Goal: Task Accomplishment & Management: Complete application form

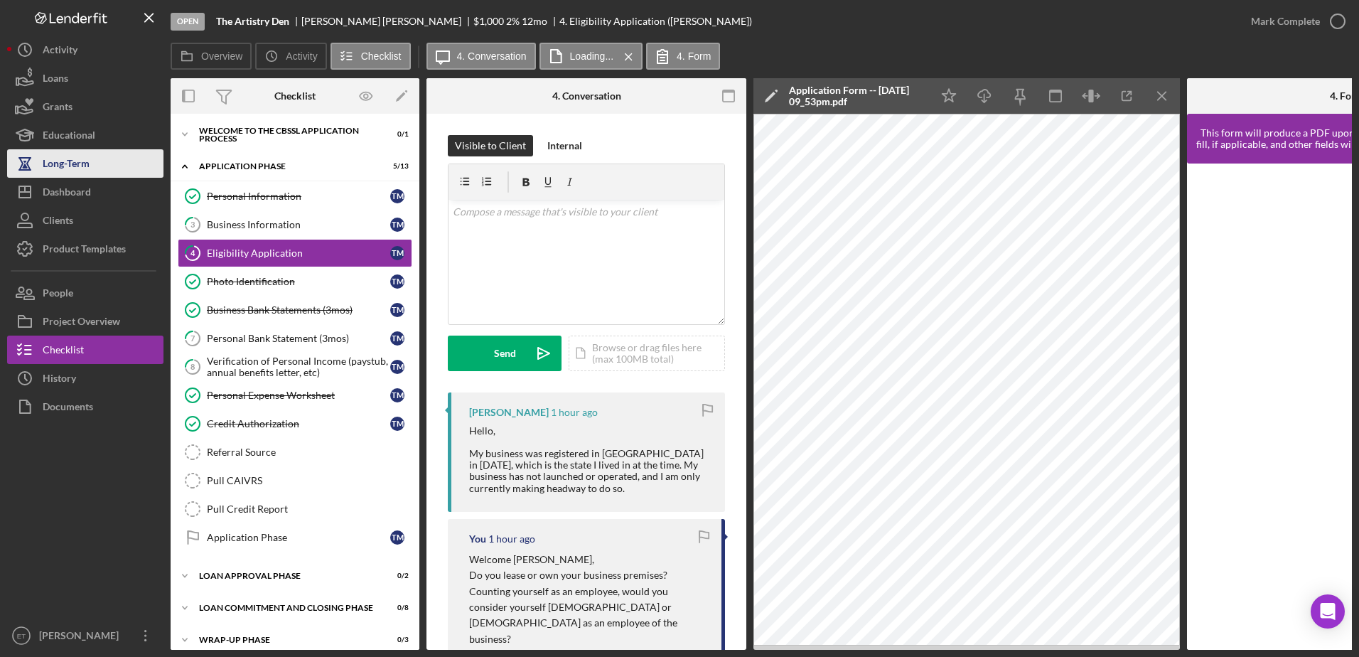
scroll to position [102, 0]
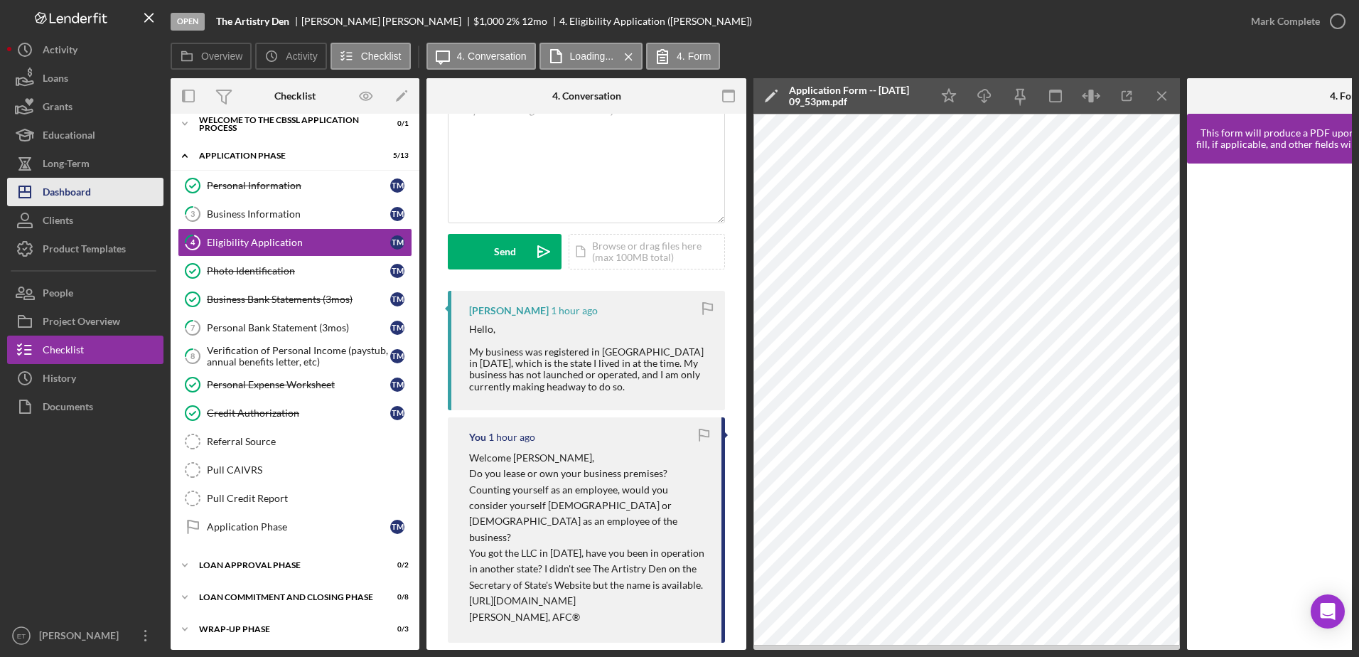
click at [68, 196] on div "Dashboard" at bounding box center [67, 194] width 48 height 32
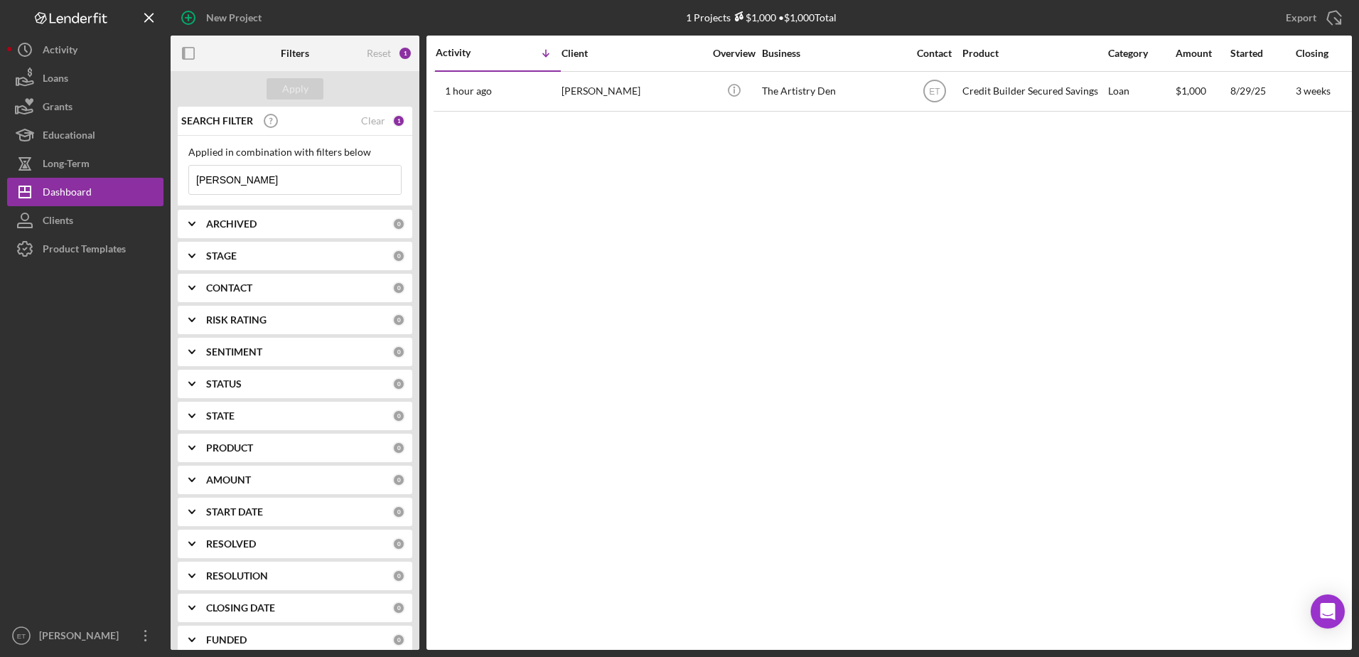
click at [245, 183] on input "takiyah" at bounding box center [295, 180] width 212 height 28
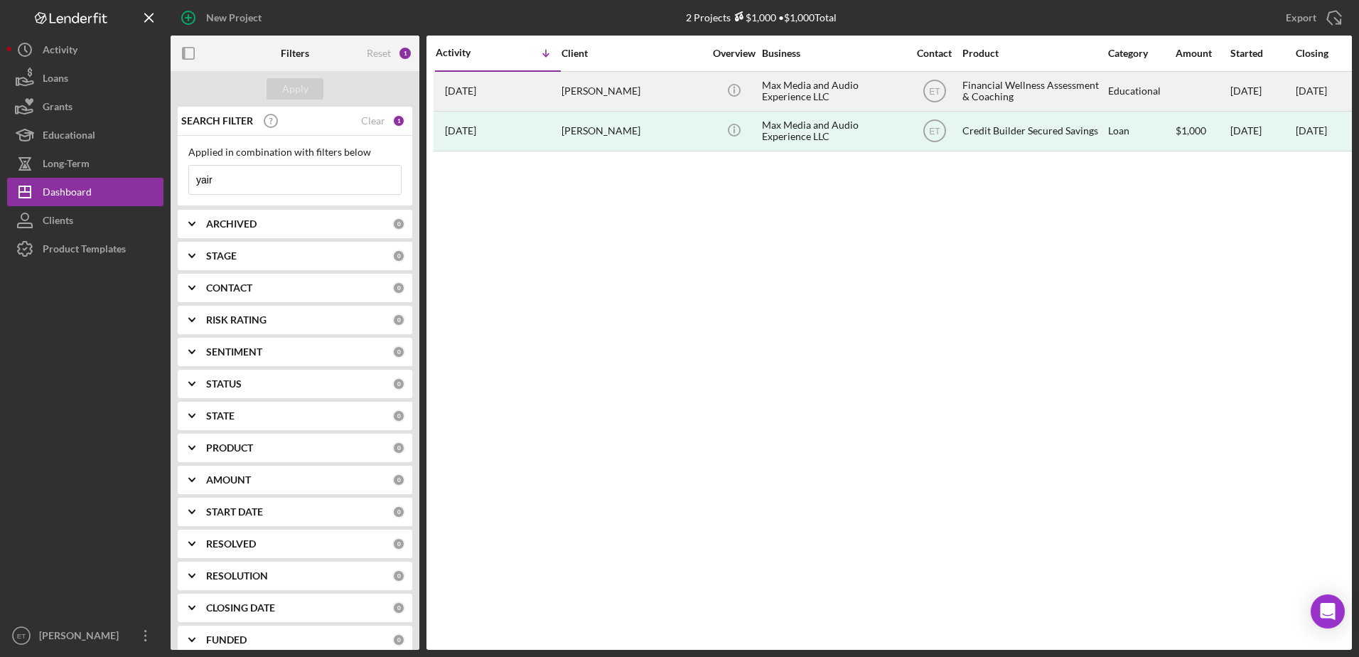
type input "yair"
click at [791, 90] on div "Max Media and Audio Experience LLC" at bounding box center [833, 91] width 142 height 38
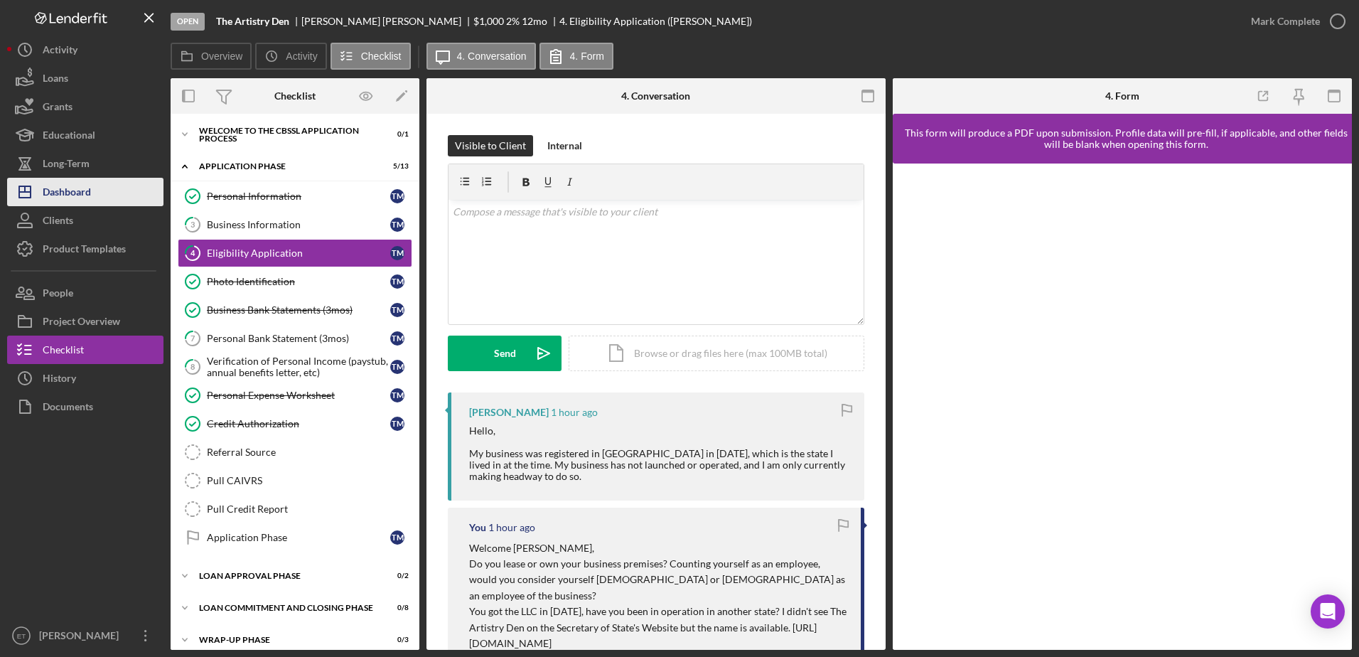
click at [80, 200] on div "Dashboard" at bounding box center [67, 194] width 48 height 32
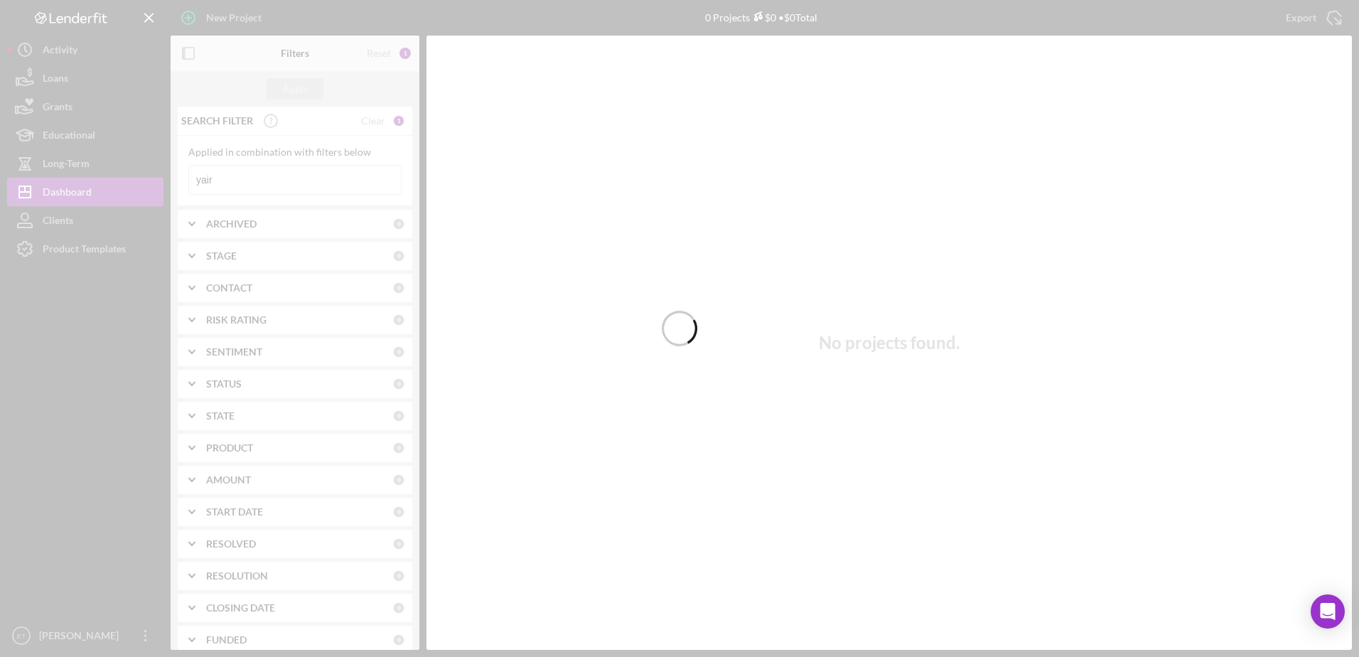
click at [260, 176] on div at bounding box center [679, 328] width 1359 height 657
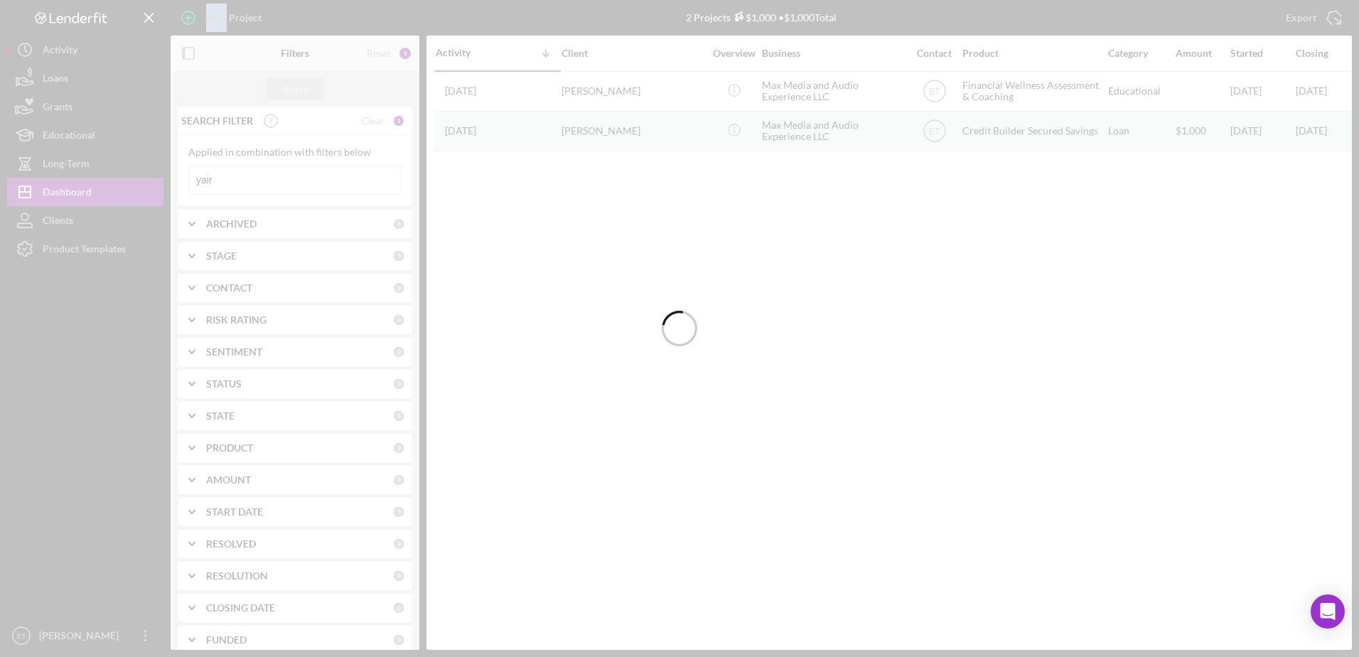
click at [260, 176] on div at bounding box center [679, 328] width 1359 height 657
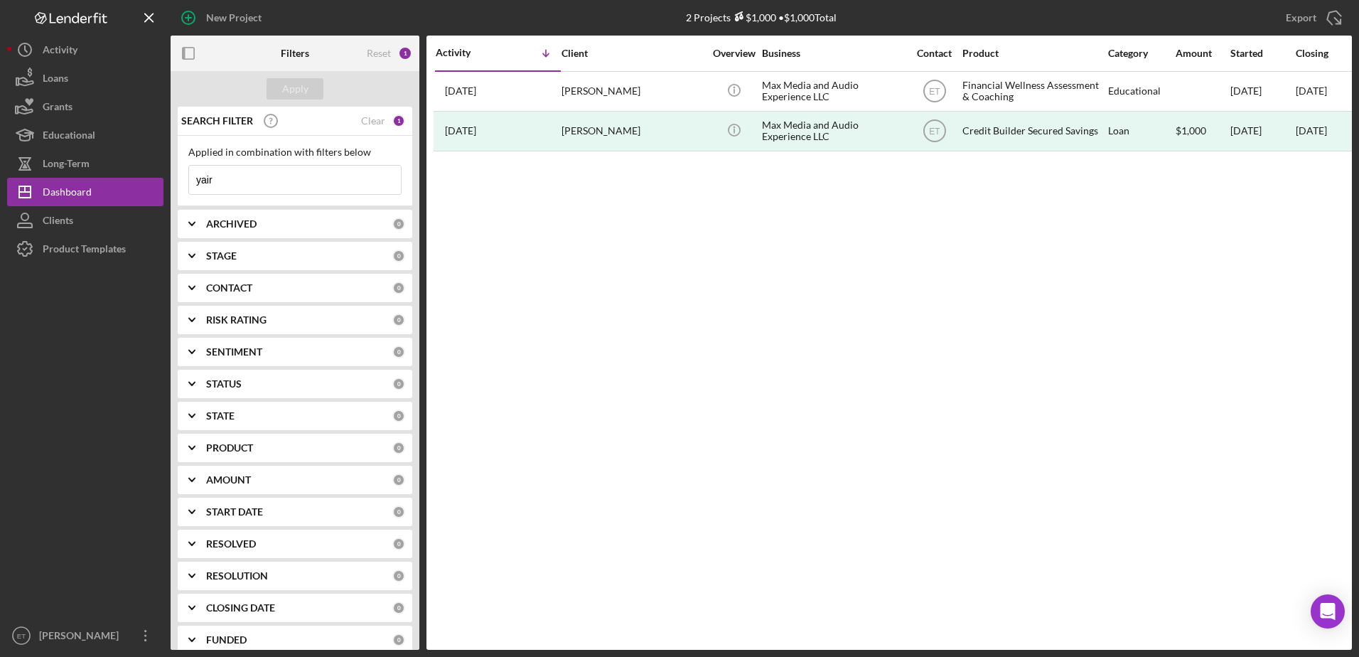
click at [260, 176] on input "yair" at bounding box center [295, 180] width 212 height 28
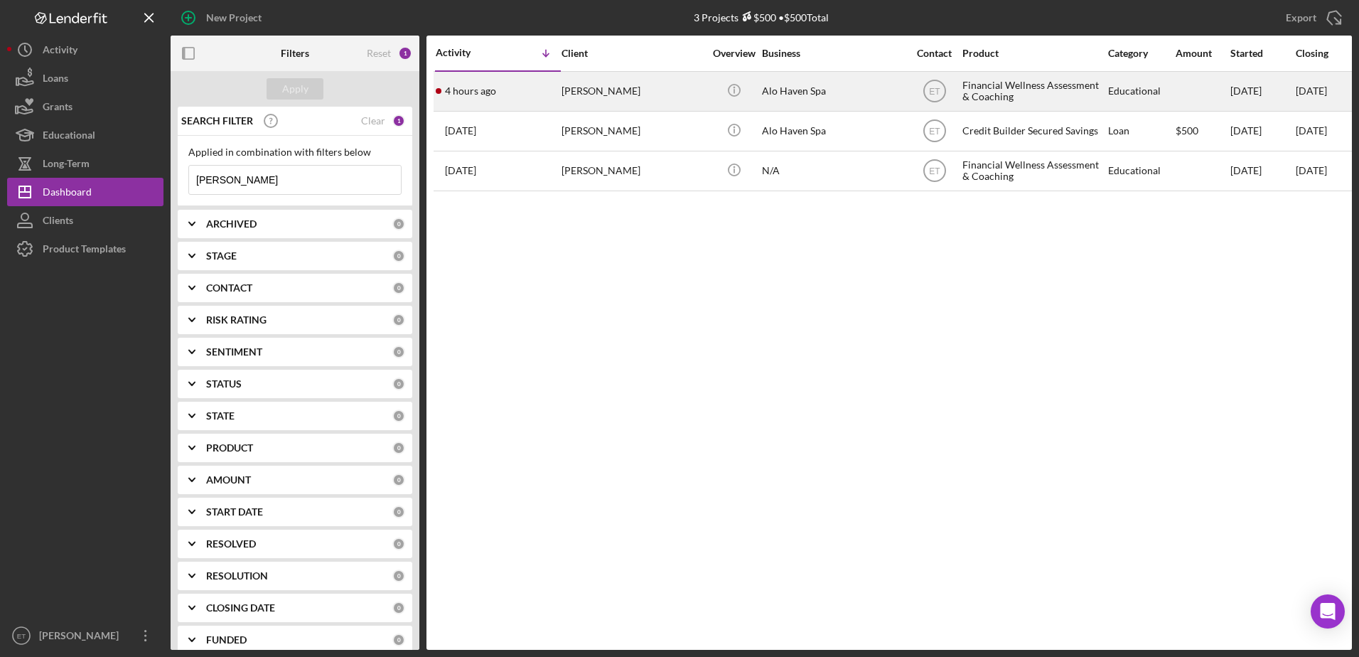
type input "[PERSON_NAME]"
click at [615, 96] on div "[PERSON_NAME]" at bounding box center [632, 91] width 142 height 38
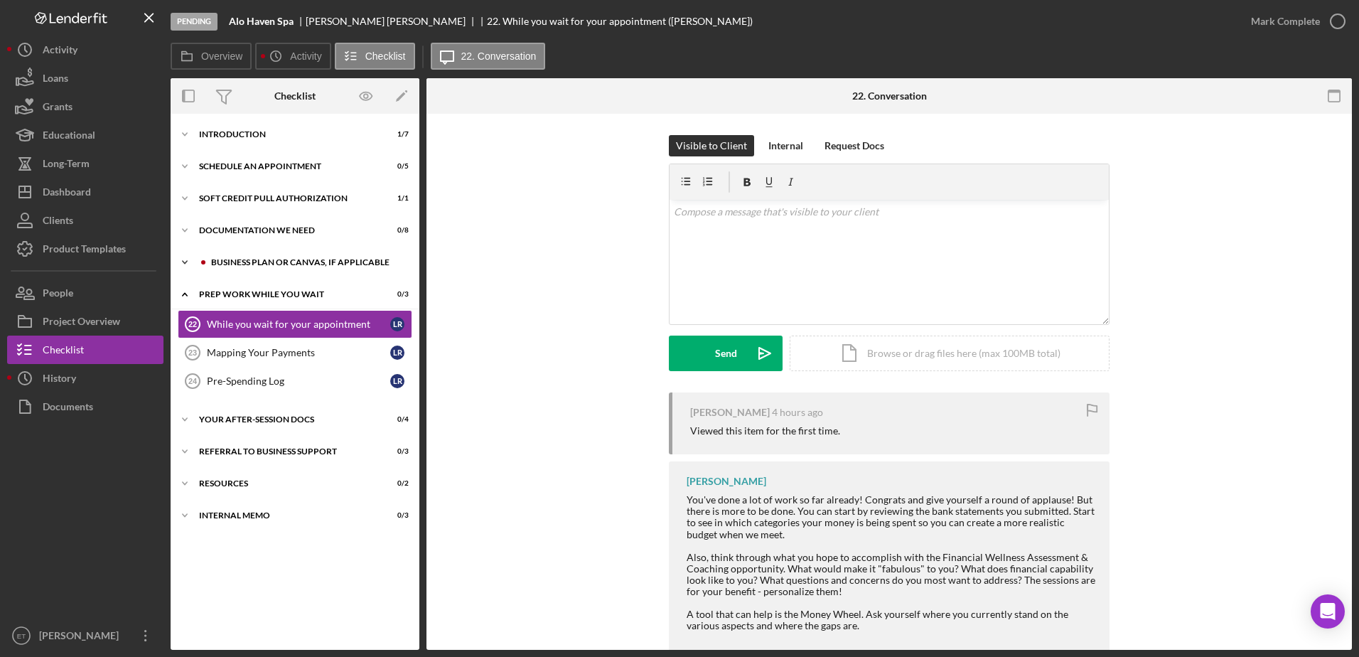
click at [260, 267] on div "Icon/Expander Business Plan or Canvas, if applicable 0 / 2" at bounding box center [295, 262] width 249 height 28
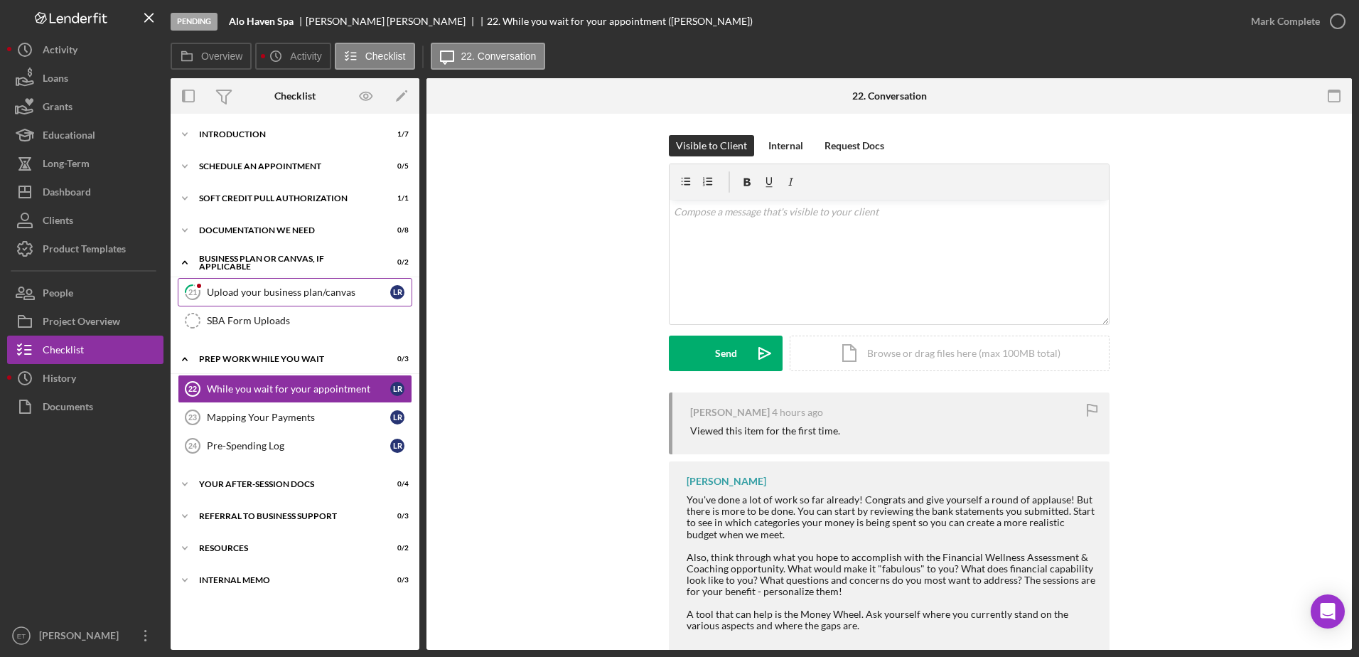
click at [255, 290] on div "Upload your business plan/canvas" at bounding box center [298, 291] width 183 height 11
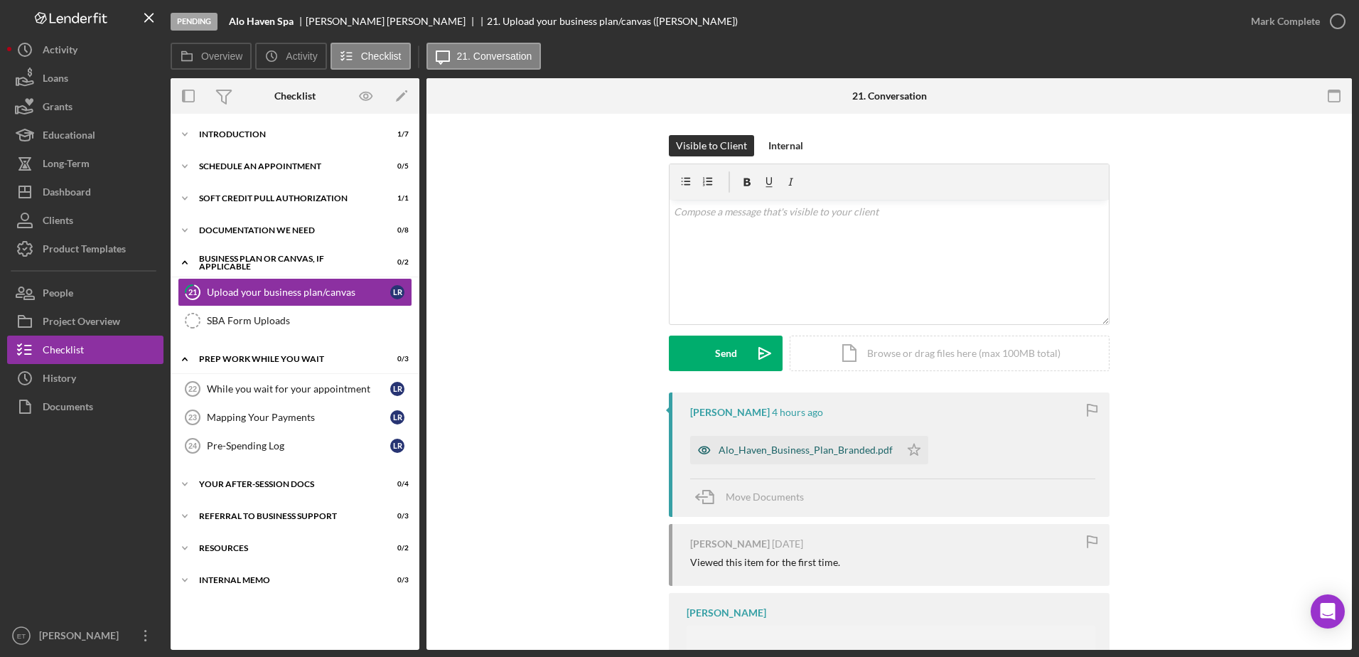
click at [702, 448] on icon "button" at bounding box center [704, 450] width 4 height 4
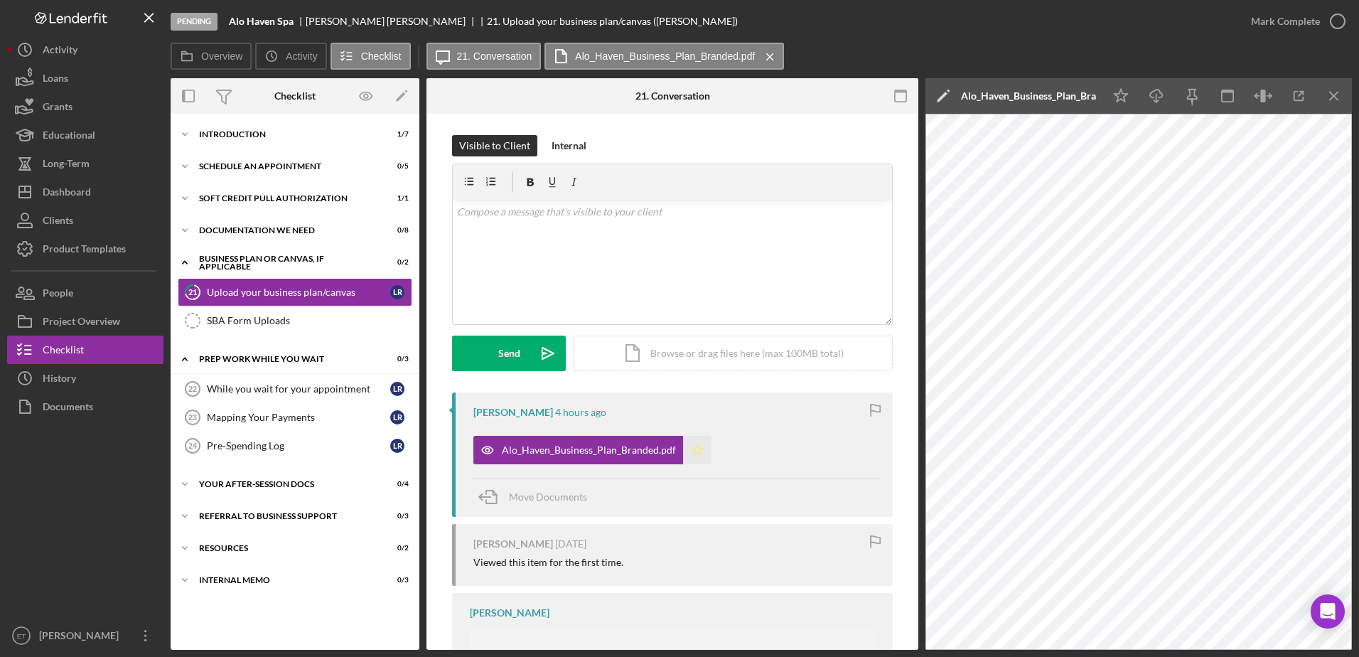
click at [691, 448] on polygon "button" at bounding box center [697, 448] width 12 height 11
click at [249, 230] on div "Documentation We Need" at bounding box center [300, 230] width 203 height 9
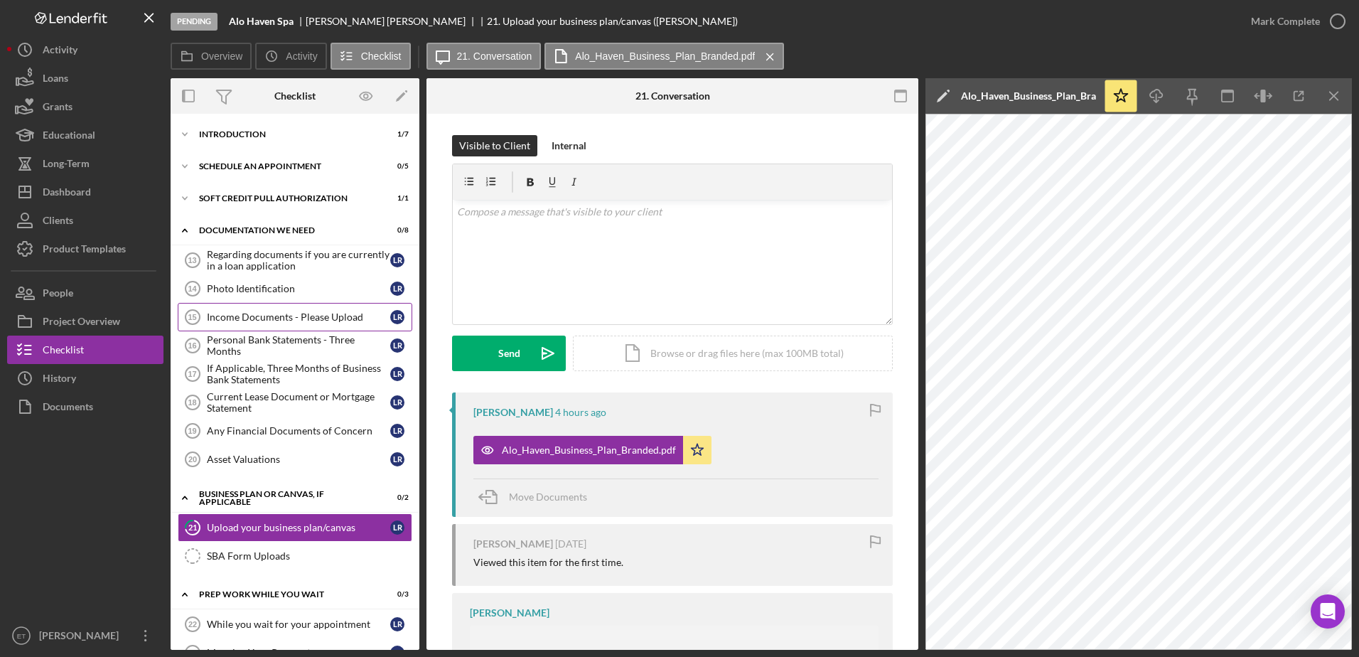
click at [239, 317] on div "Income Documents - Please Upload" at bounding box center [298, 316] width 183 height 11
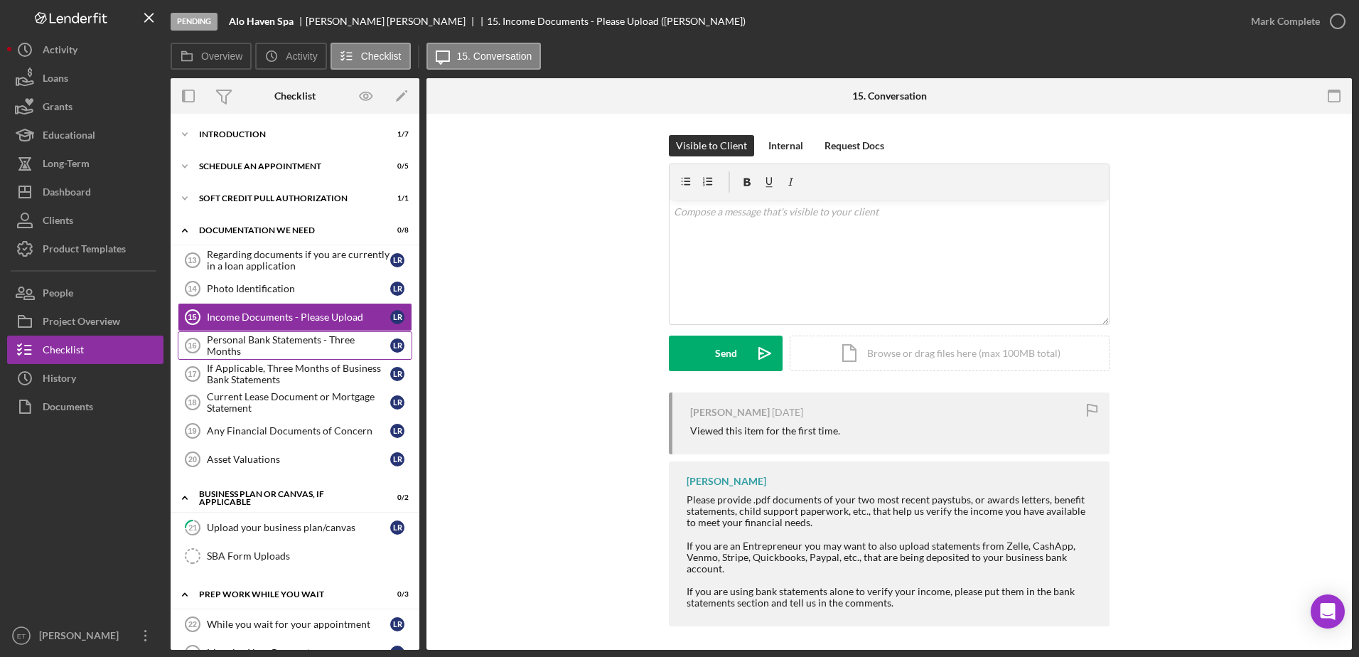
click at [247, 340] on div "Personal Bank Statements - Three Months" at bounding box center [298, 345] width 183 height 23
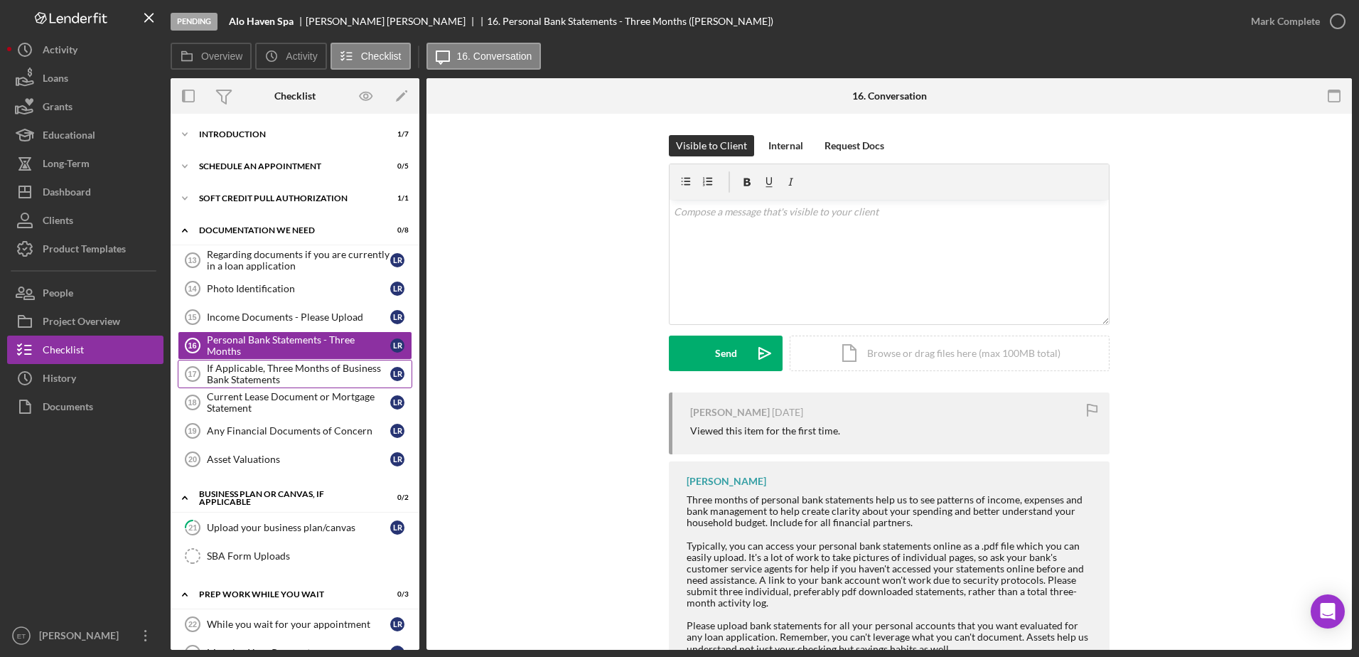
click at [250, 370] on div "If Applicable, Three Months of Business Bank Statements" at bounding box center [298, 373] width 183 height 23
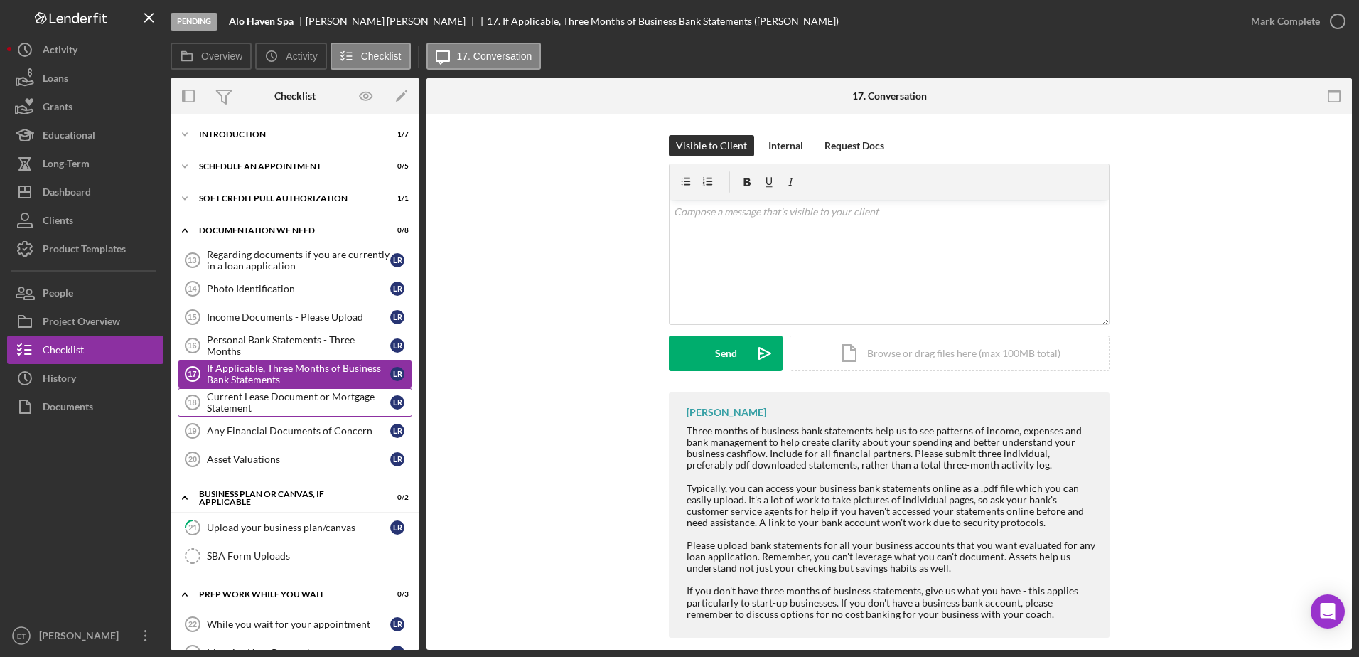
click at [256, 401] on div "Current Lease Document or Mortgage Statement" at bounding box center [298, 402] width 183 height 23
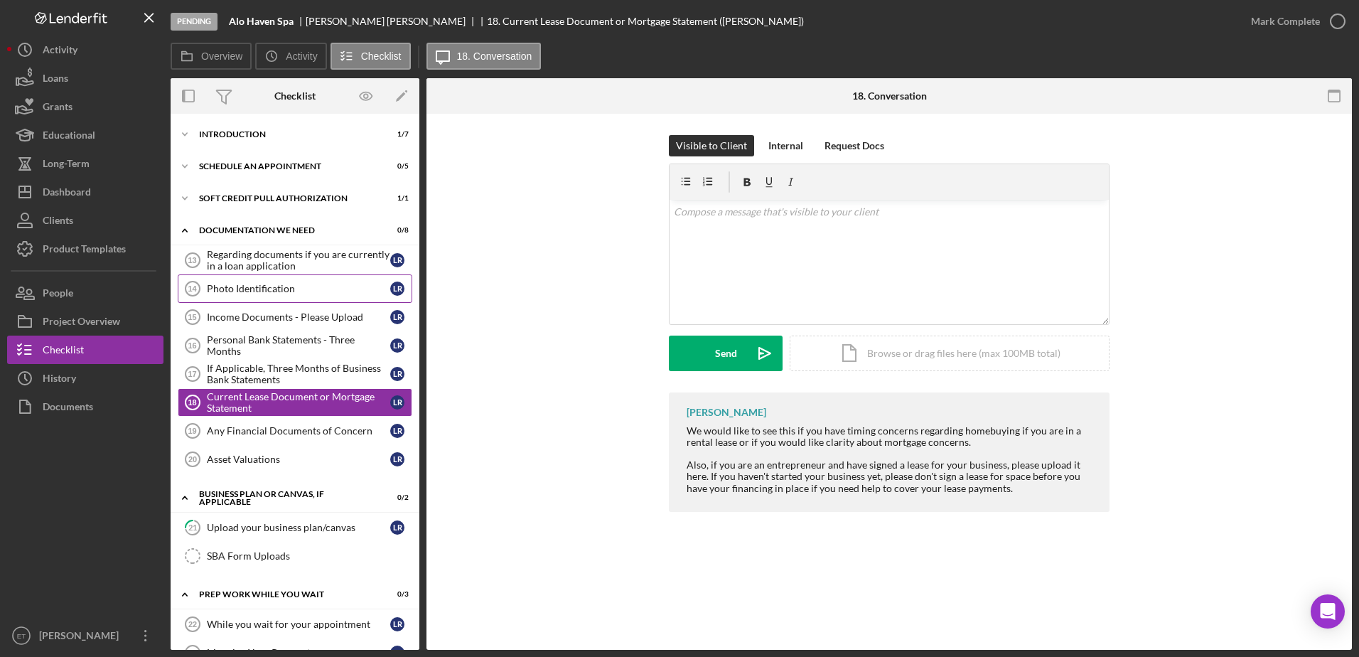
click at [234, 291] on div "Photo Identification" at bounding box center [298, 288] width 183 height 11
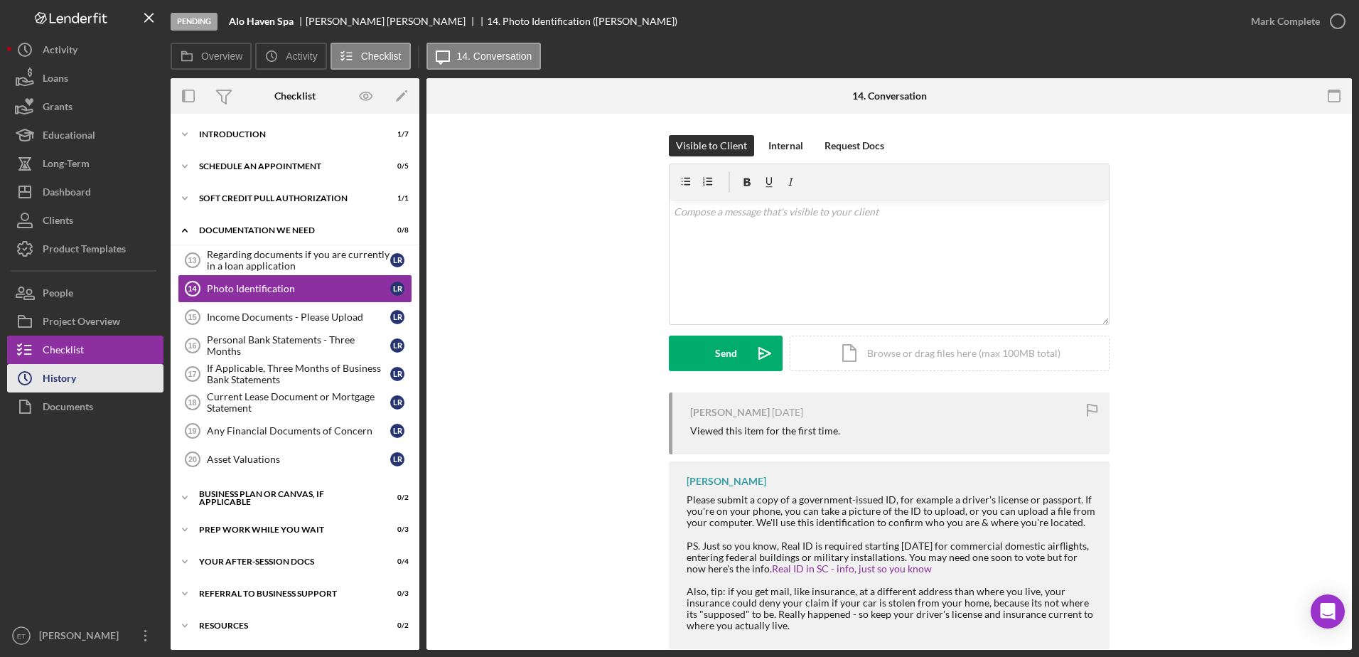
click at [72, 382] on div "History" at bounding box center [59, 380] width 33 height 32
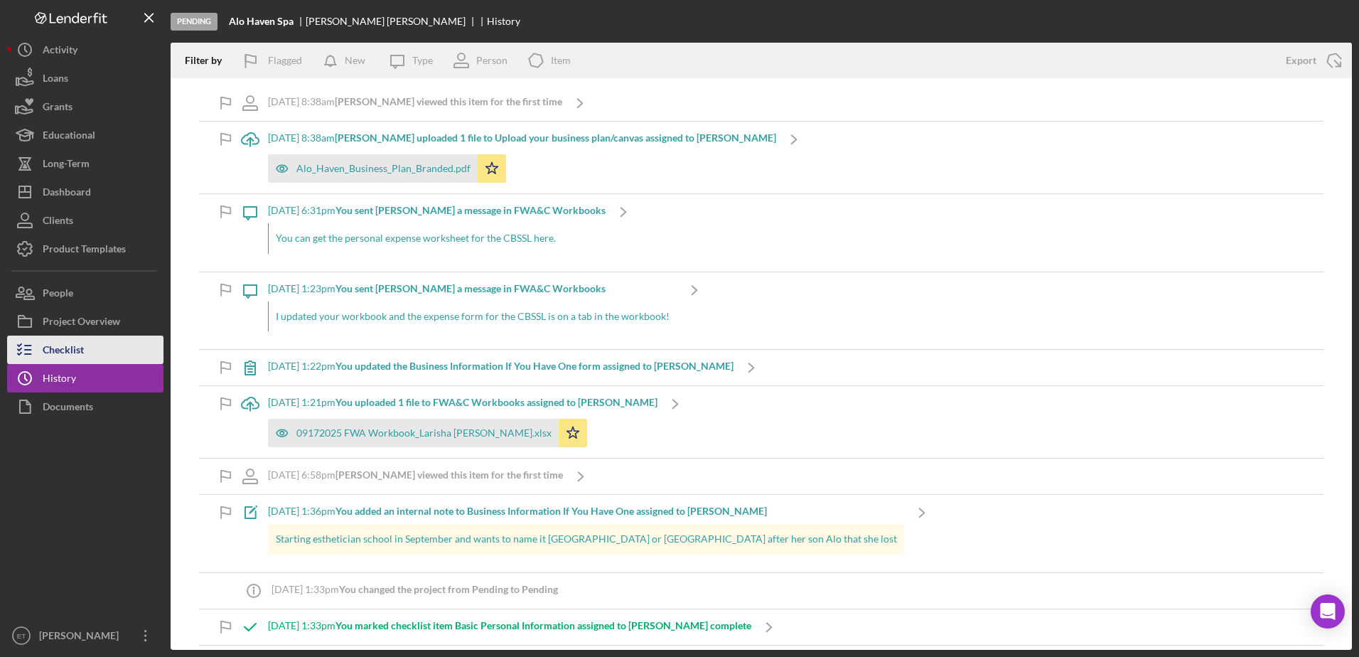
click at [75, 355] on div "Checklist" at bounding box center [63, 351] width 41 height 32
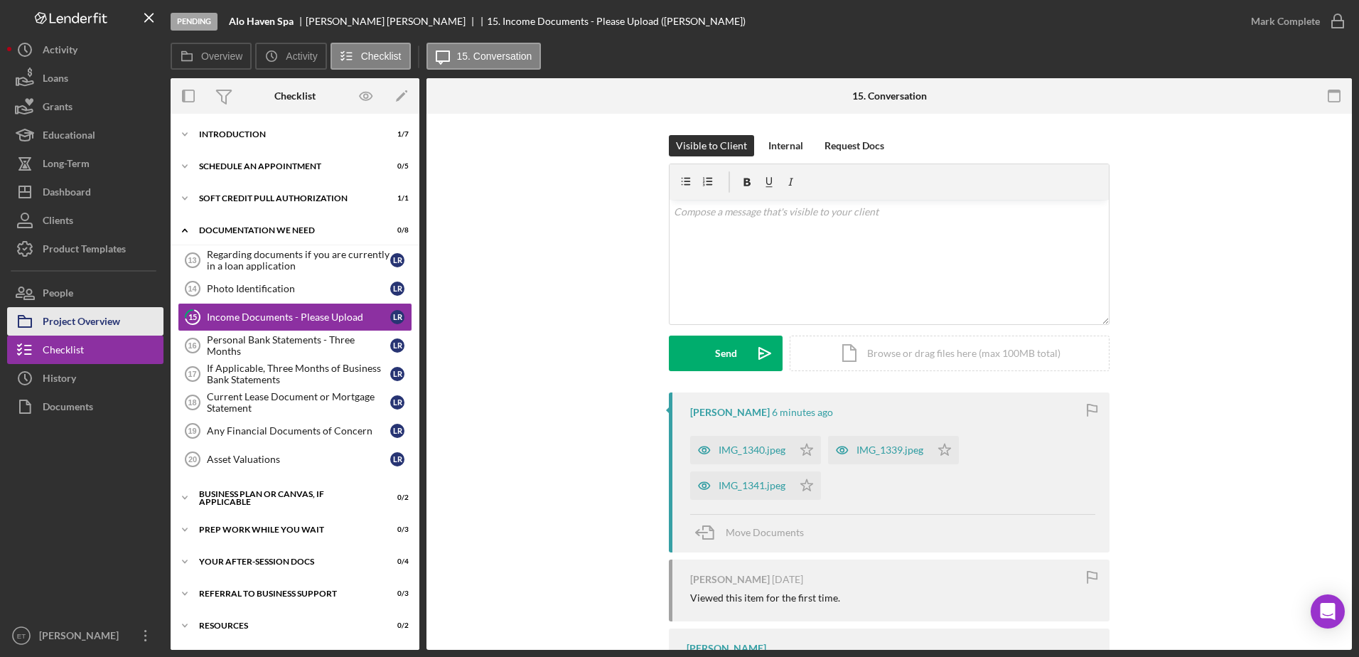
click at [87, 320] on div "Project Overview" at bounding box center [81, 323] width 77 height 32
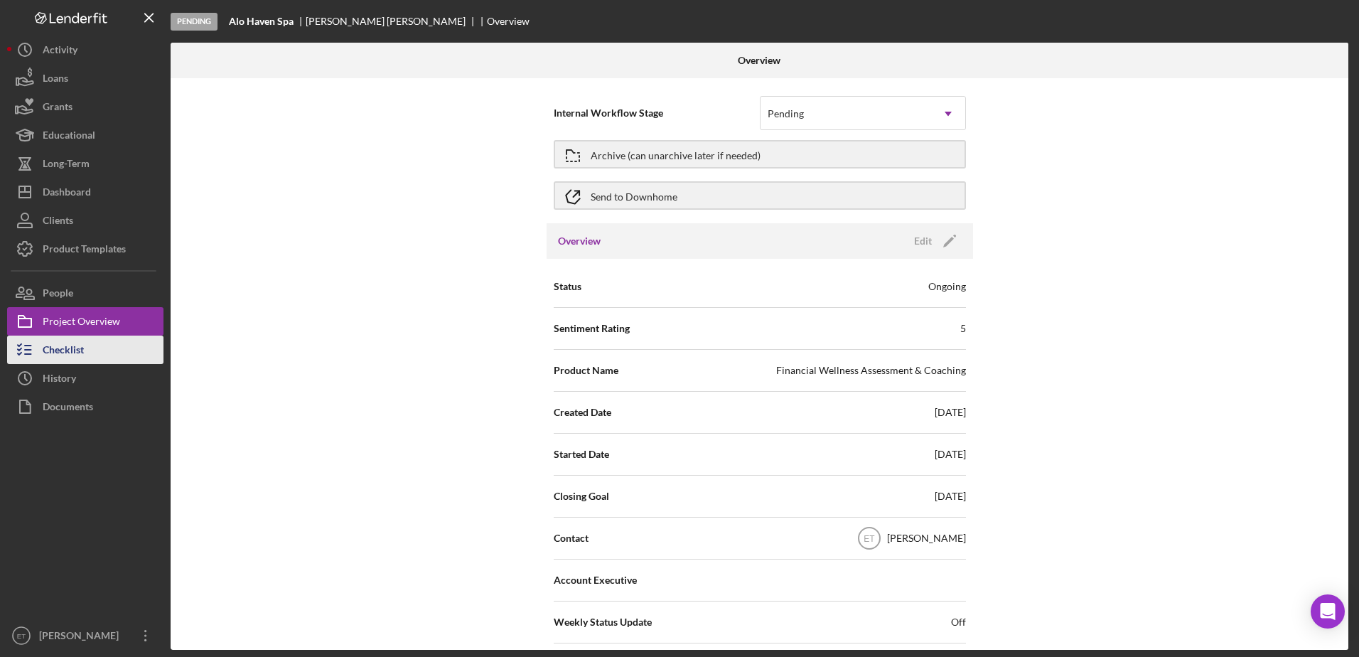
click at [80, 348] on div "Checklist" at bounding box center [63, 351] width 41 height 32
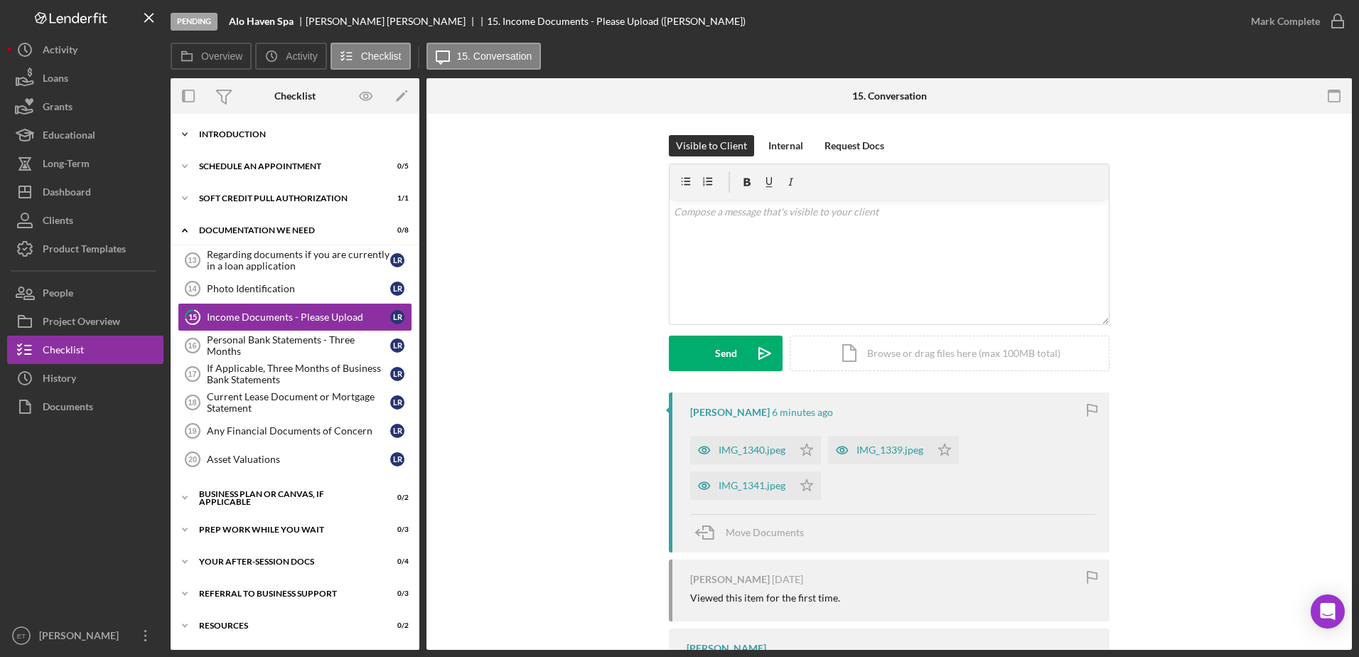
click at [237, 139] on div "Icon/Expander Introduction 1 / 7" at bounding box center [295, 134] width 249 height 28
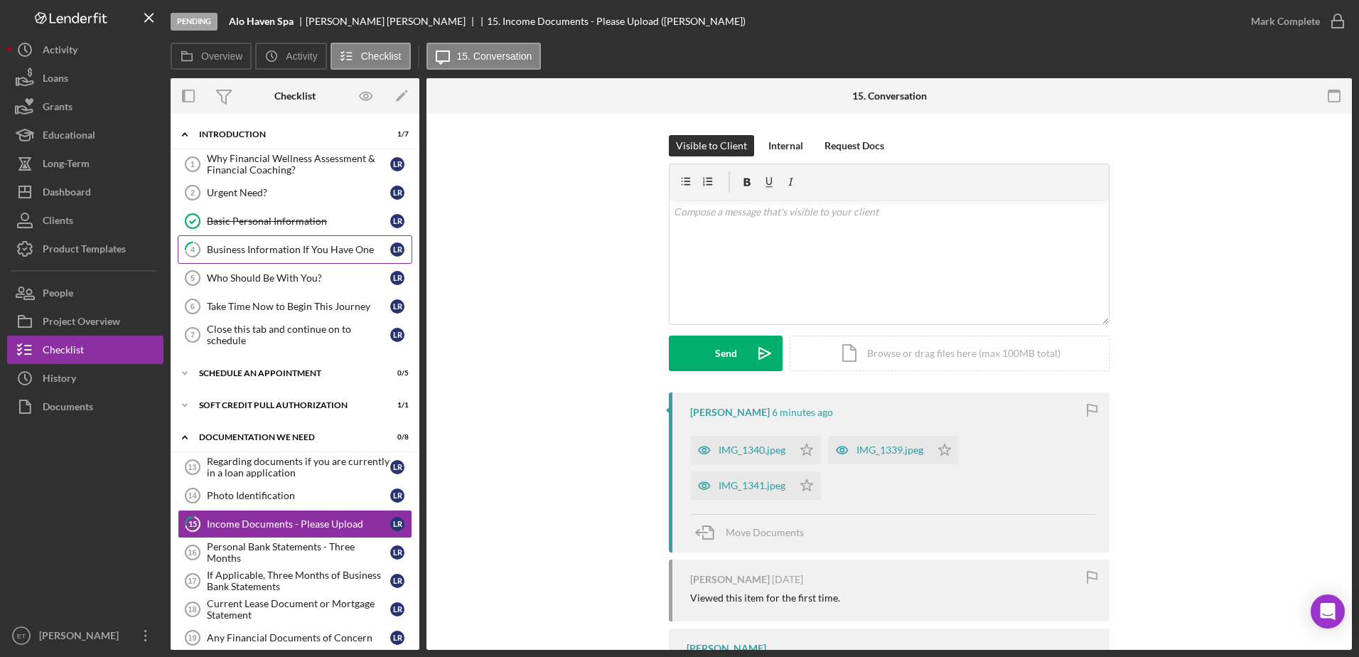
click at [261, 249] on div "Business Information If You Have One" at bounding box center [298, 249] width 183 height 11
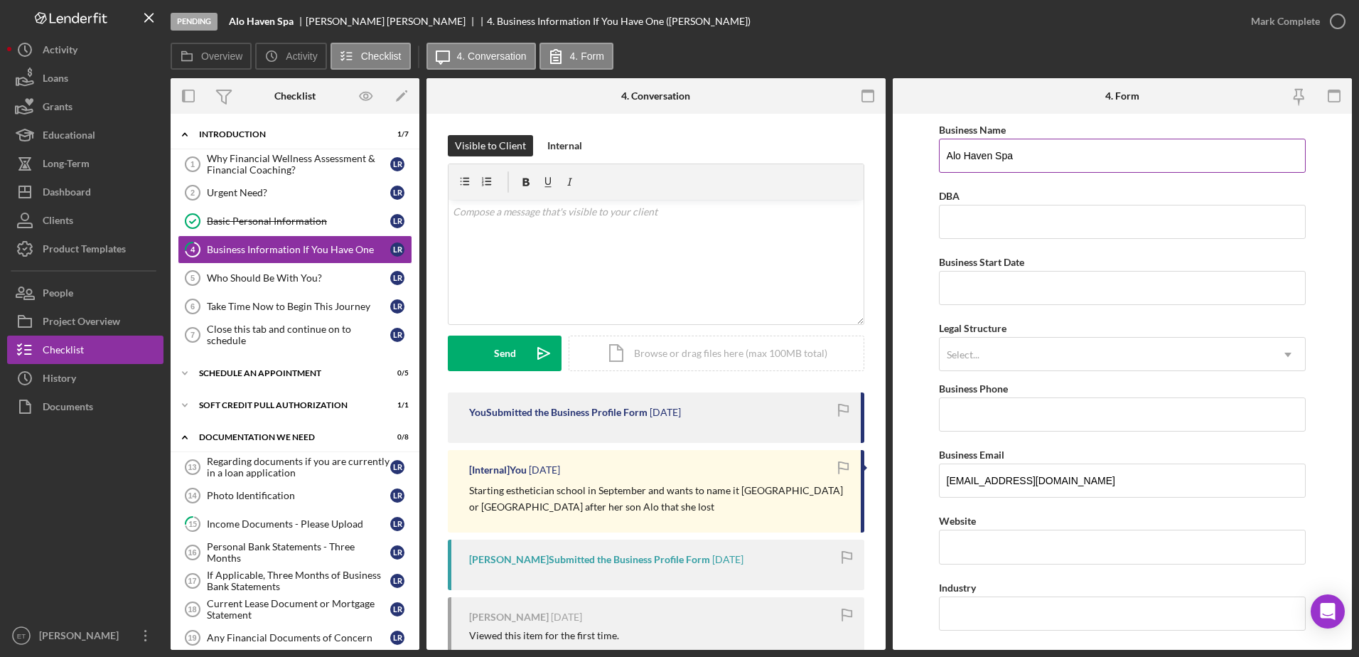
click at [1026, 159] on input "Alo Haven Spa" at bounding box center [1122, 156] width 367 height 34
type input "Alo Haven"
click at [986, 292] on input "Business Start Date" at bounding box center [1122, 288] width 367 height 34
click at [983, 226] on input "DBA" at bounding box center [1122, 222] width 367 height 34
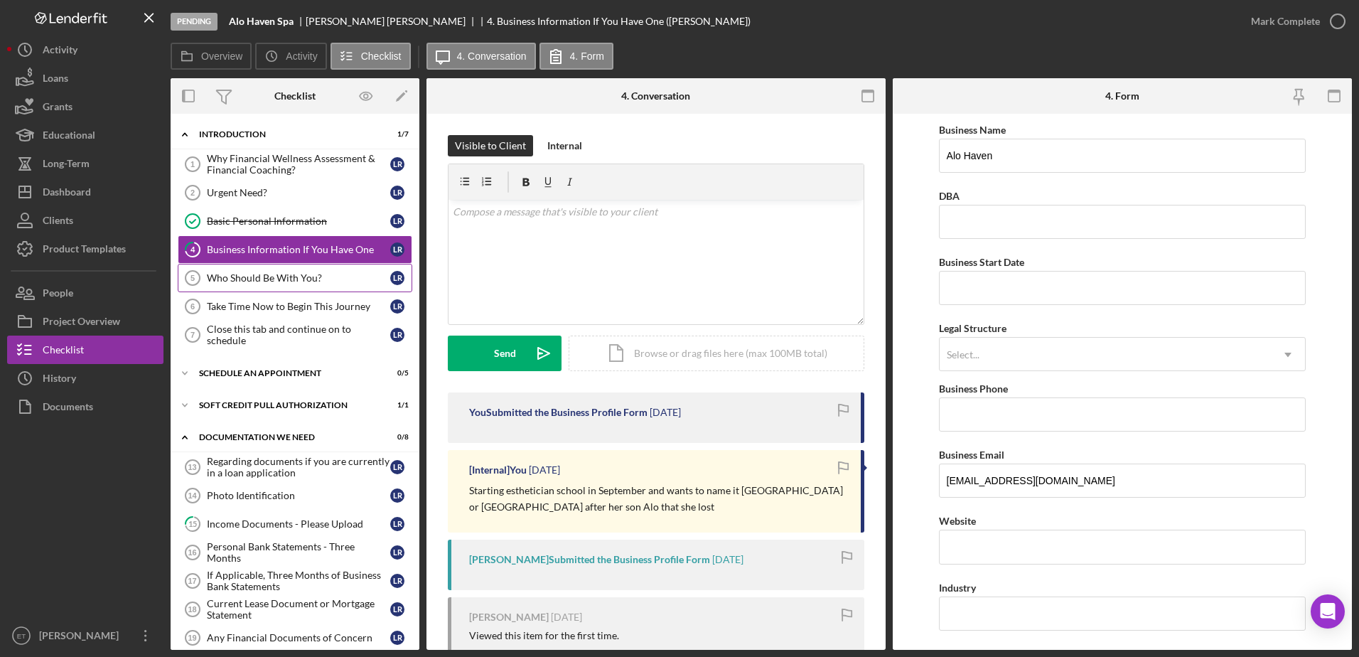
click at [279, 279] on div "Who Should Be With You?" at bounding box center [298, 277] width 183 height 11
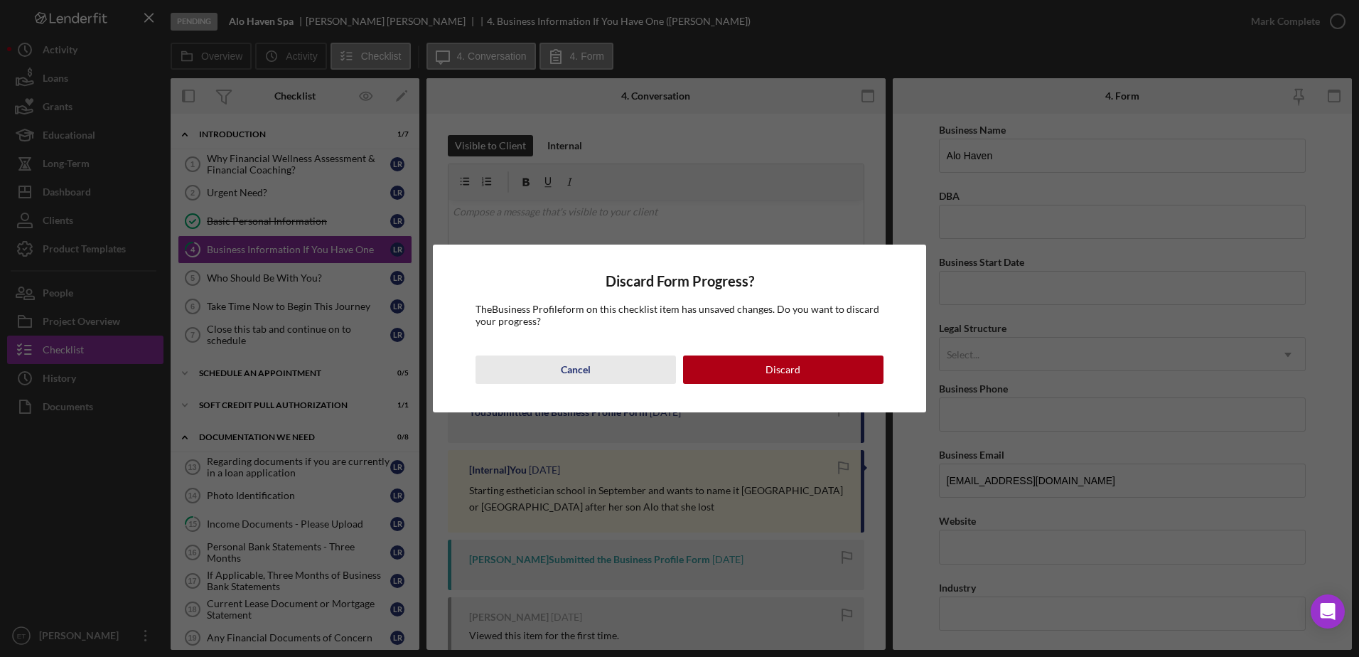
click at [576, 375] on div "Cancel" at bounding box center [576, 369] width 30 height 28
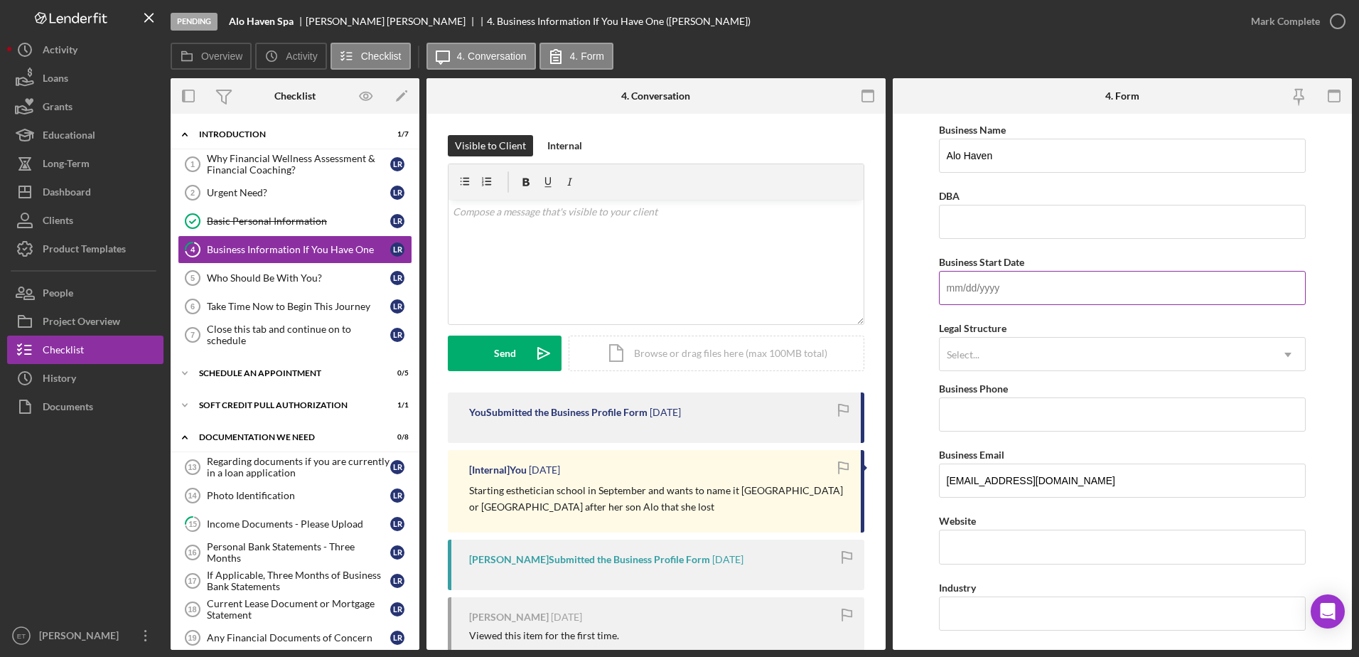
click at [1005, 288] on input "Business Start Date" at bounding box center [1122, 288] width 367 height 34
type input "[DATE]"
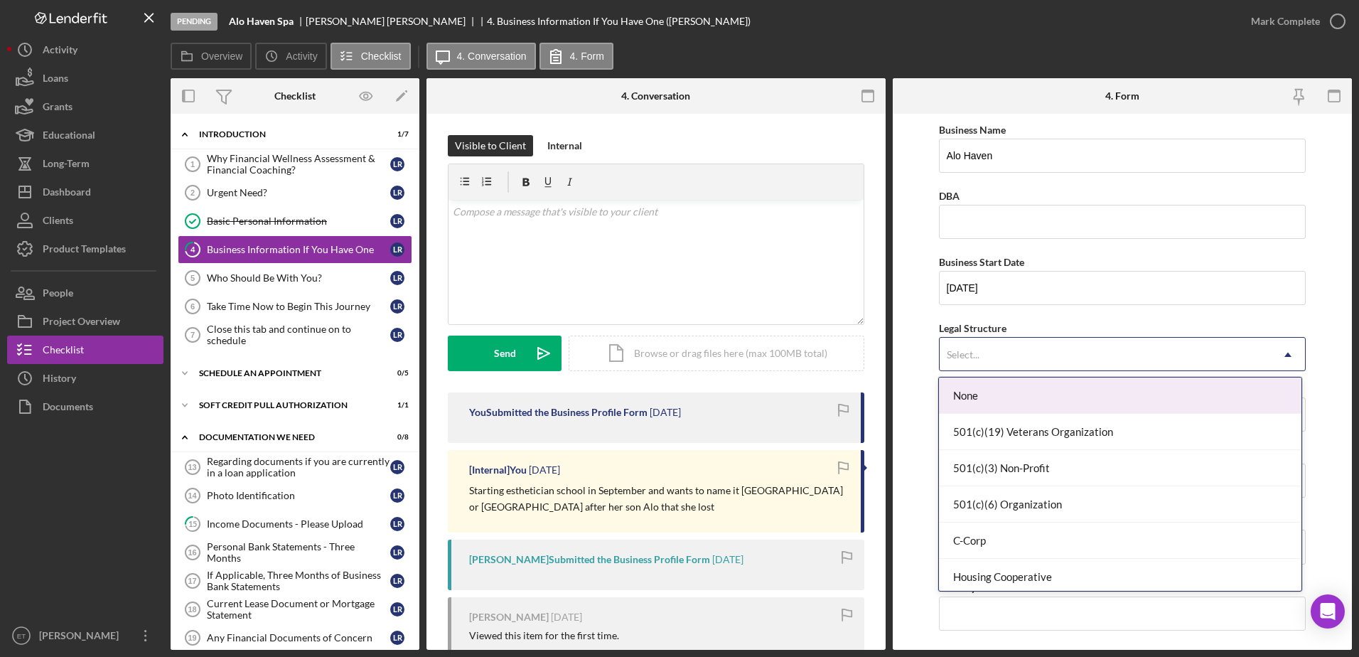
click at [998, 351] on div "Select..." at bounding box center [1105, 354] width 332 height 33
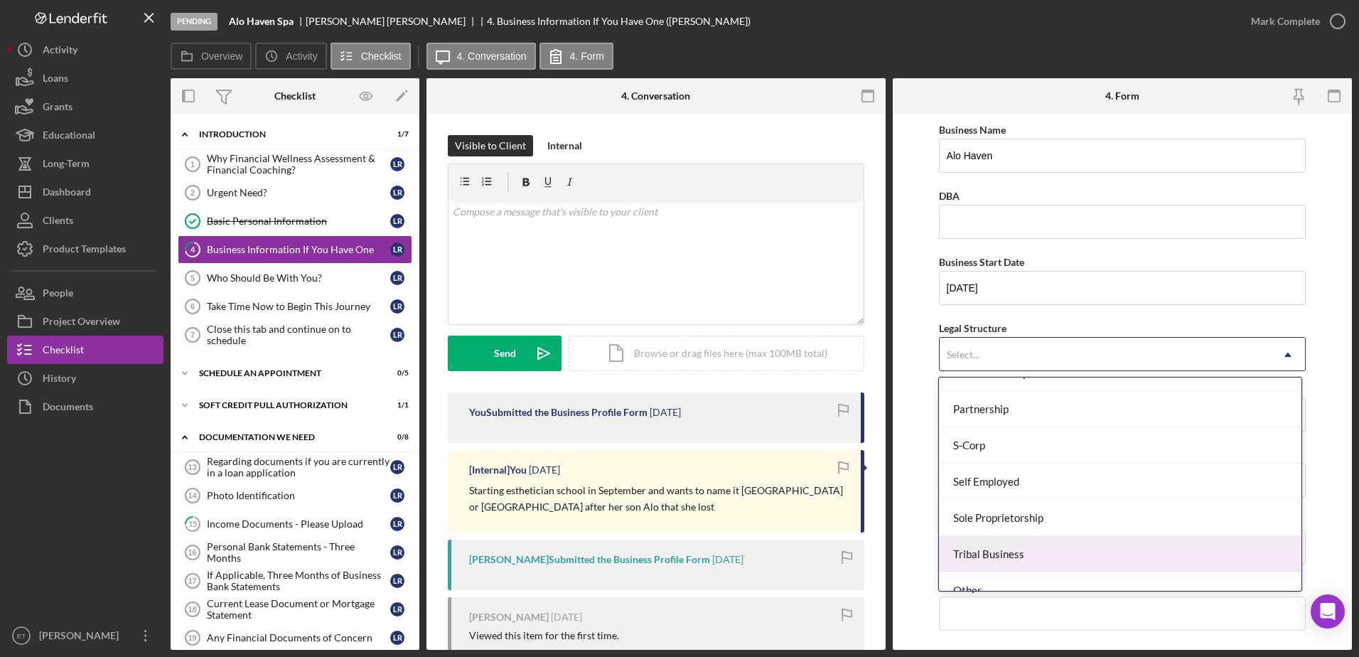
scroll to position [313, 0]
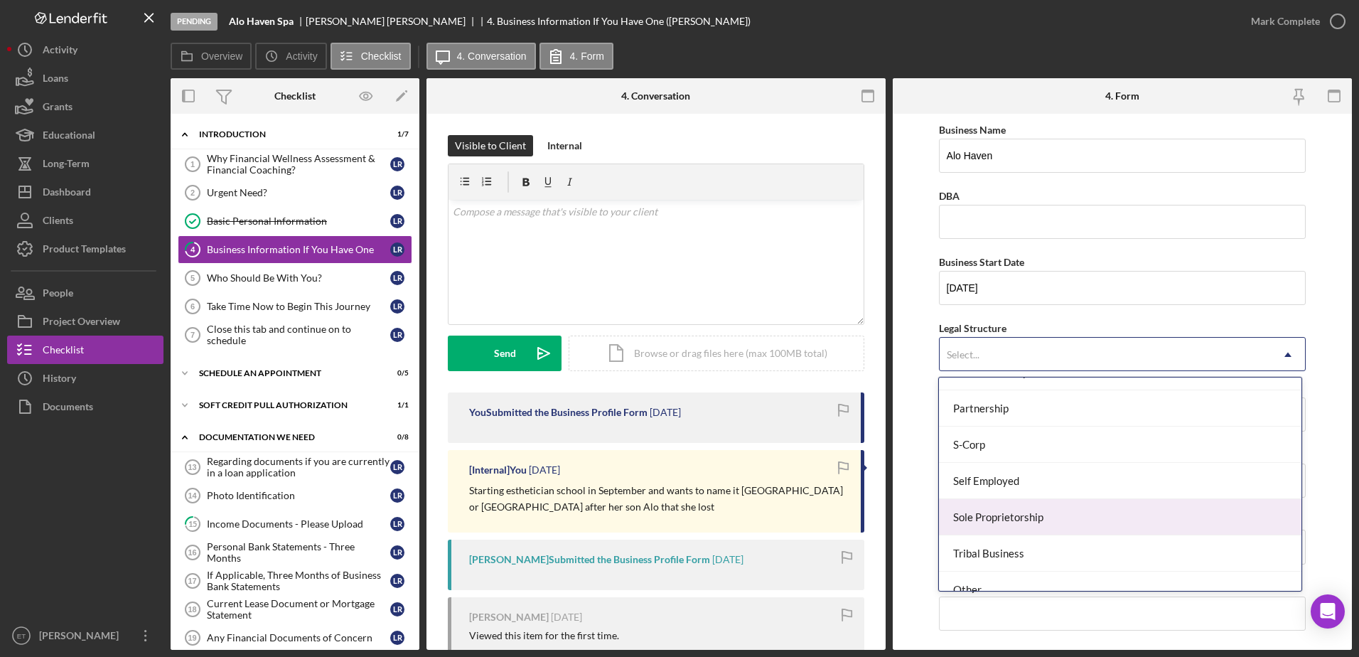
click at [1010, 519] on div "Sole Proprietorship" at bounding box center [1120, 517] width 362 height 36
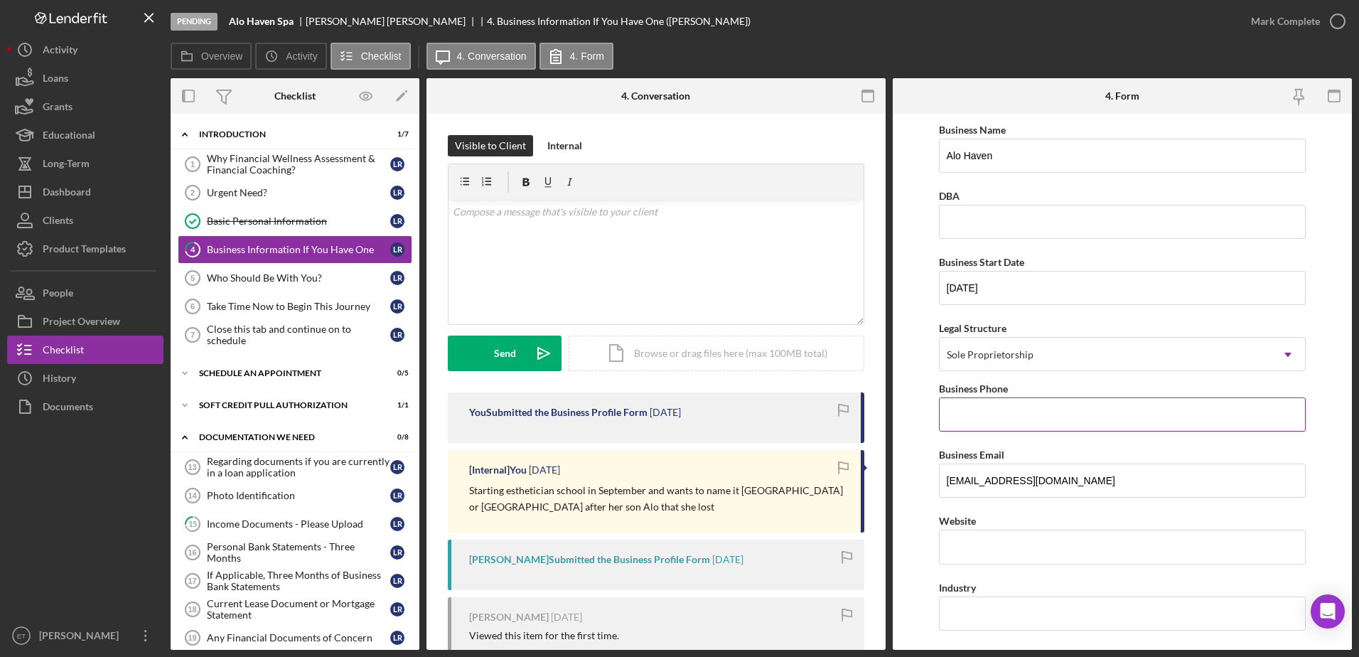
click at [1008, 416] on input "Business Phone" at bounding box center [1122, 414] width 367 height 34
type input "[PHONE_NUMBER]"
click at [927, 396] on form "Business Name [GEOGRAPHIC_DATA] DBA Business Start Date [DATE] Legal Structure …" at bounding box center [1121, 382] width 459 height 536
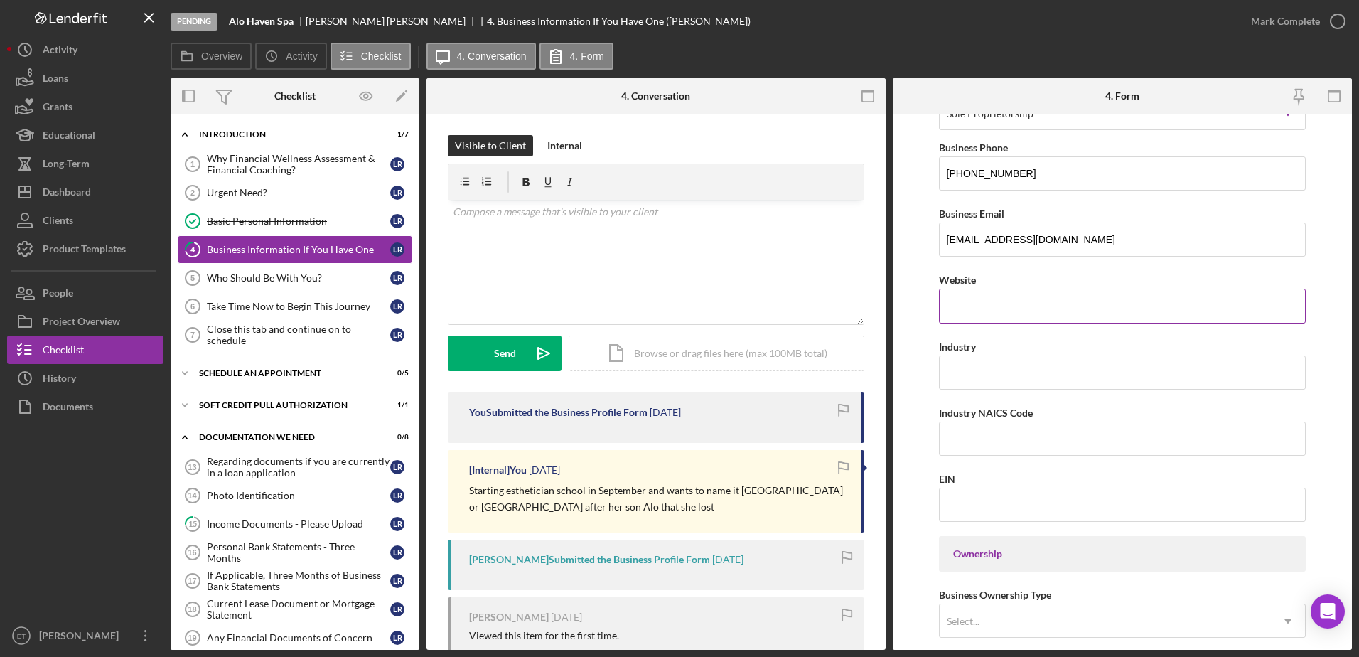
scroll to position [234, 0]
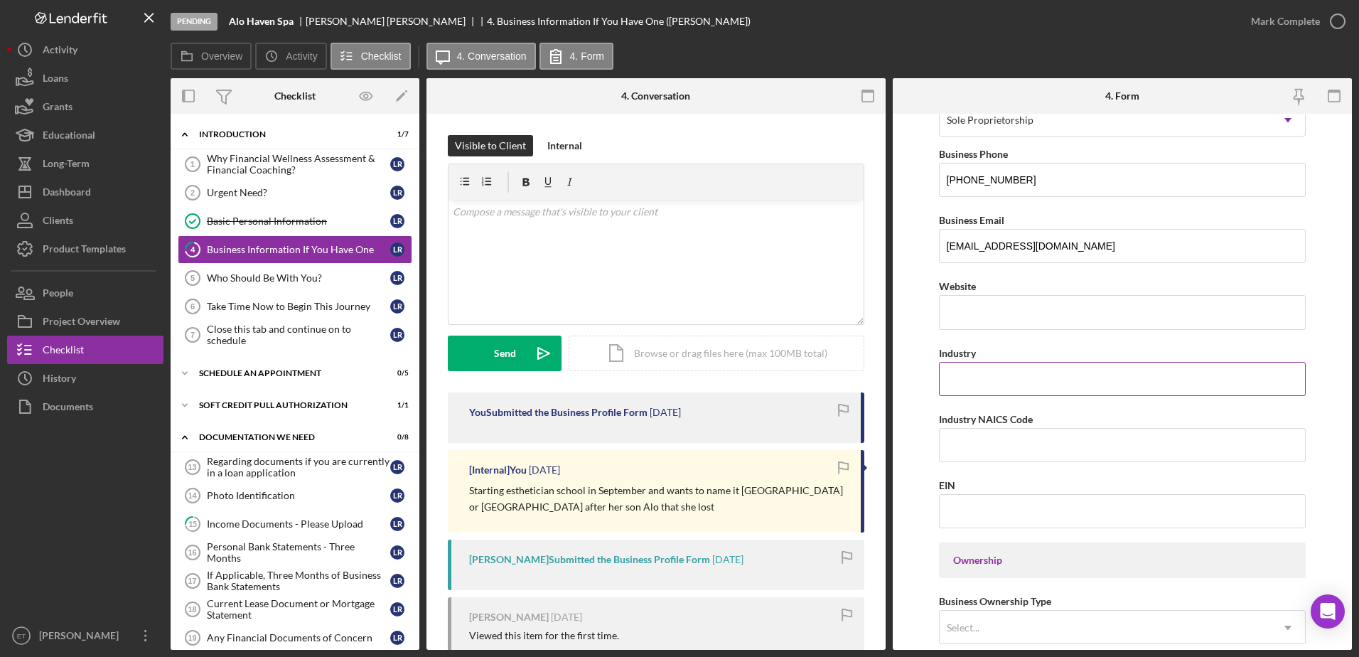
click at [986, 385] on input "Industry" at bounding box center [1122, 379] width 367 height 34
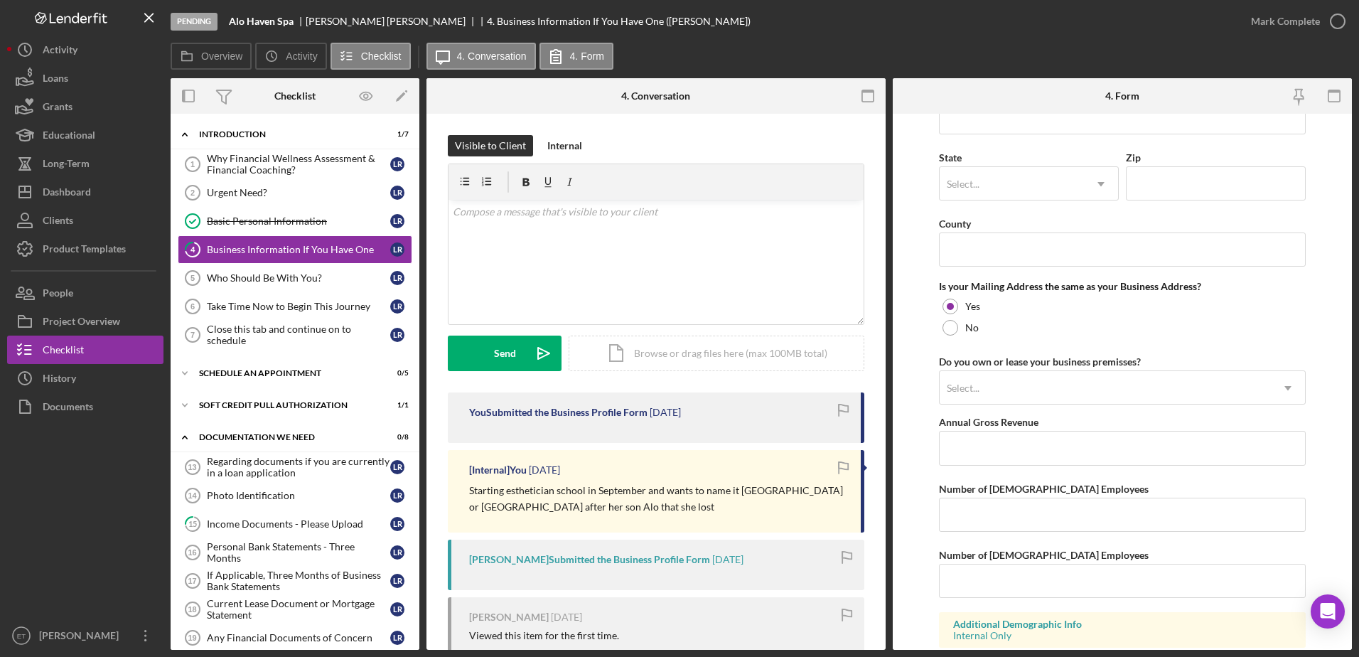
scroll to position [1042, 0]
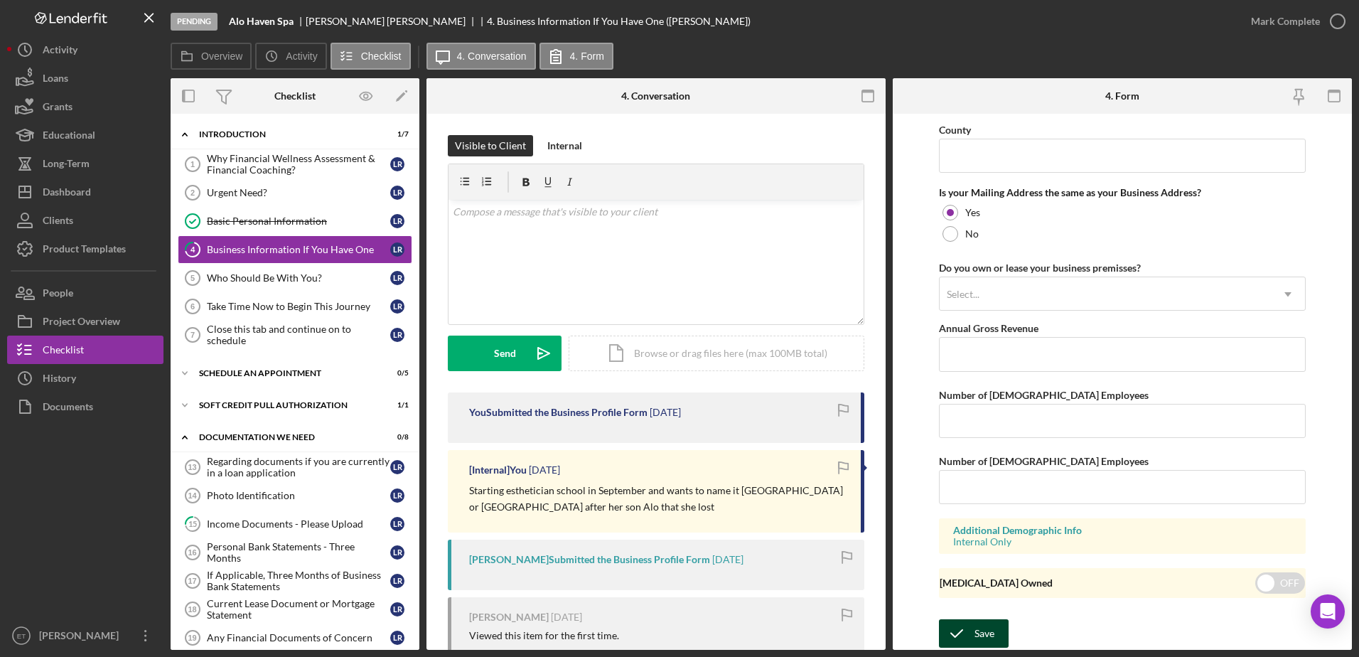
click at [991, 632] on div "Save" at bounding box center [984, 633] width 20 height 28
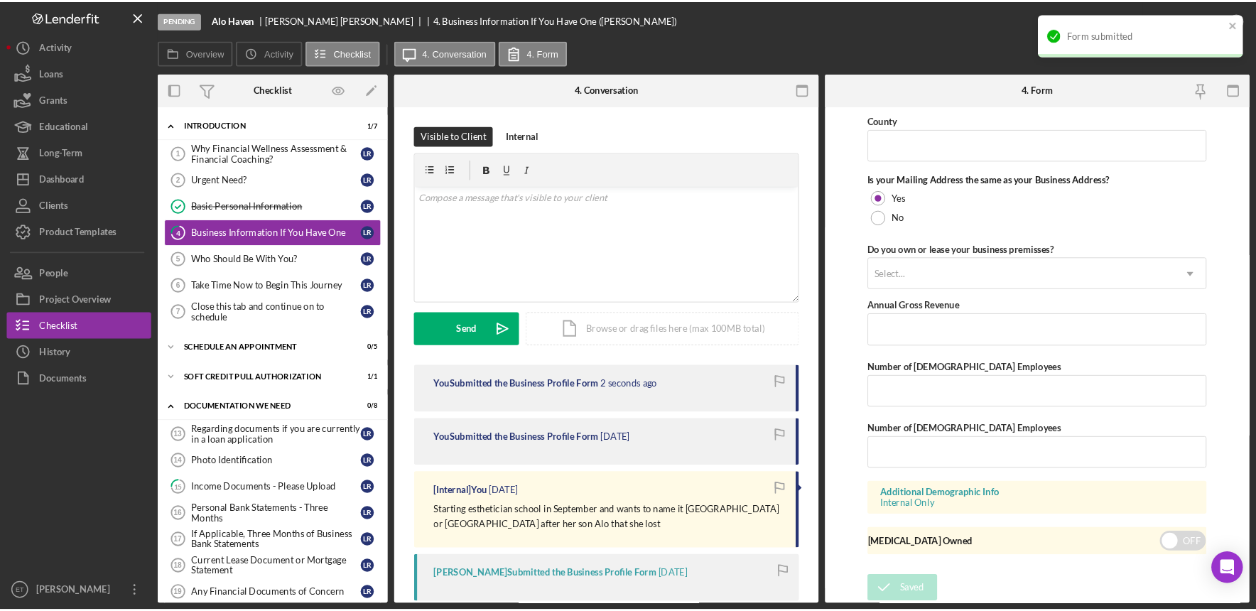
scroll to position [199, 0]
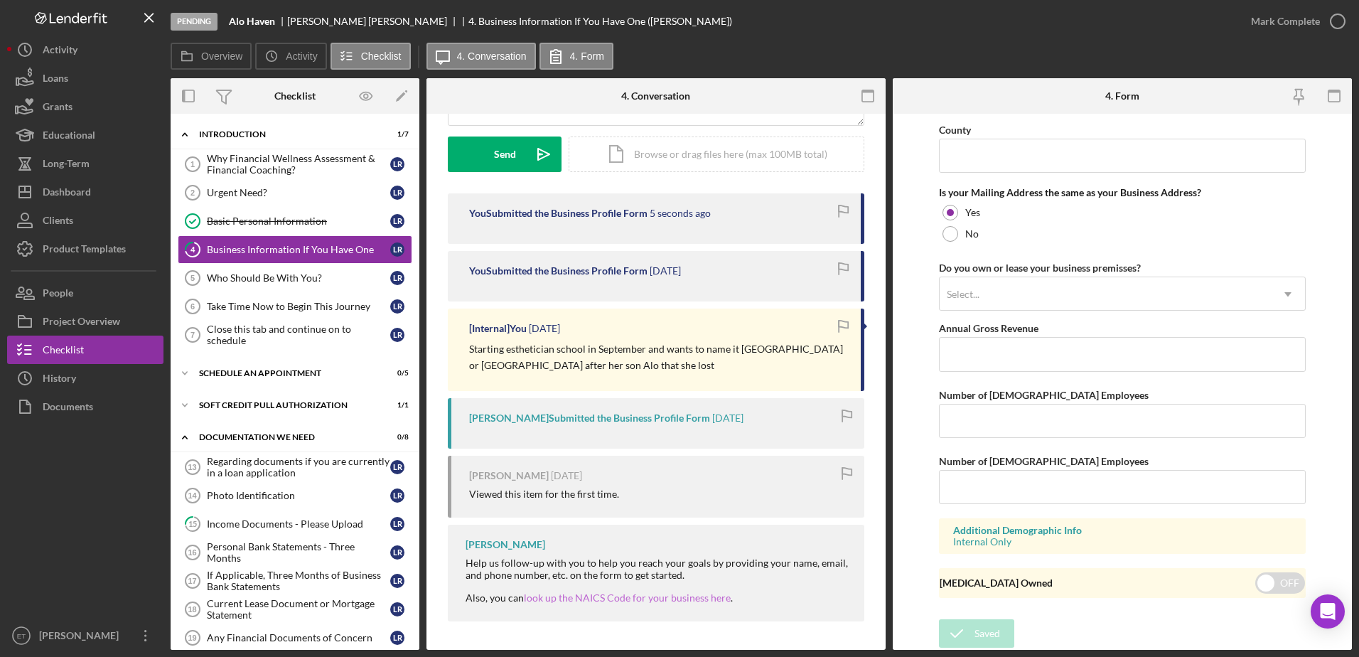
click at [611, 597] on link "look up the NAICS Code for your business here" at bounding box center [627, 597] width 207 height 12
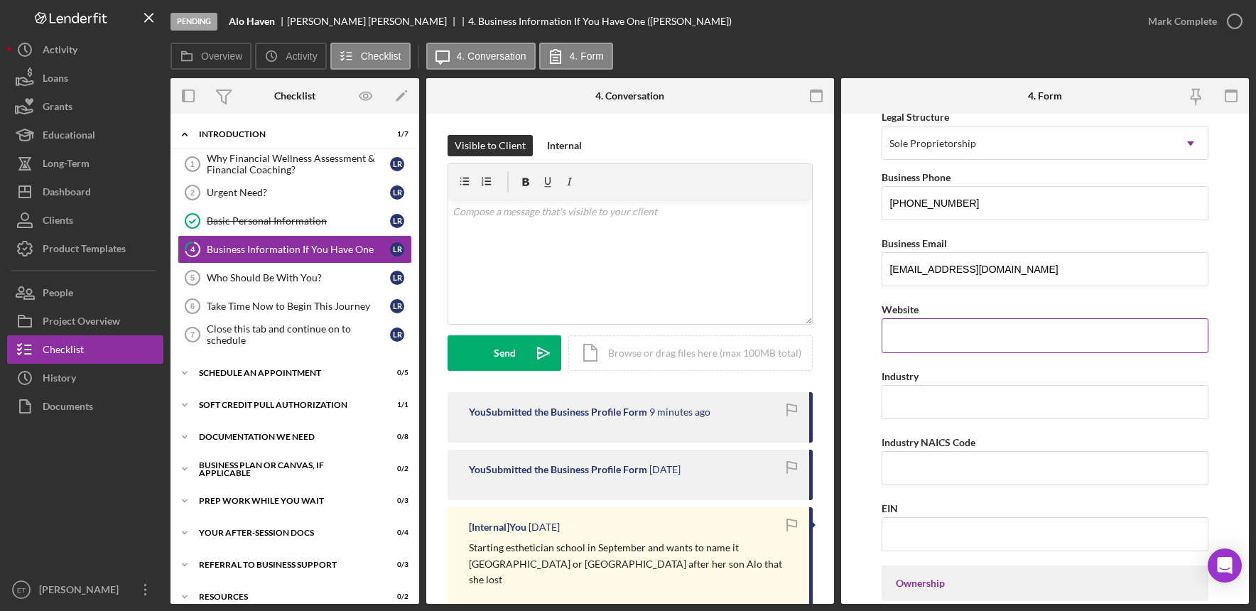
scroll to position [216, 0]
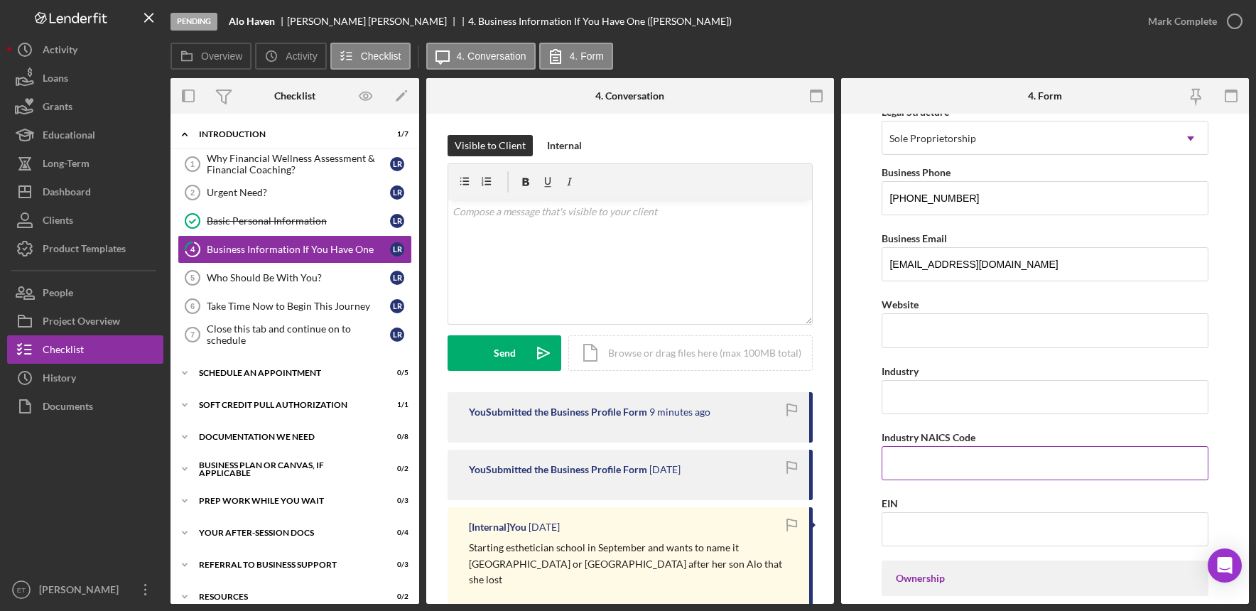
click at [924, 465] on input "Industry NAICS Code" at bounding box center [1045, 463] width 326 height 34
paste input "812199"
type input "812199"
click at [912, 392] on input "Industry" at bounding box center [1045, 397] width 326 height 34
type input "Personal Care Services"
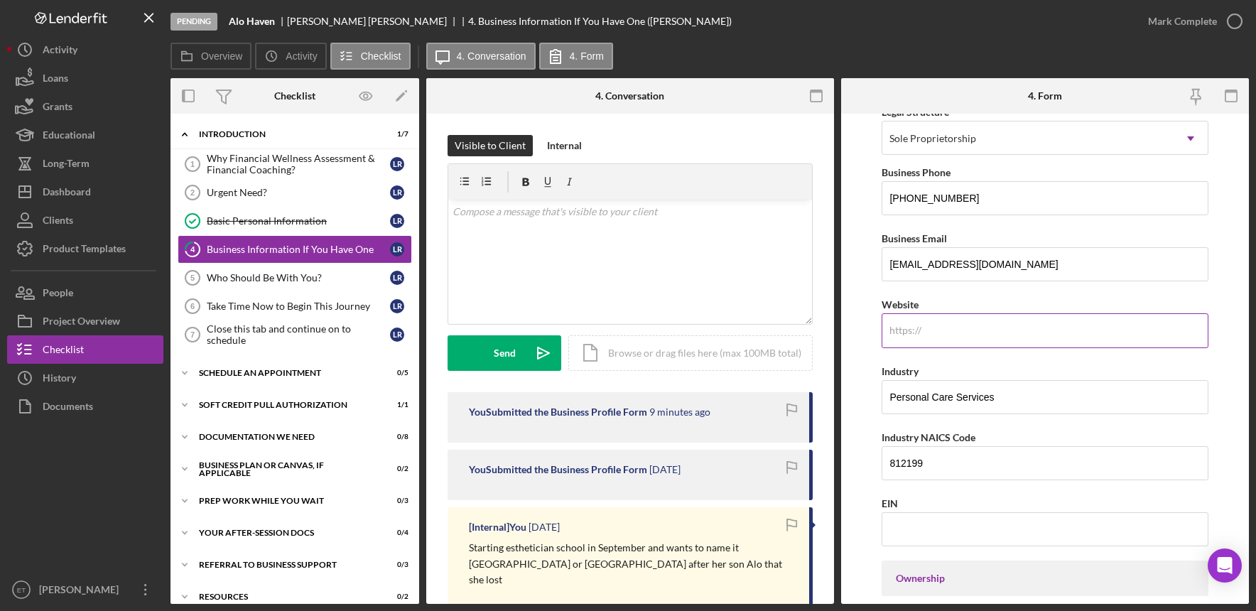
click at [912, 330] on div "https:// Website" at bounding box center [1045, 322] width 326 height 52
click at [687, 244] on div "v Color teal Color pink Remove color Add row above Add row below Add column bef…" at bounding box center [630, 262] width 364 height 124
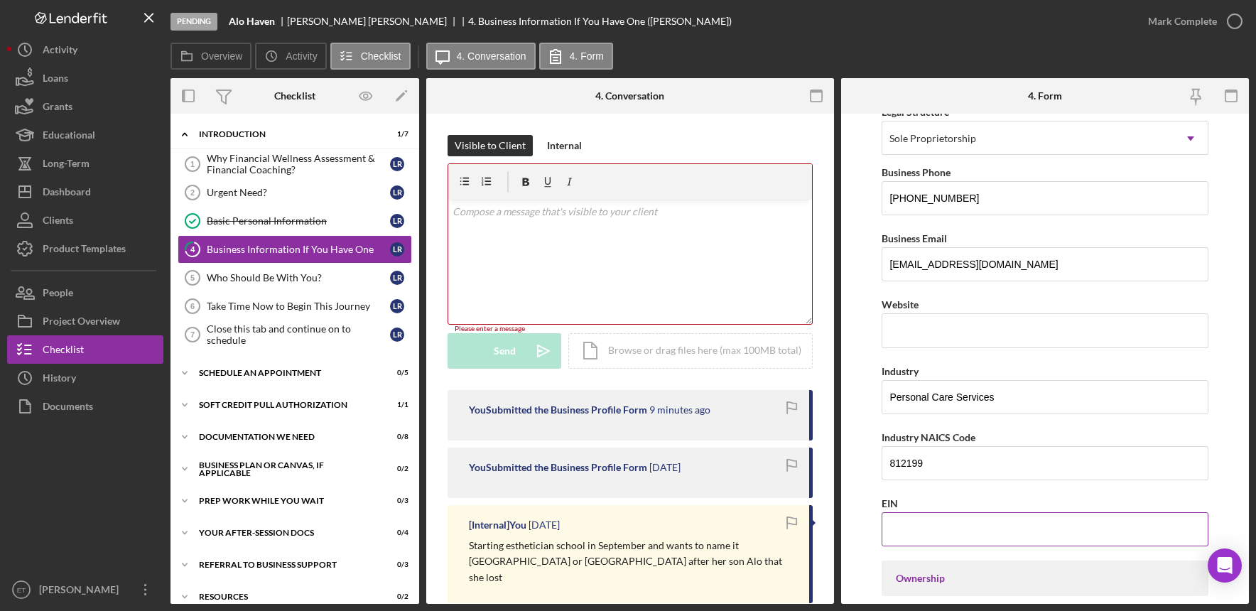
click at [938, 525] on input "EIN" at bounding box center [1045, 529] width 326 height 34
click at [939, 40] on div "Pending Alo Haven [PERSON_NAME] 4. Business Information If You Have One ([PERSO…" at bounding box center [653, 21] width 964 height 43
click at [983, 533] on input "EIN" at bounding box center [1045, 529] width 326 height 34
click at [1066, 50] on div "Overview Icon/History Activity Checklist Icon/Message 4. Conversation 4. Form" at bounding box center [710, 57] width 1079 height 28
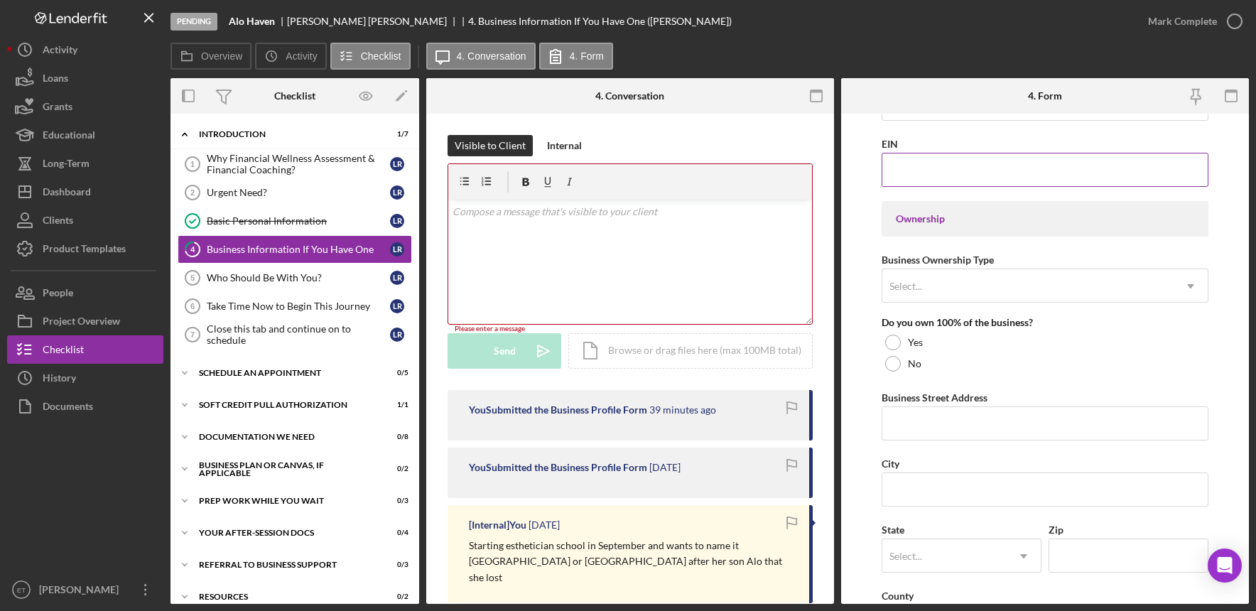
scroll to position [576, 0]
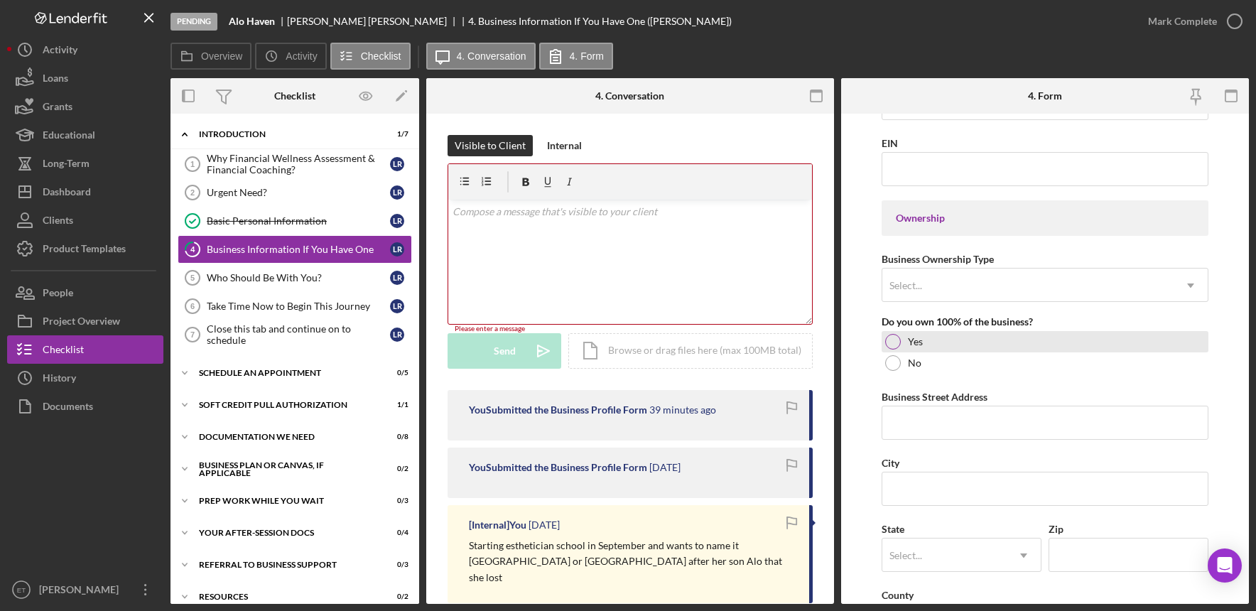
click at [893, 340] on div at bounding box center [893, 342] width 16 height 16
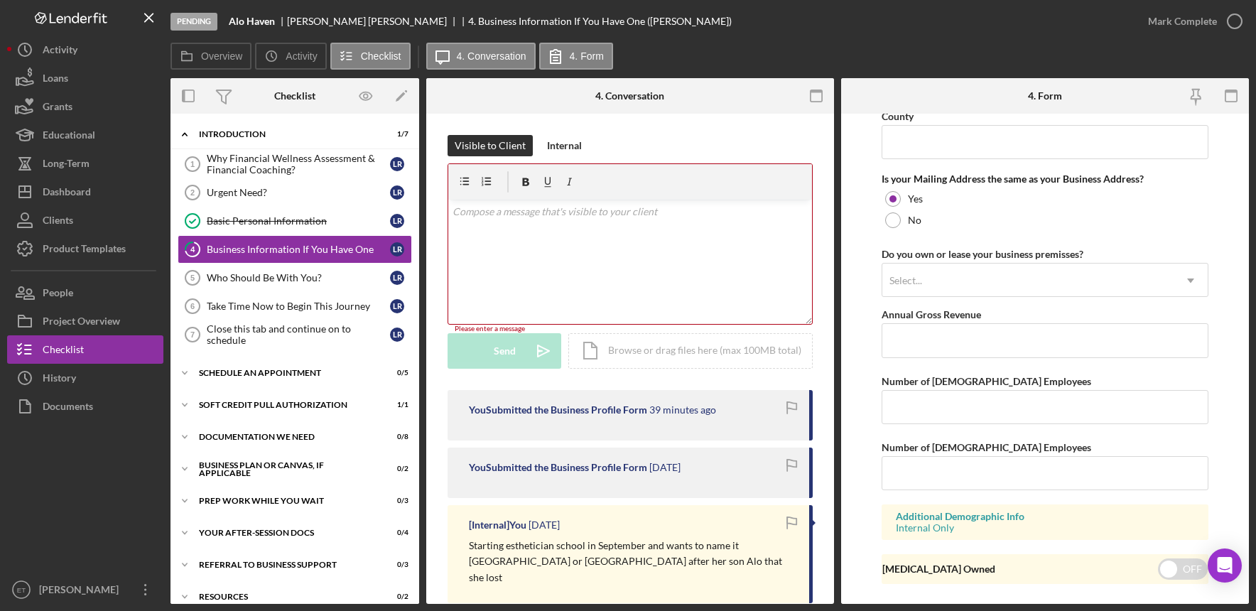
scroll to position [1087, 0]
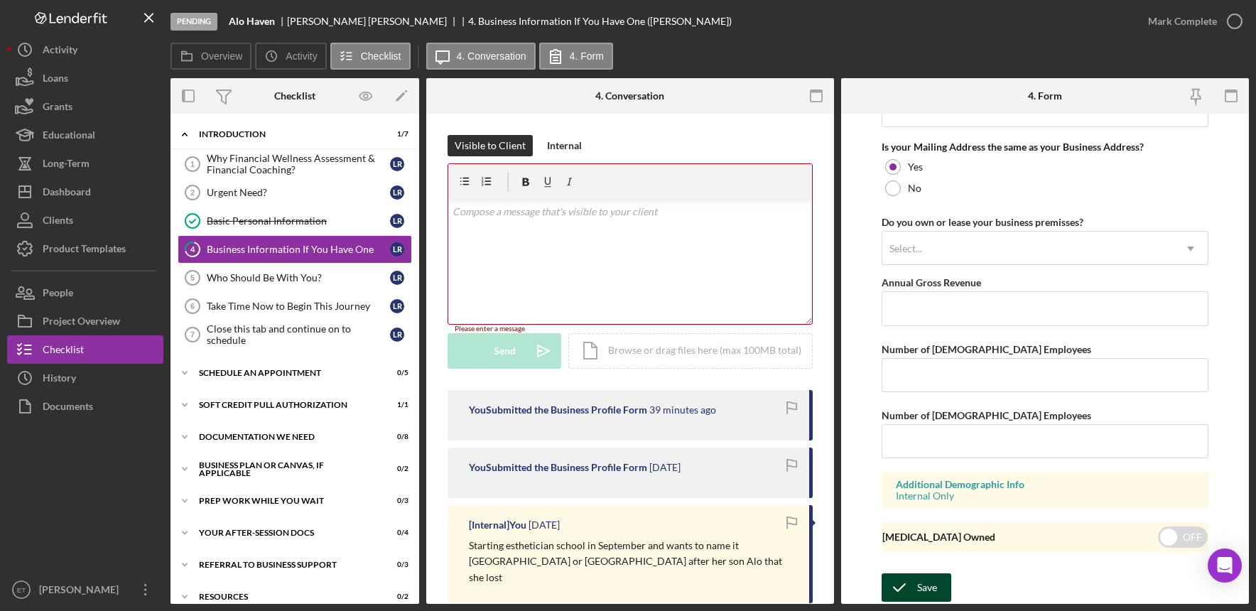
click at [929, 588] on div "Save" at bounding box center [927, 587] width 20 height 28
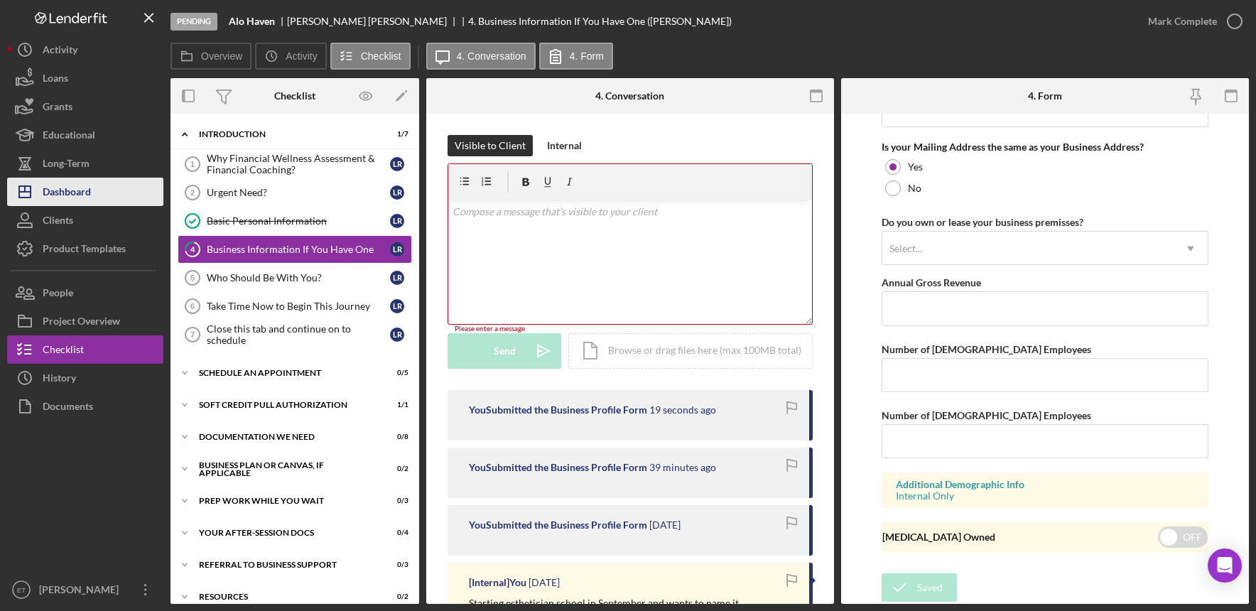
click at [87, 186] on div "Dashboard" at bounding box center [67, 194] width 48 height 32
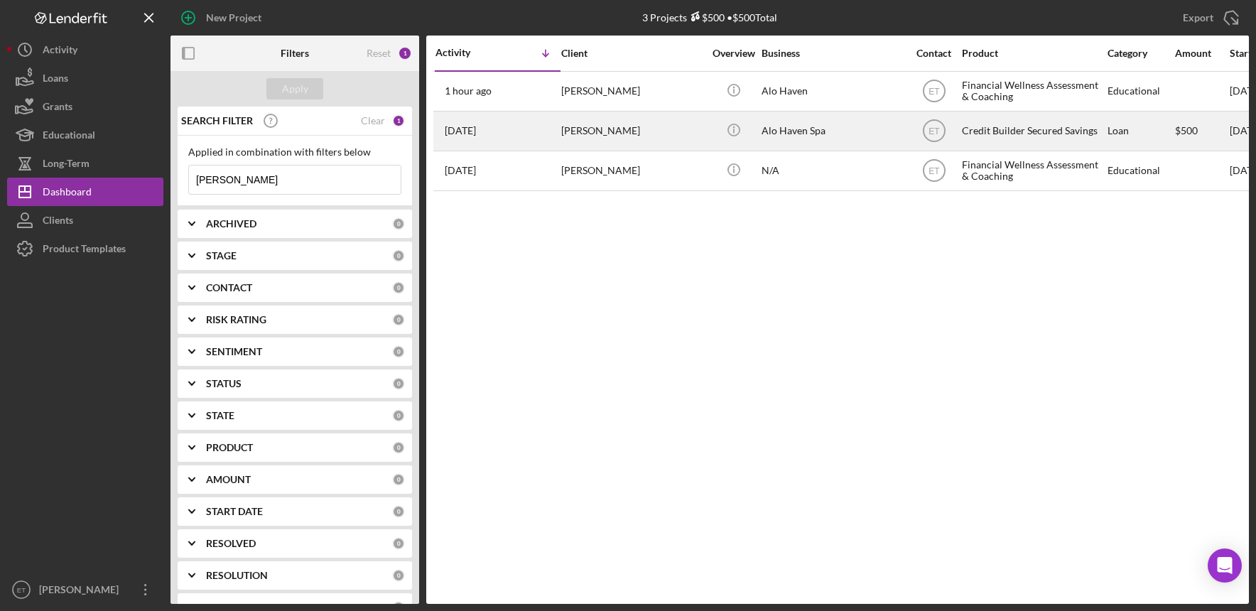
click at [619, 127] on div "[PERSON_NAME]" at bounding box center [632, 131] width 142 height 38
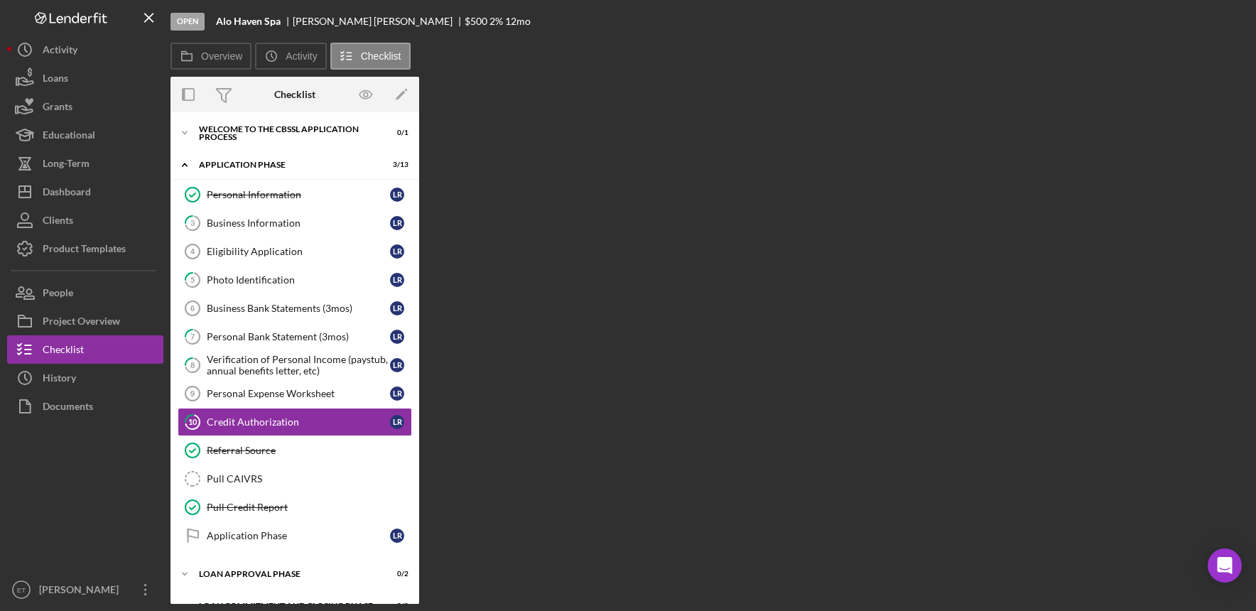
scroll to position [56, 0]
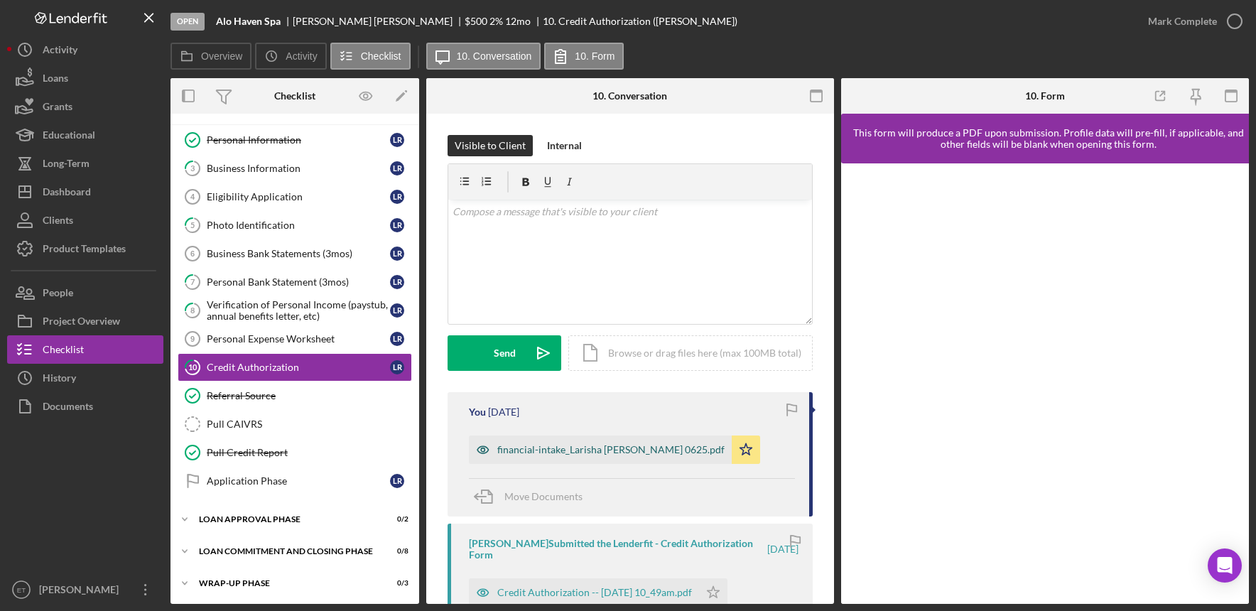
click at [485, 450] on icon "button" at bounding box center [483, 450] width 4 height 4
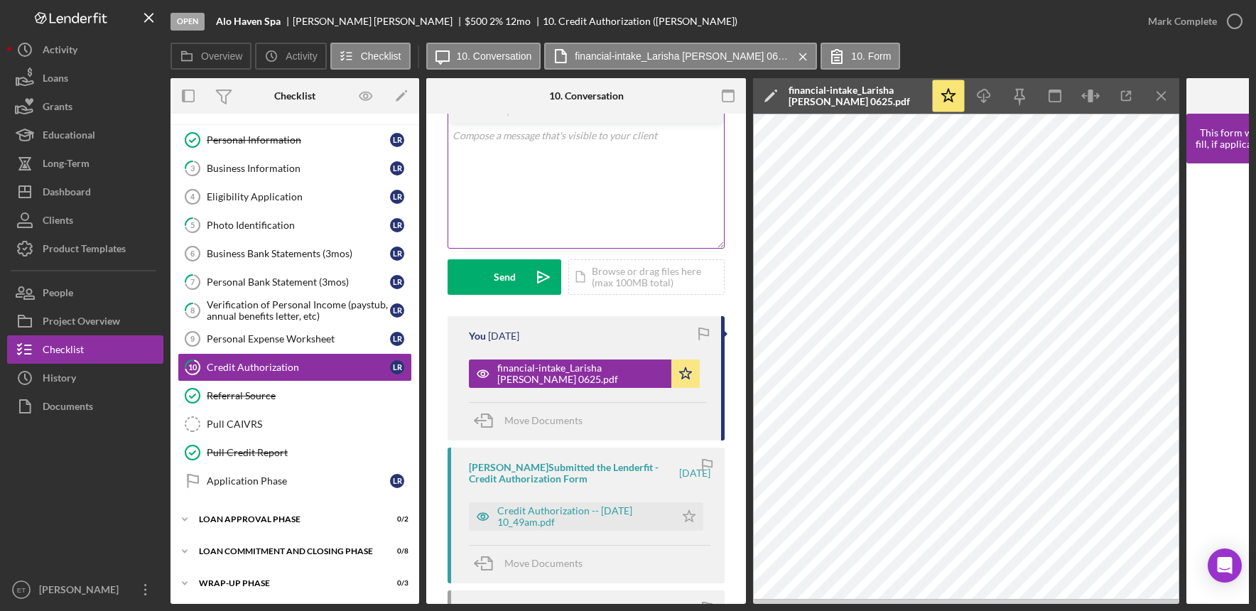
scroll to position [0, 0]
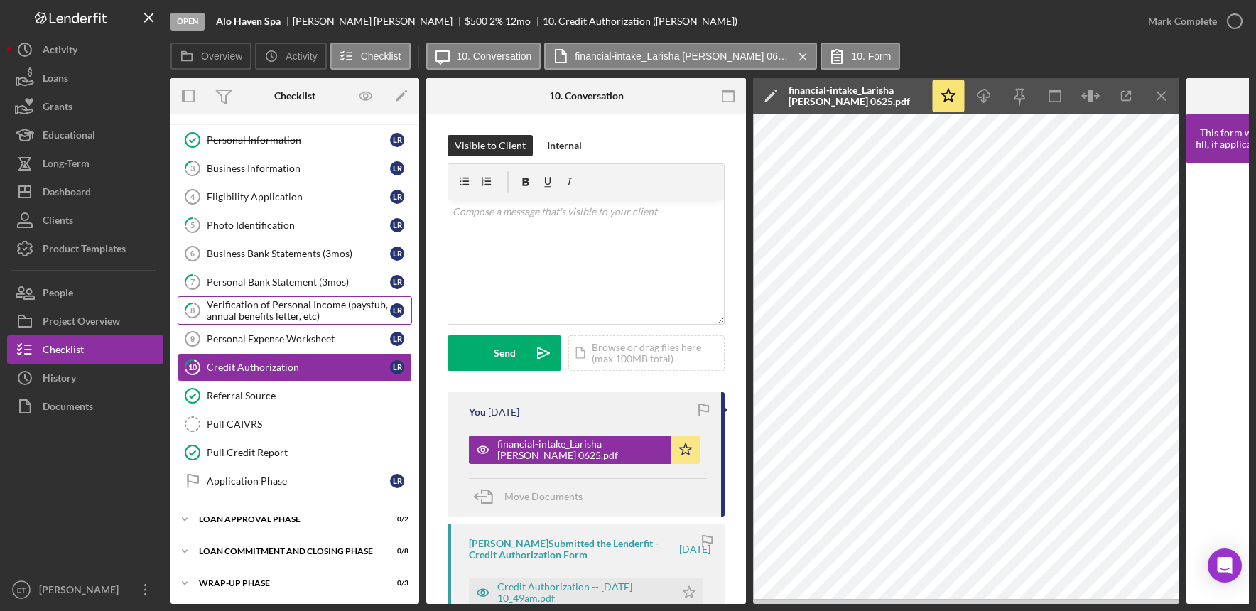
click at [263, 309] on div "Verification of Personal Income (paystub, annual benefits letter, etc)" at bounding box center [298, 310] width 183 height 23
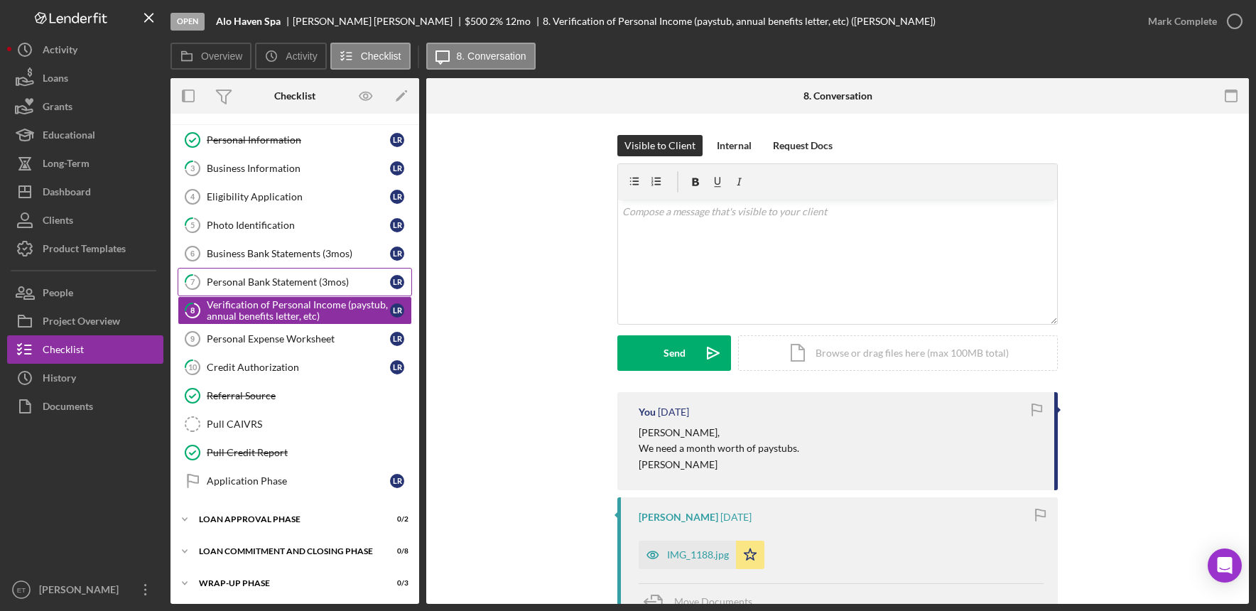
click at [253, 282] on div "Personal Bank Statement (3mos)" at bounding box center [298, 281] width 183 height 11
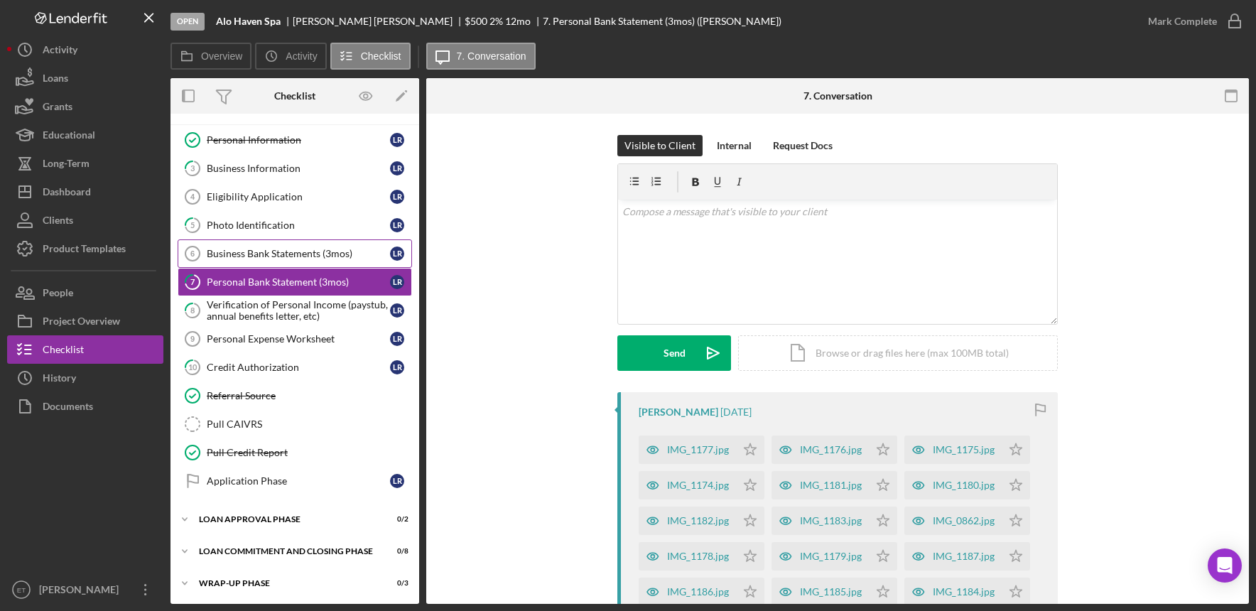
click at [268, 255] on div "Business Bank Statements (3mos)" at bounding box center [298, 253] width 183 height 11
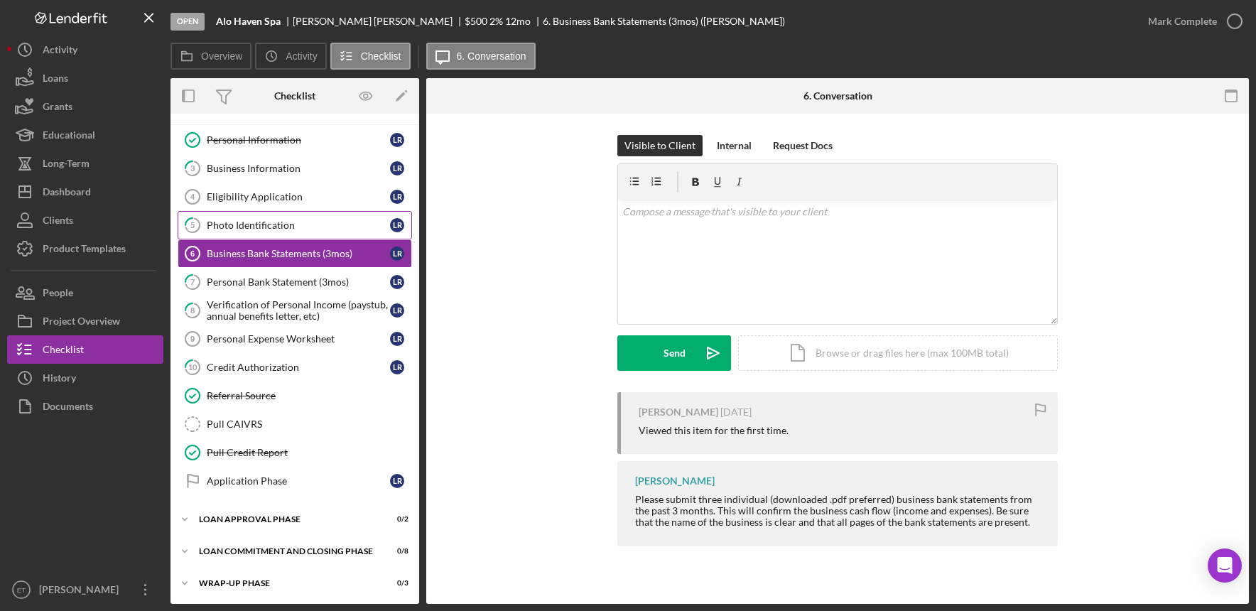
click at [265, 228] on div "Photo Identification" at bounding box center [298, 225] width 183 height 11
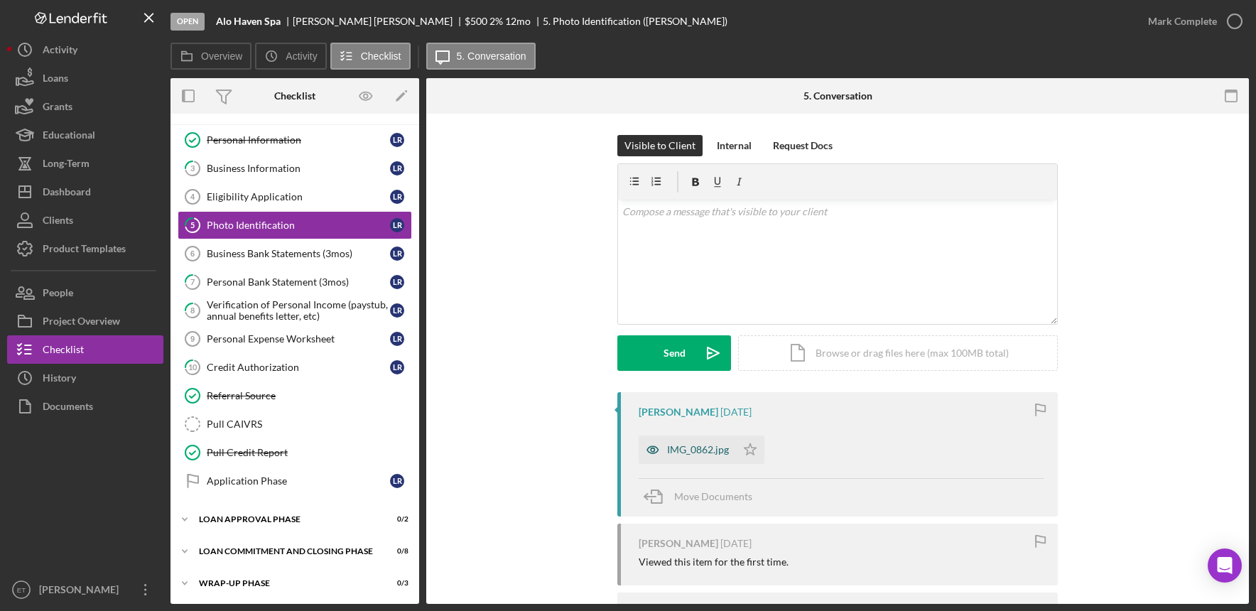
click at [652, 453] on icon "button" at bounding box center [652, 449] width 11 height 7
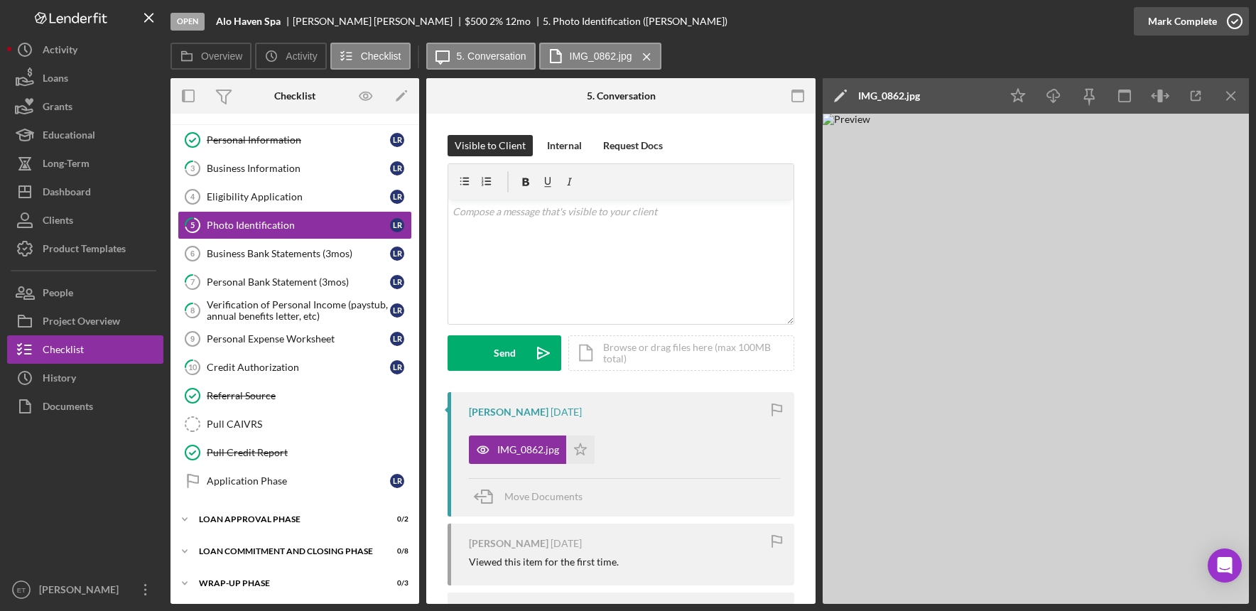
click at [1233, 21] on icon "button" at bounding box center [1235, 22] width 36 height 36
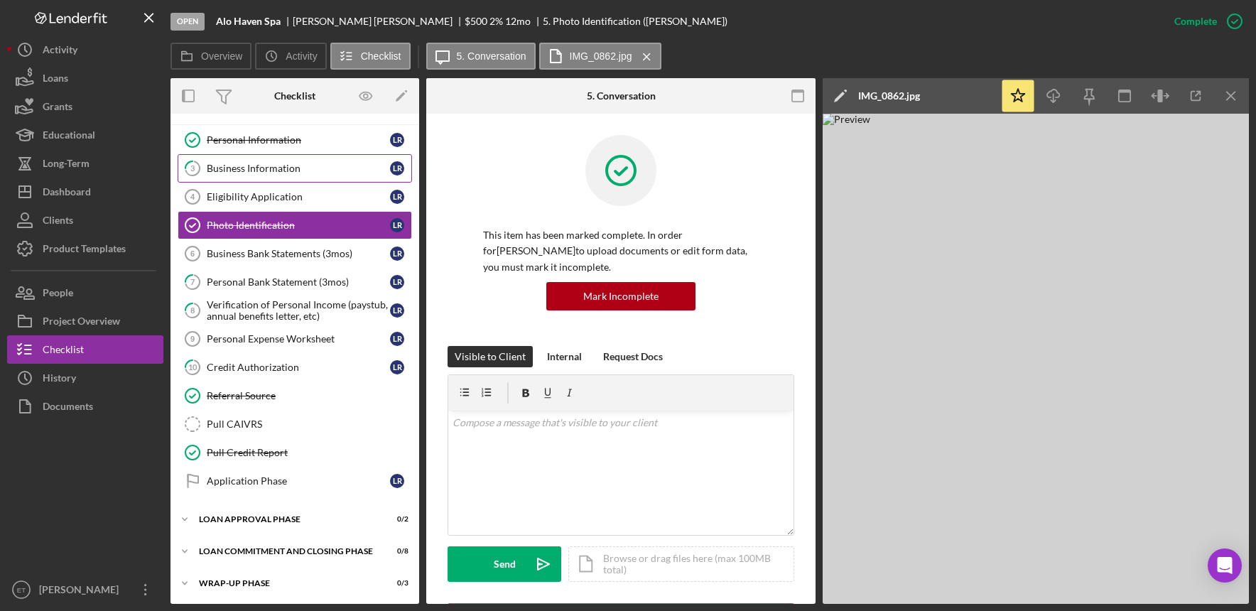
click at [261, 172] on div "Business Information" at bounding box center [298, 168] width 183 height 11
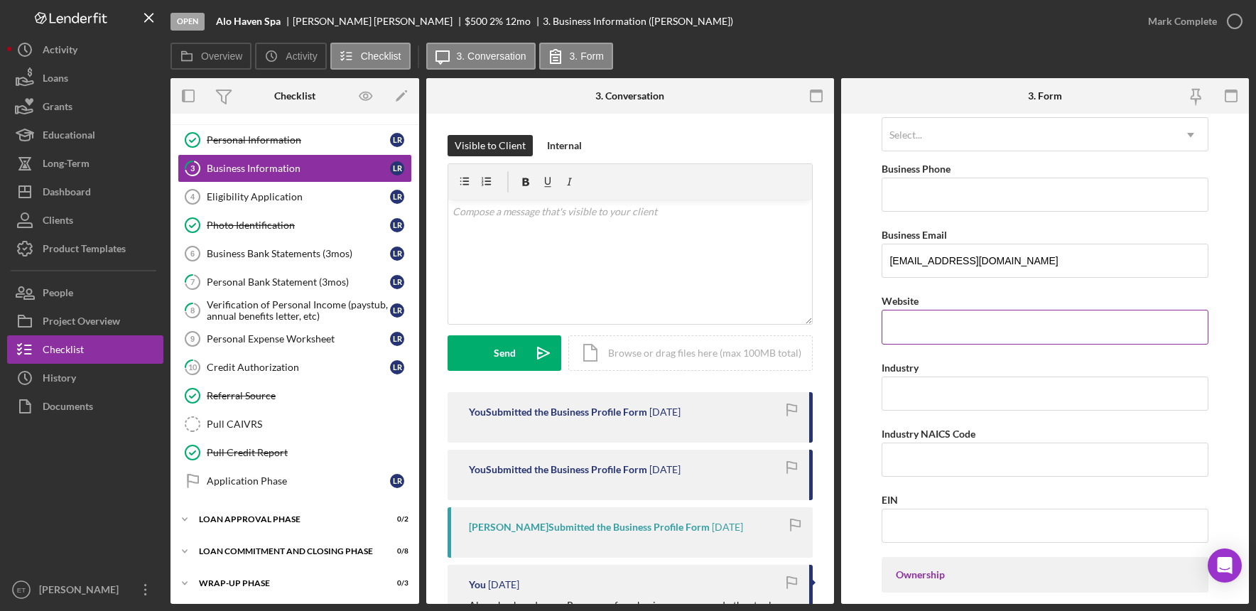
scroll to position [220, 0]
click at [958, 458] on input "Industry NAICS Code" at bounding box center [1045, 459] width 326 height 34
paste input "812199"
type input "812199"
click at [899, 394] on input "Industry" at bounding box center [1045, 393] width 326 height 34
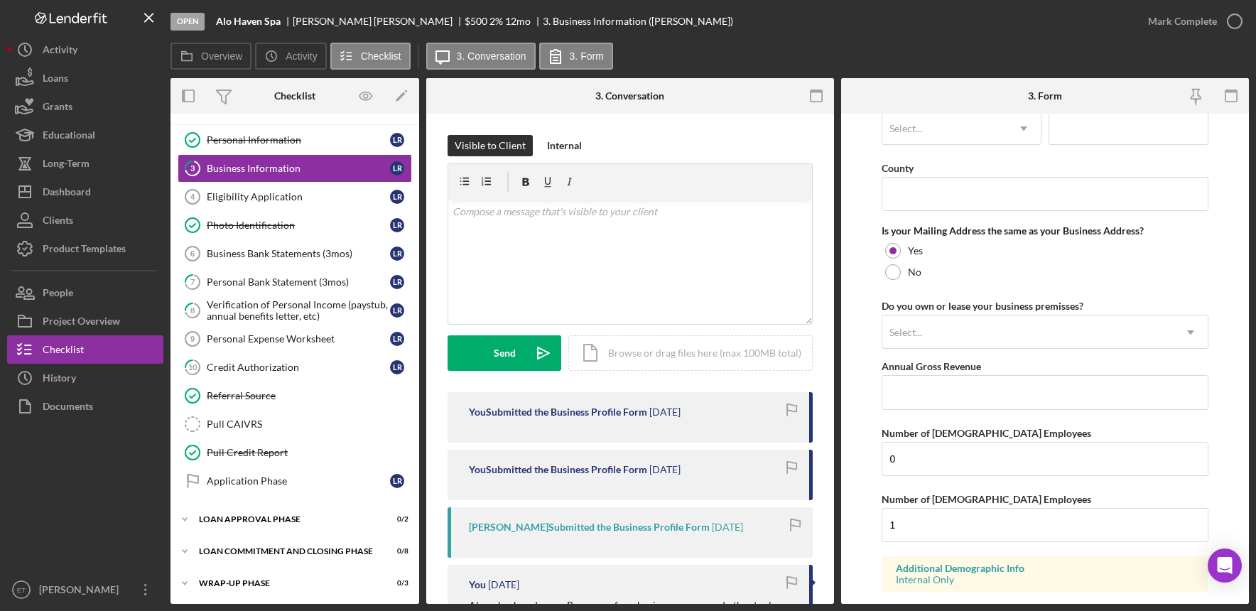
scroll to position [1087, 0]
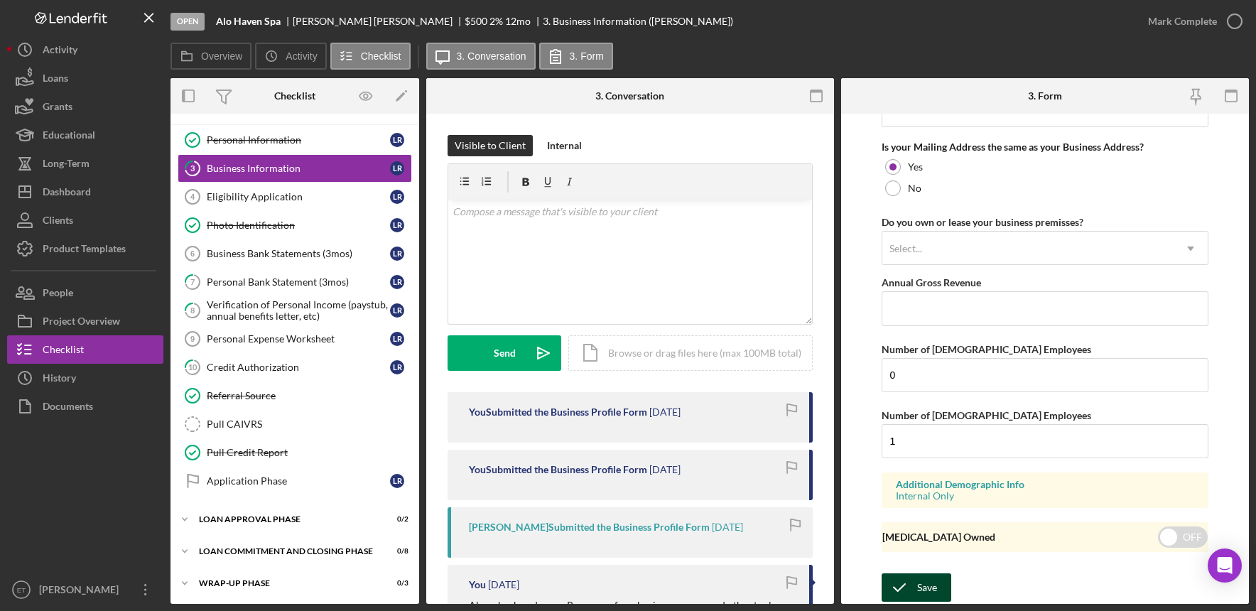
type input "personal care industry"
click at [927, 584] on div "Save" at bounding box center [927, 587] width 20 height 28
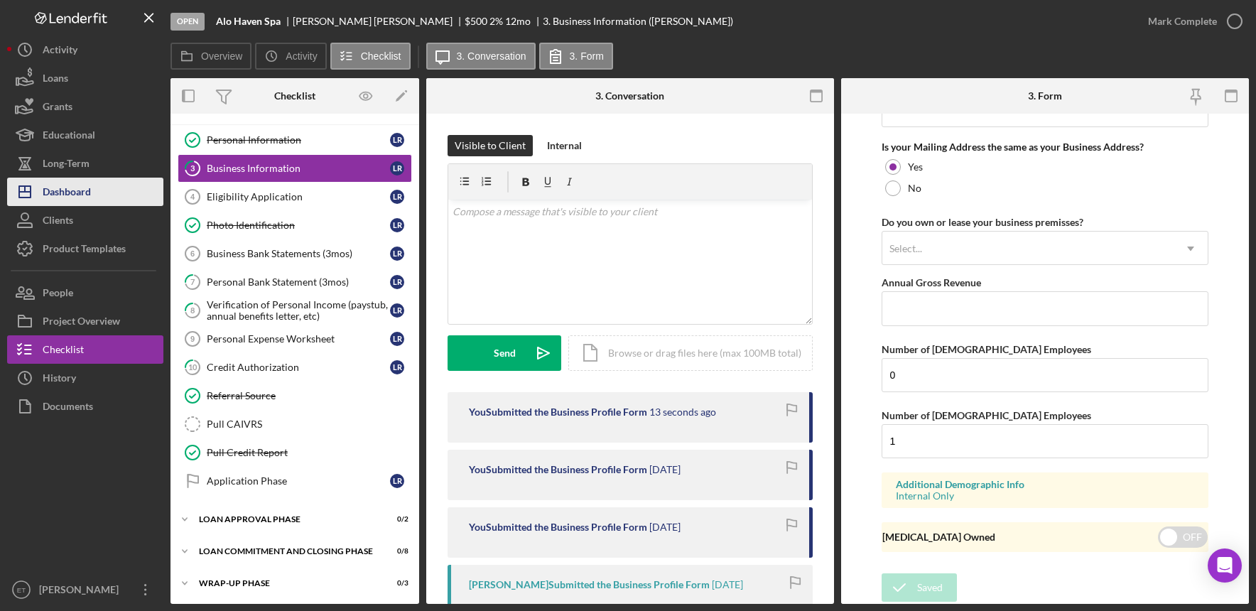
click at [77, 200] on div "Dashboard" at bounding box center [67, 194] width 48 height 32
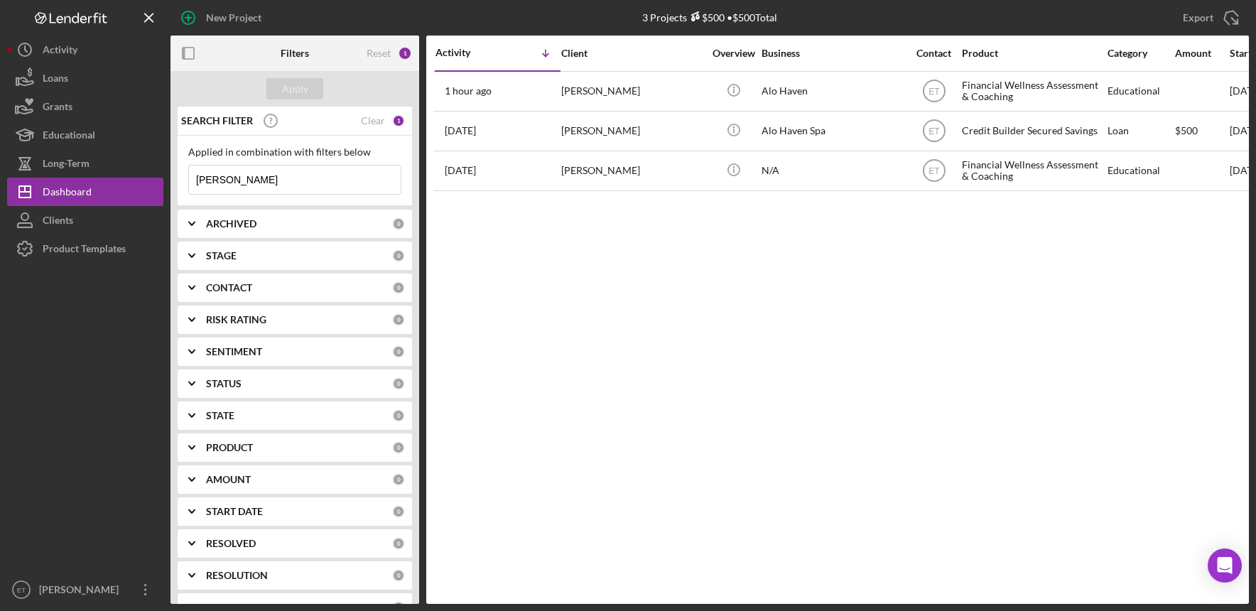
click at [241, 178] on input "[PERSON_NAME]" at bounding box center [295, 180] width 212 height 28
click at [254, 180] on input at bounding box center [295, 180] width 212 height 28
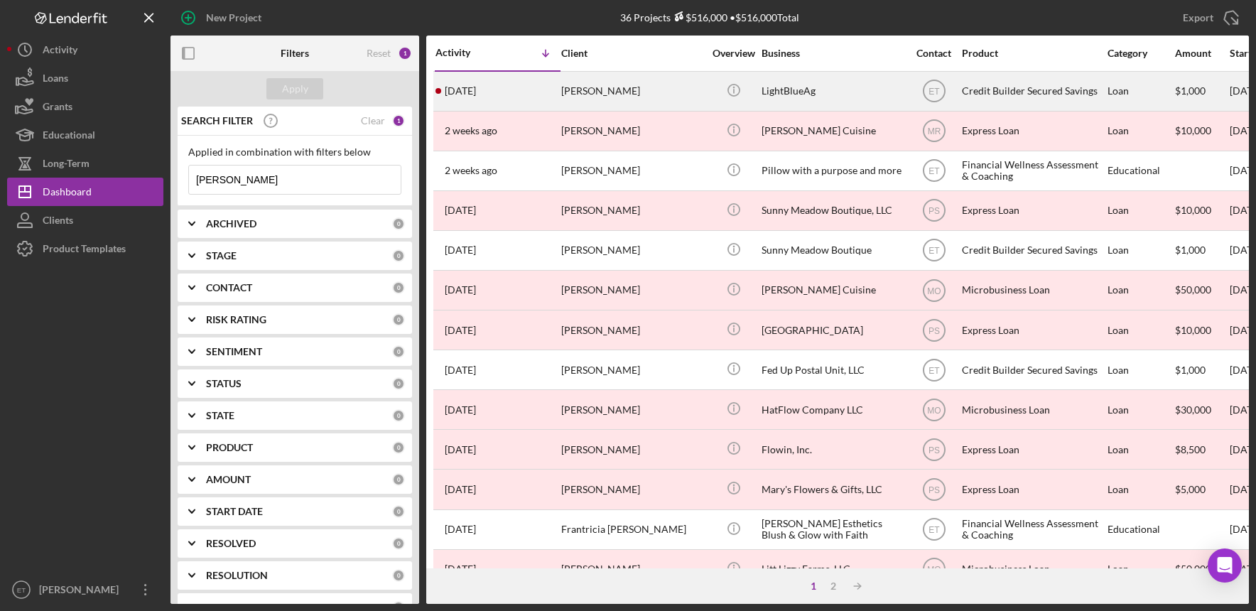
type input "[PERSON_NAME]"
click at [644, 93] on div "[PERSON_NAME]" at bounding box center [632, 91] width 142 height 38
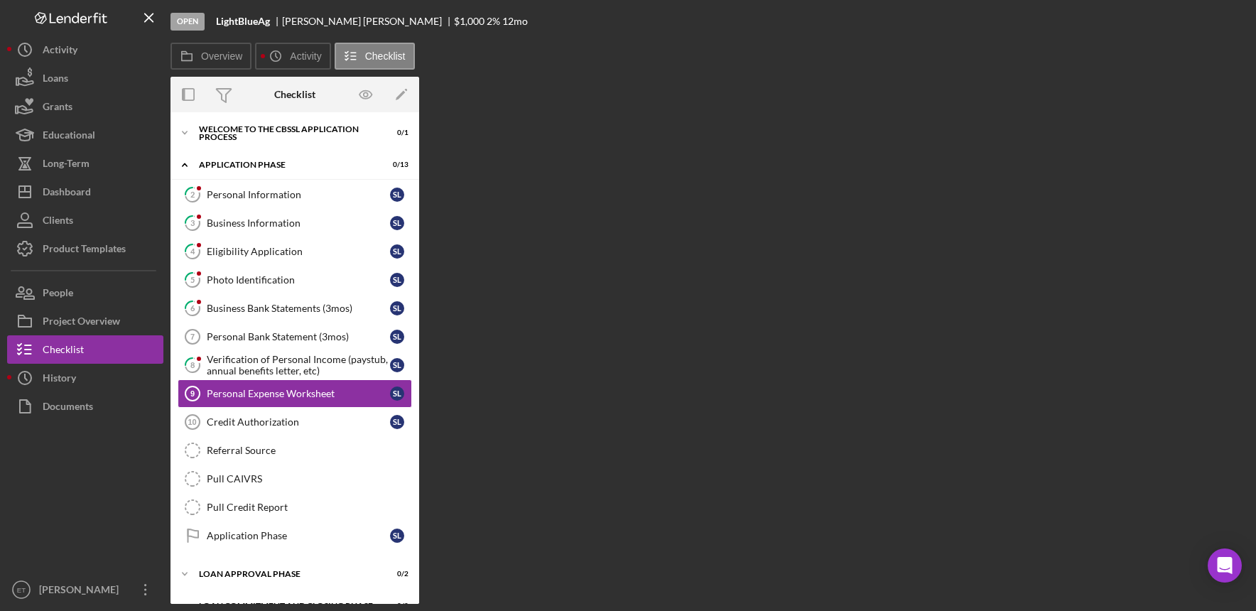
scroll to position [36, 0]
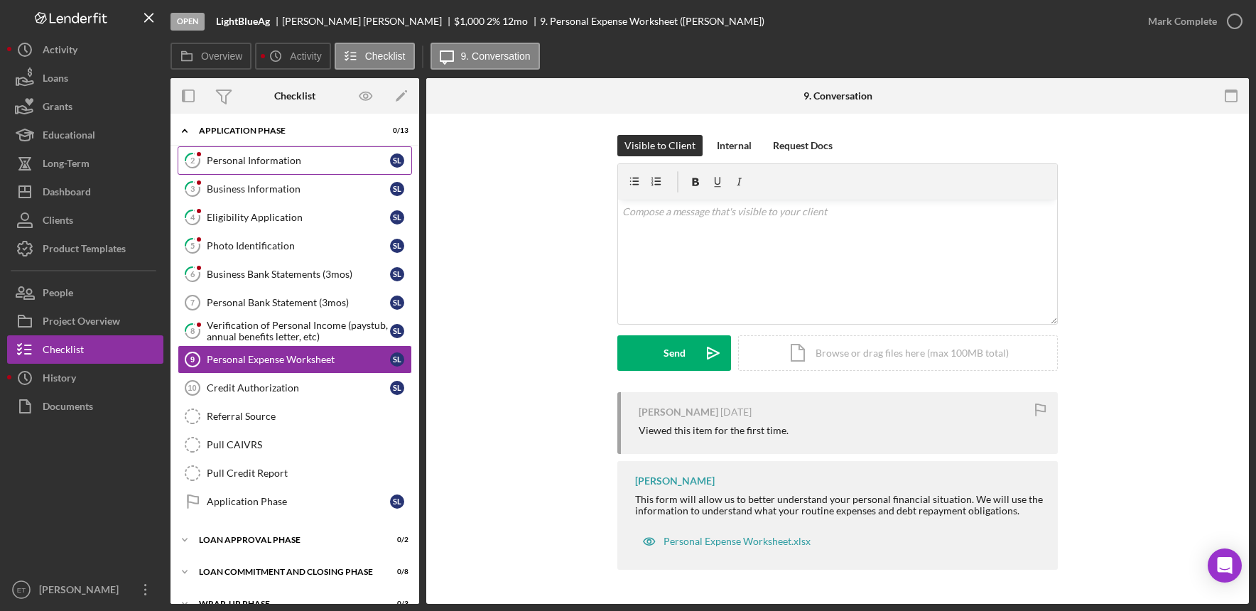
click at [269, 159] on div "Personal Information" at bounding box center [298, 160] width 183 height 11
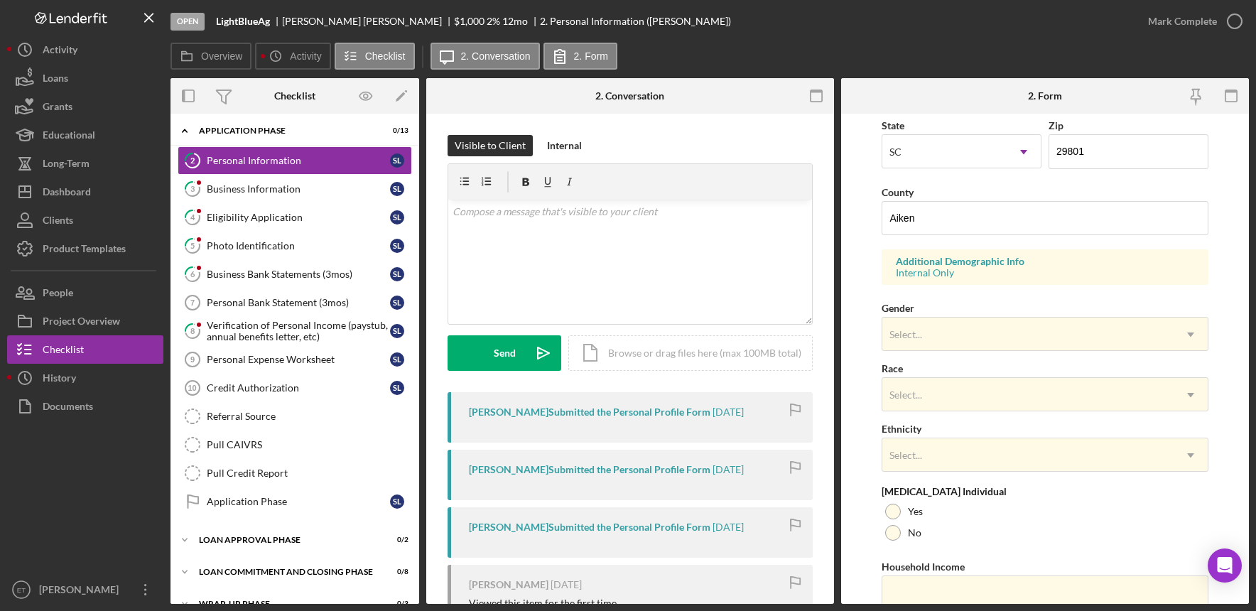
scroll to position [458, 0]
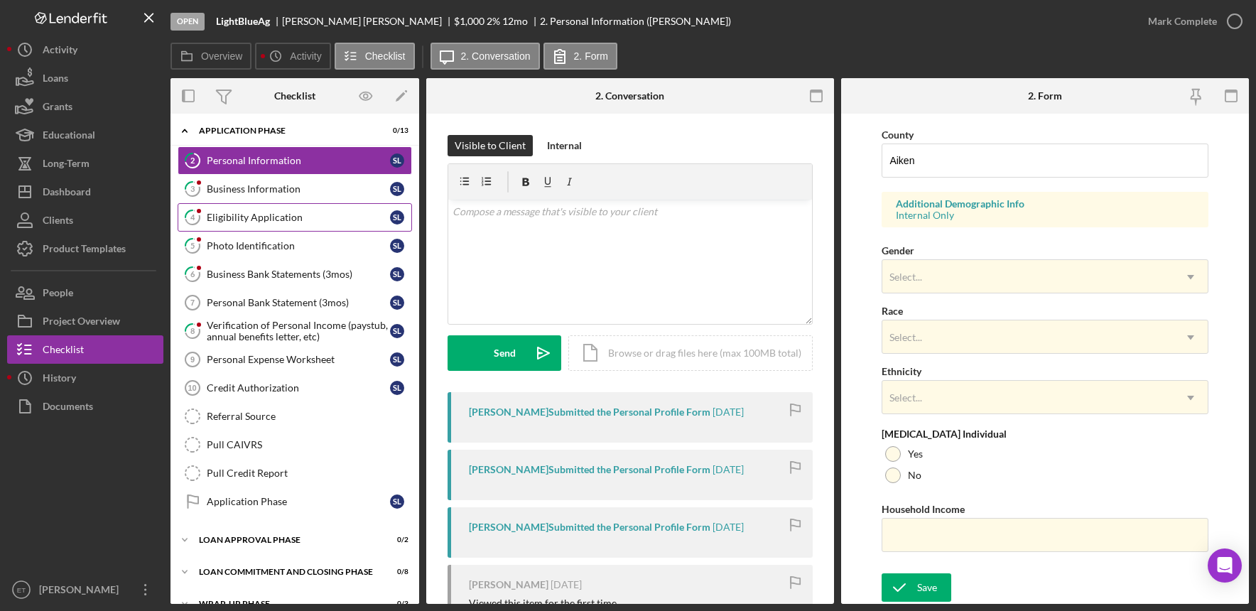
click at [242, 219] on div "Eligibility Application" at bounding box center [298, 217] width 183 height 11
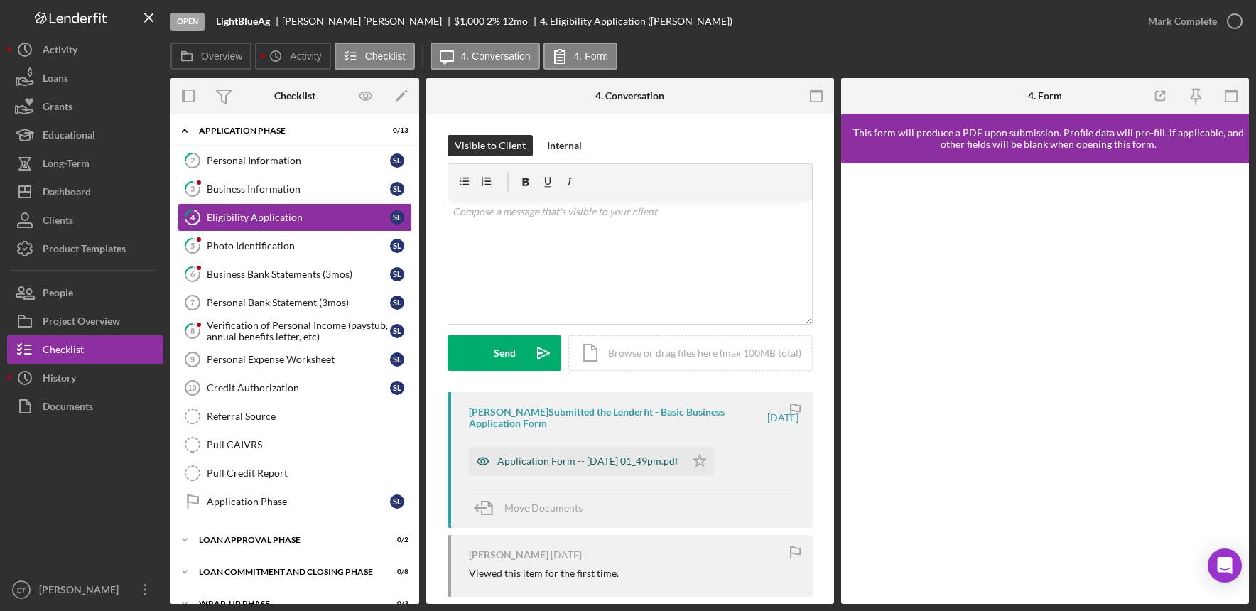
click at [485, 459] on icon "button" at bounding box center [483, 461] width 28 height 28
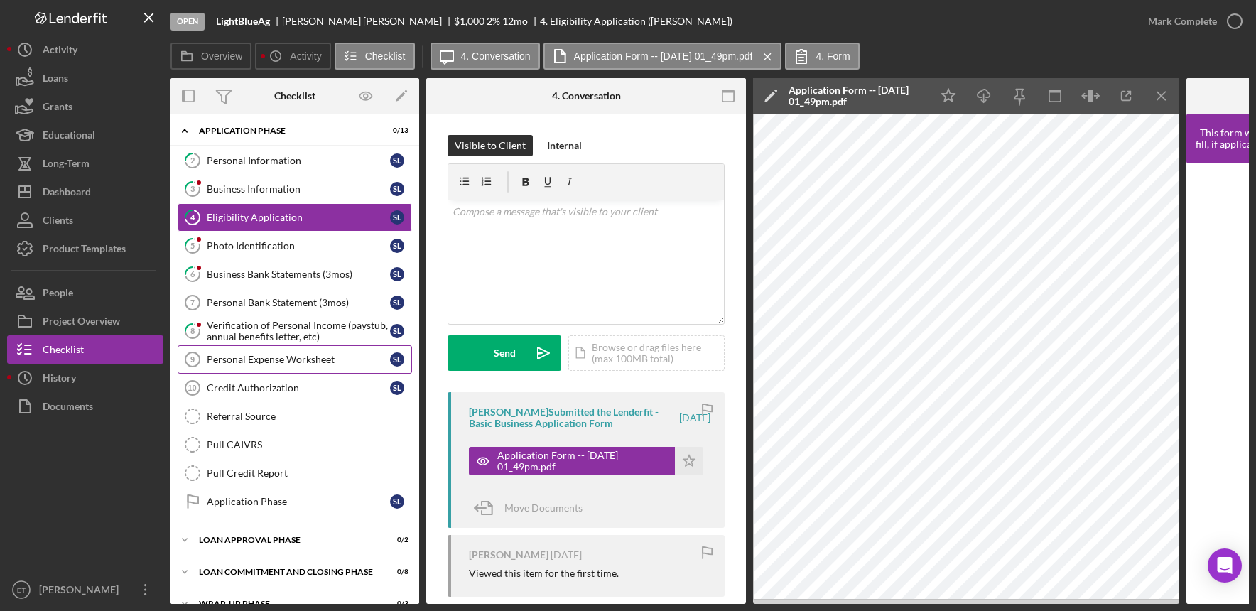
click at [253, 367] on link "Personal Expense Worksheet 9 Personal Expense Worksheet S L" at bounding box center [295, 359] width 234 height 28
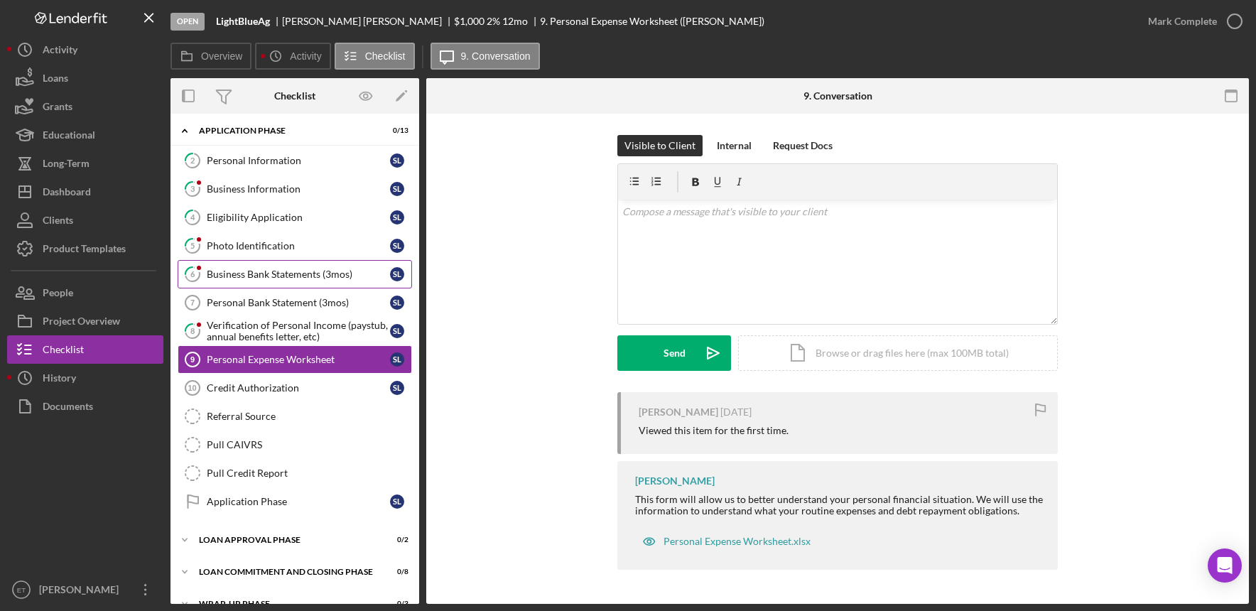
click at [242, 278] on div "Business Bank Statements (3mos)" at bounding box center [298, 274] width 183 height 11
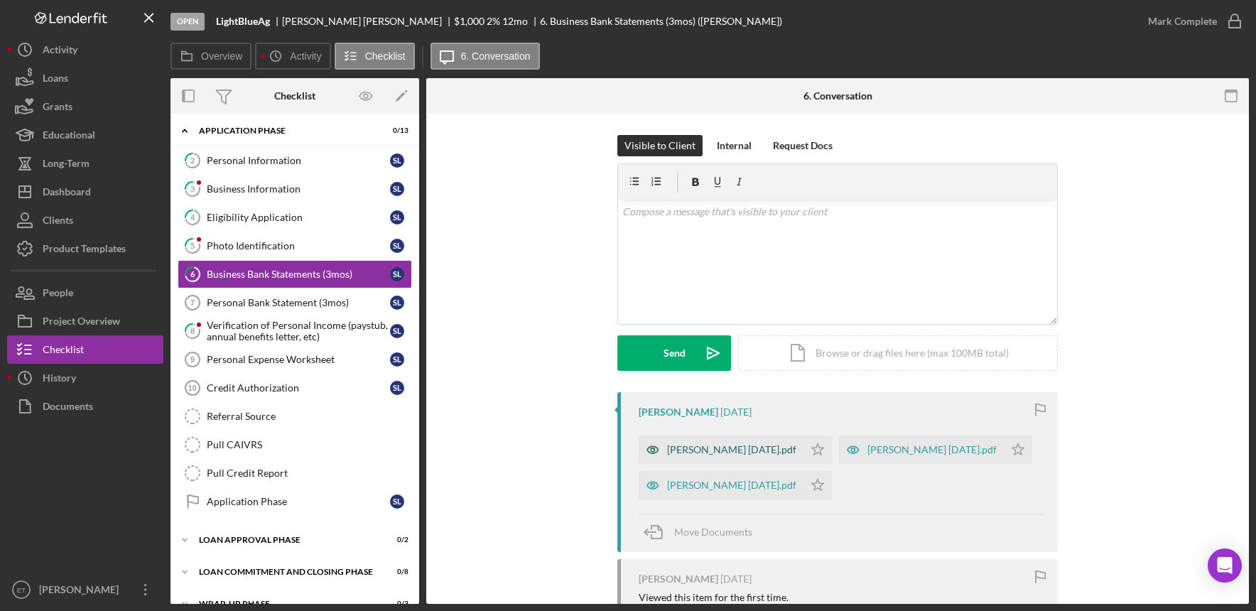
click at [653, 451] on icon "button" at bounding box center [653, 450] width 28 height 28
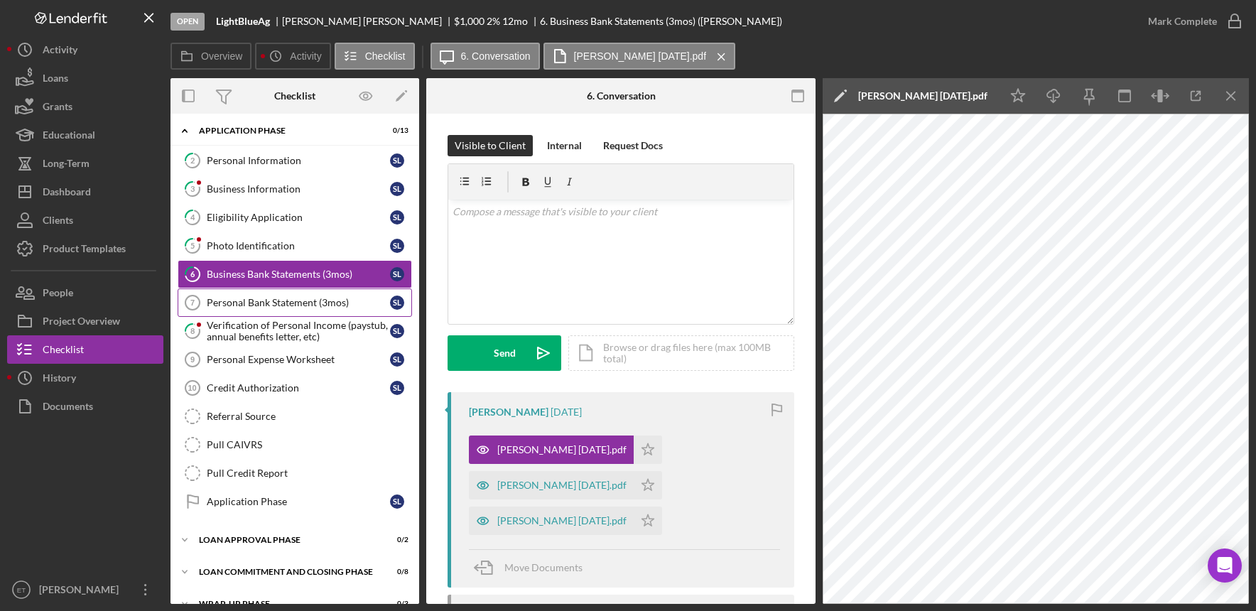
click at [252, 307] on div "Personal Bank Statement (3mos)" at bounding box center [298, 302] width 183 height 11
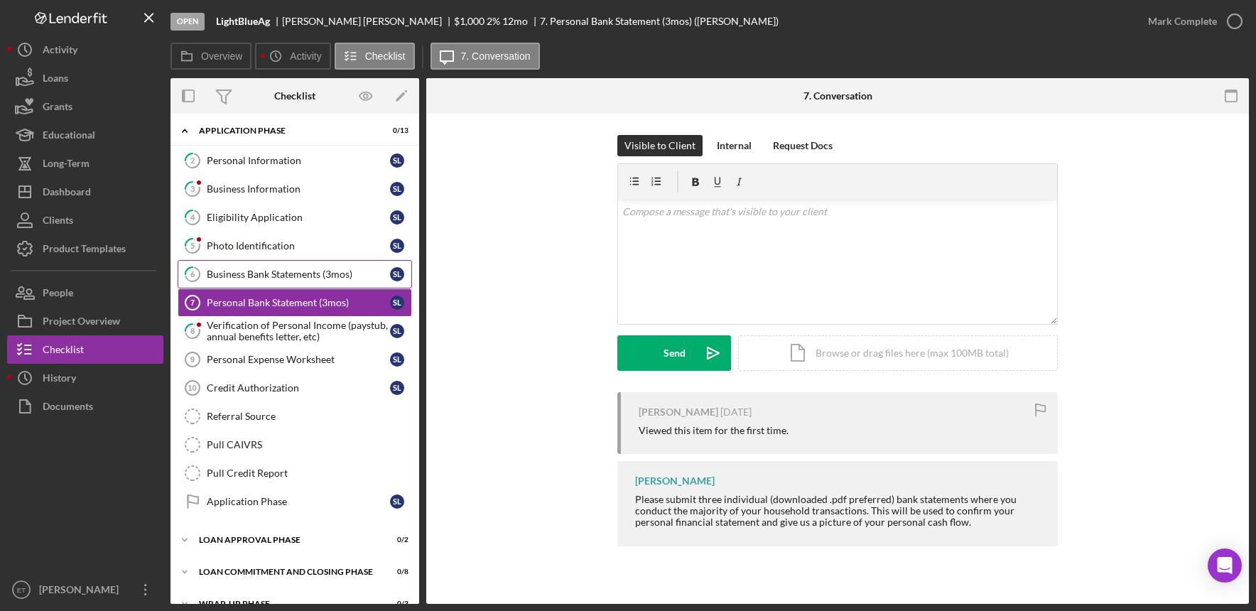
click at [230, 274] on div "Business Bank Statements (3mos)" at bounding box center [298, 274] width 183 height 11
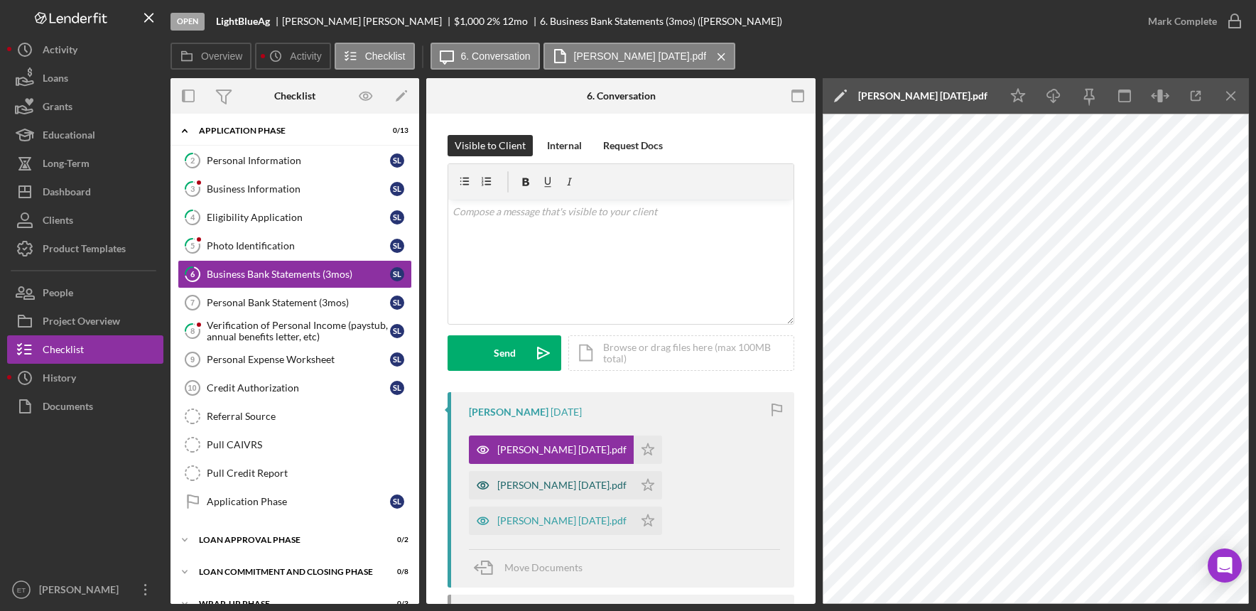
click at [480, 490] on icon "button" at bounding box center [483, 485] width 28 height 28
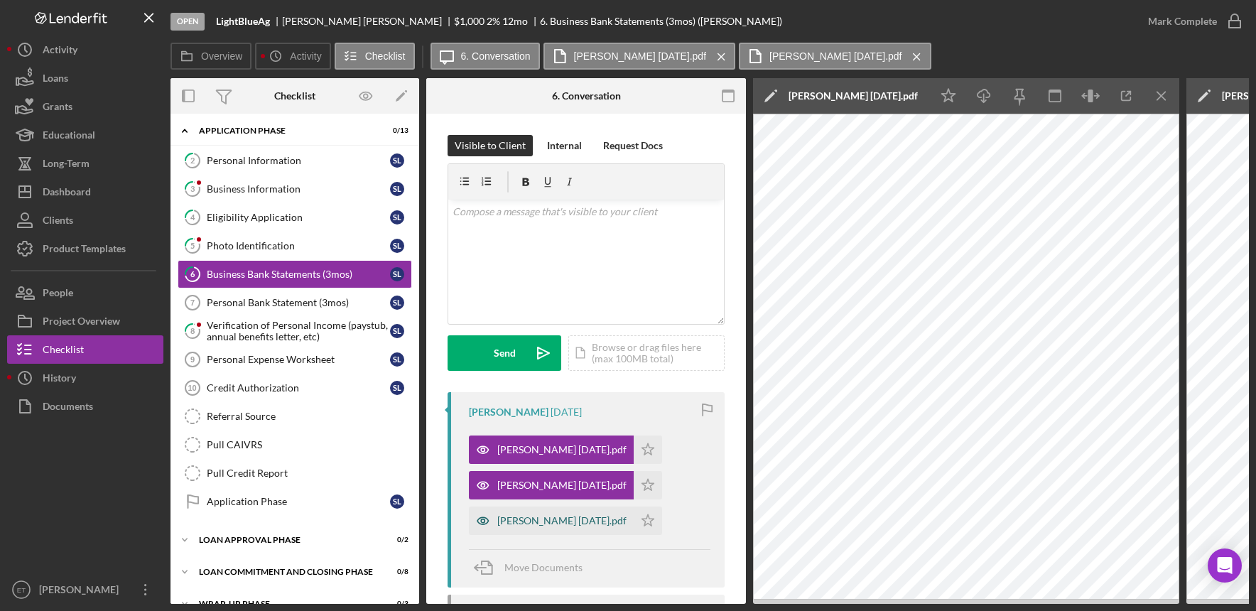
click at [485, 522] on icon "button" at bounding box center [483, 521] width 4 height 4
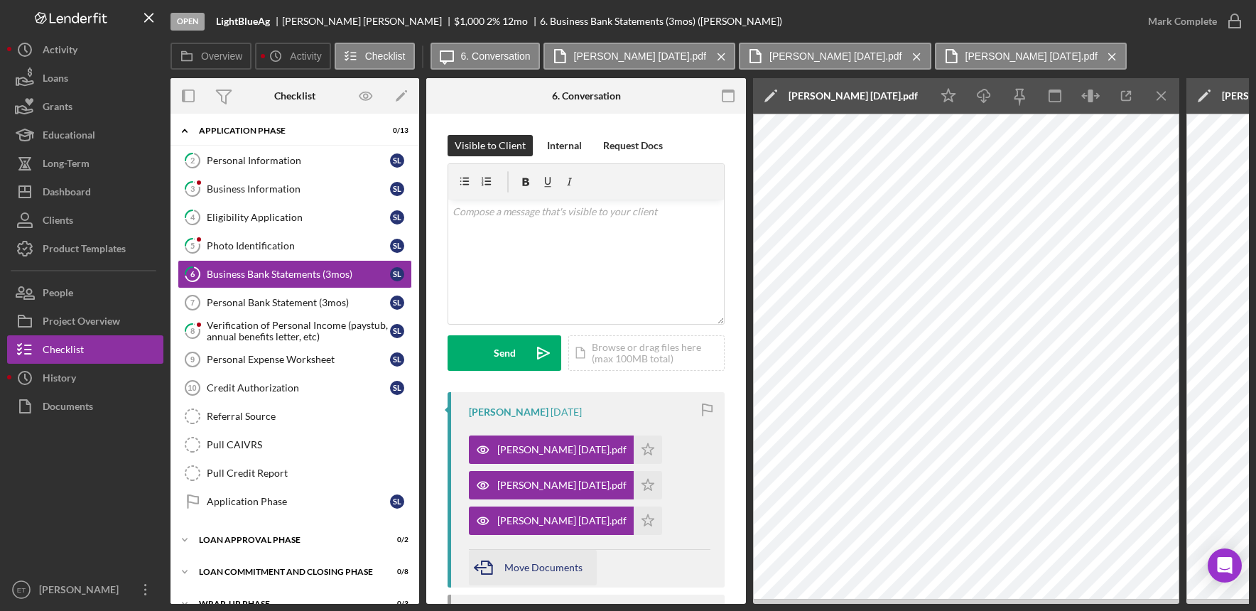
click at [539, 568] on span "Move Documents" at bounding box center [544, 567] width 78 height 12
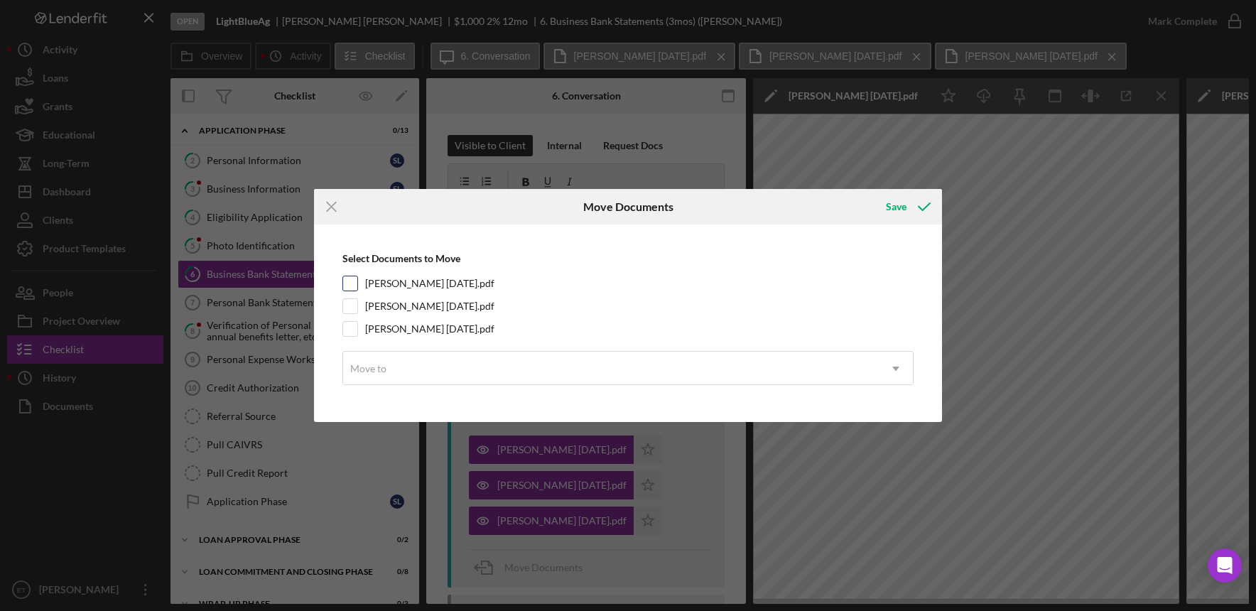
click at [353, 290] on input "[PERSON_NAME] [DATE].pdf" at bounding box center [350, 283] width 14 height 14
checkbox input "true"
click at [354, 315] on div "Select Documents to Move [PERSON_NAME] [DATE].pdf [PERSON_NAME] [DATE].pdf [PER…" at bounding box center [628, 323] width 614 height 183
click at [347, 307] on input "[PERSON_NAME] [DATE].pdf" at bounding box center [350, 306] width 14 height 14
checkbox input "true"
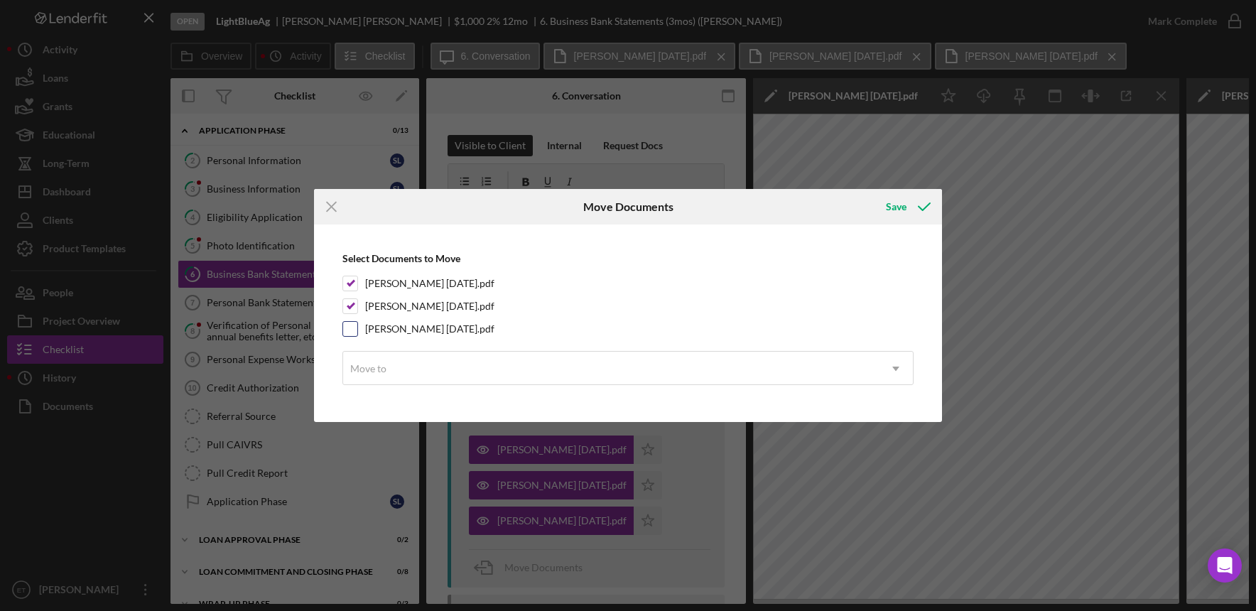
click at [353, 328] on input "[PERSON_NAME] [DATE].pdf" at bounding box center [350, 329] width 14 height 14
checkbox input "true"
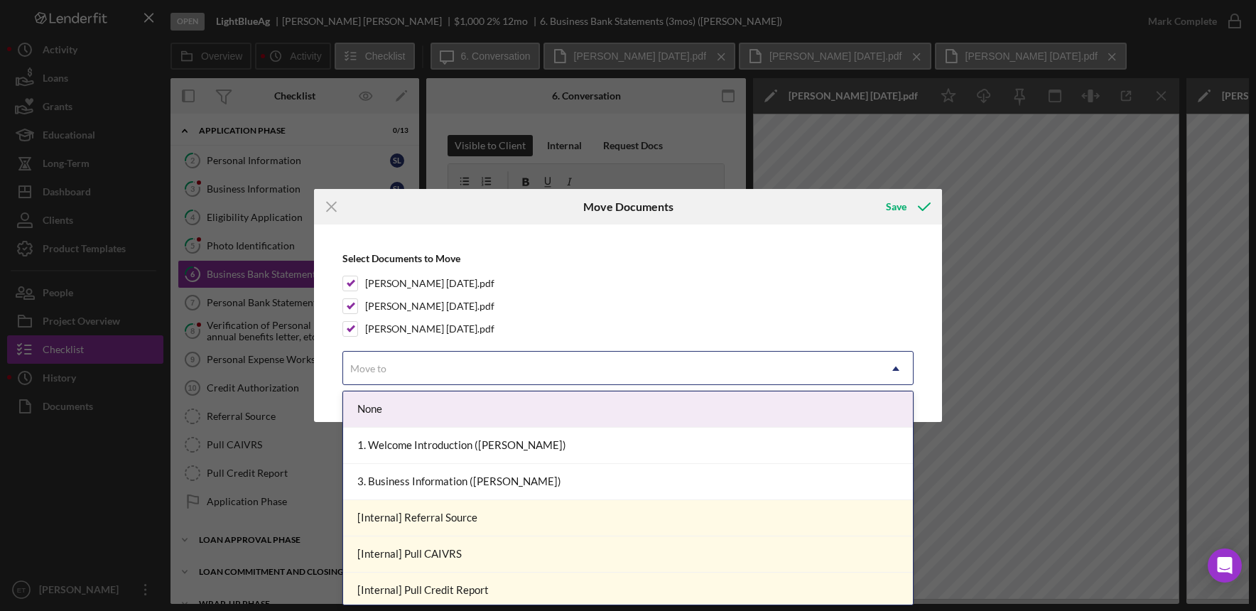
click at [901, 367] on icon "Icon/Dropdown Arrow" at bounding box center [896, 369] width 34 height 34
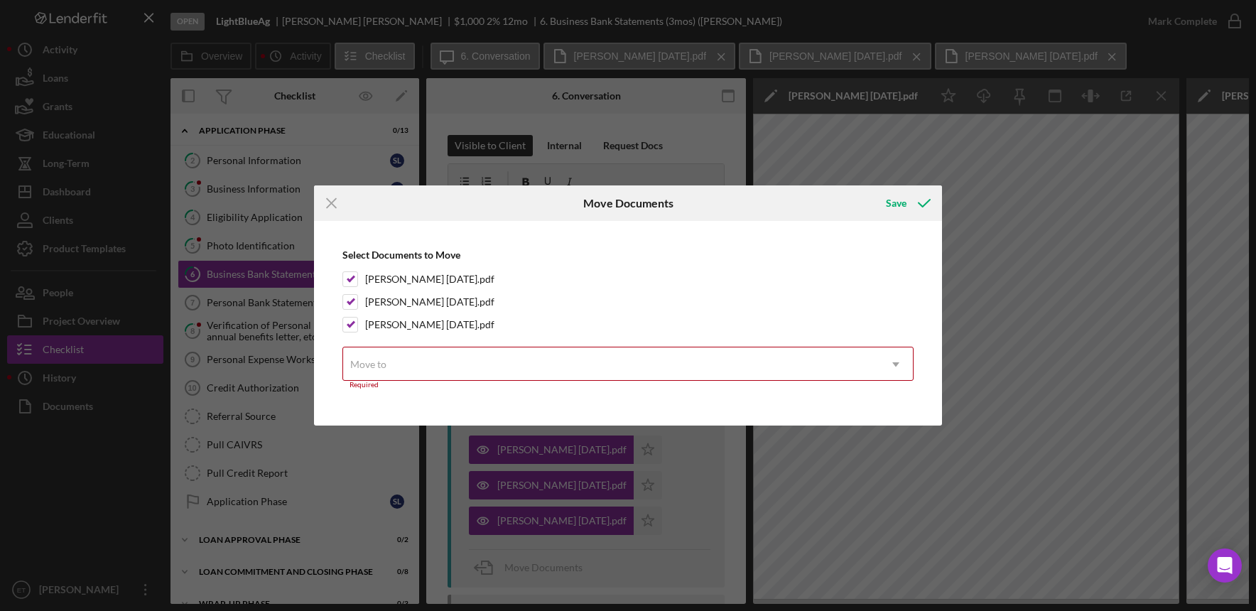
click at [769, 270] on div "Select Documents to Move [PERSON_NAME] [DATE].pdf [PERSON_NAME] [DATE].pdf [PER…" at bounding box center [628, 323] width 614 height 191
click at [330, 202] on line at bounding box center [331, 202] width 9 height 9
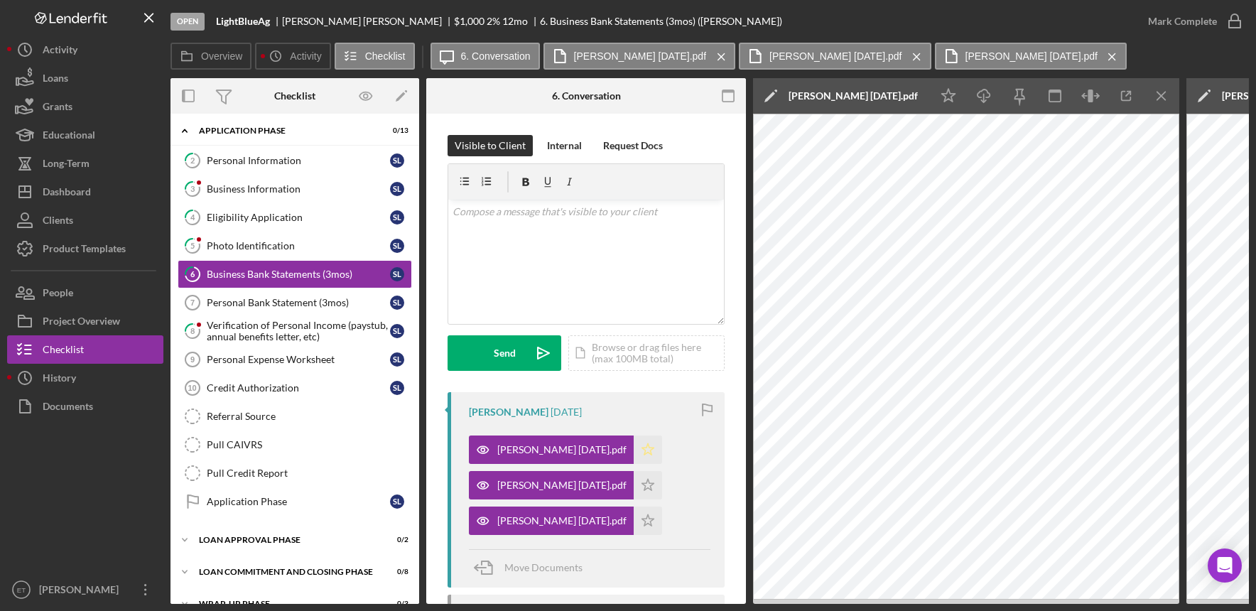
click at [634, 450] on icon "Icon/Star" at bounding box center [648, 450] width 28 height 28
click at [642, 487] on polygon "button" at bounding box center [648, 484] width 12 height 11
click at [637, 522] on icon "Icon/Star" at bounding box center [648, 521] width 28 height 28
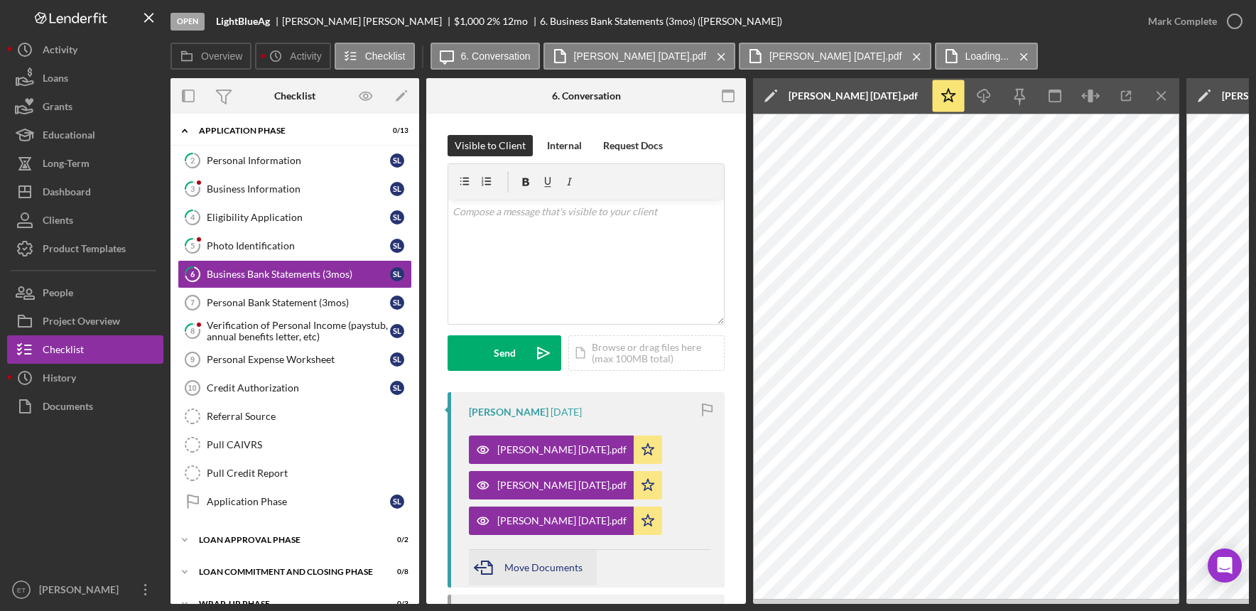
click at [536, 566] on span "Move Documents" at bounding box center [544, 567] width 78 height 12
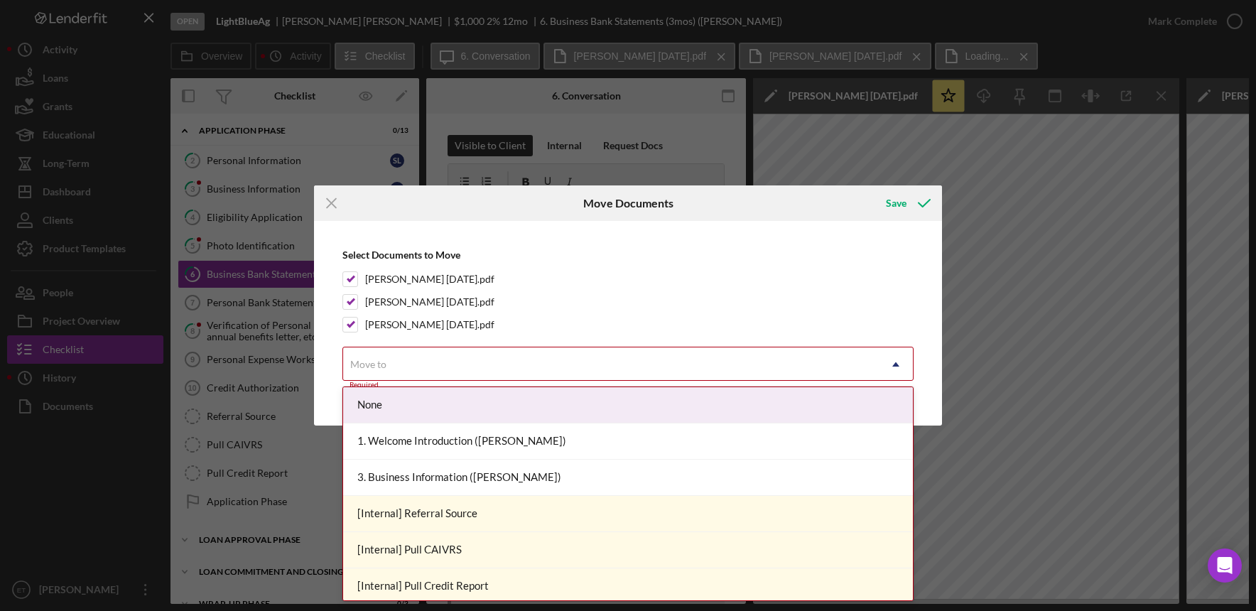
click at [897, 362] on icon "Icon/Dropdown Arrow" at bounding box center [896, 364] width 34 height 34
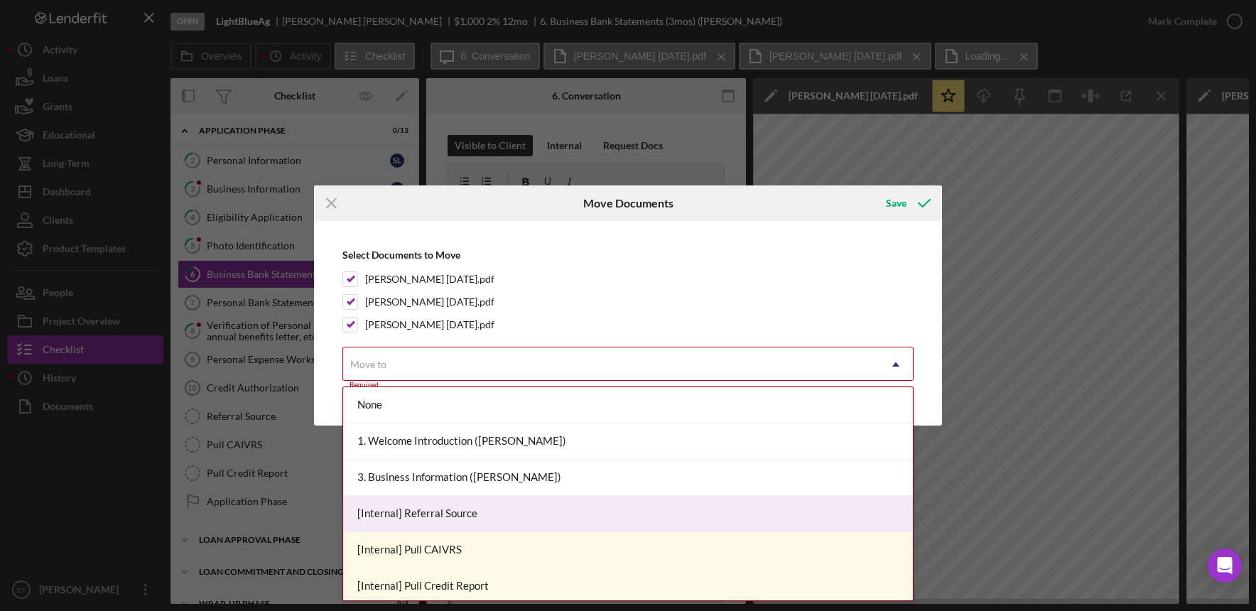
click at [651, 522] on div "[Internal] Referral Source" at bounding box center [628, 514] width 570 height 36
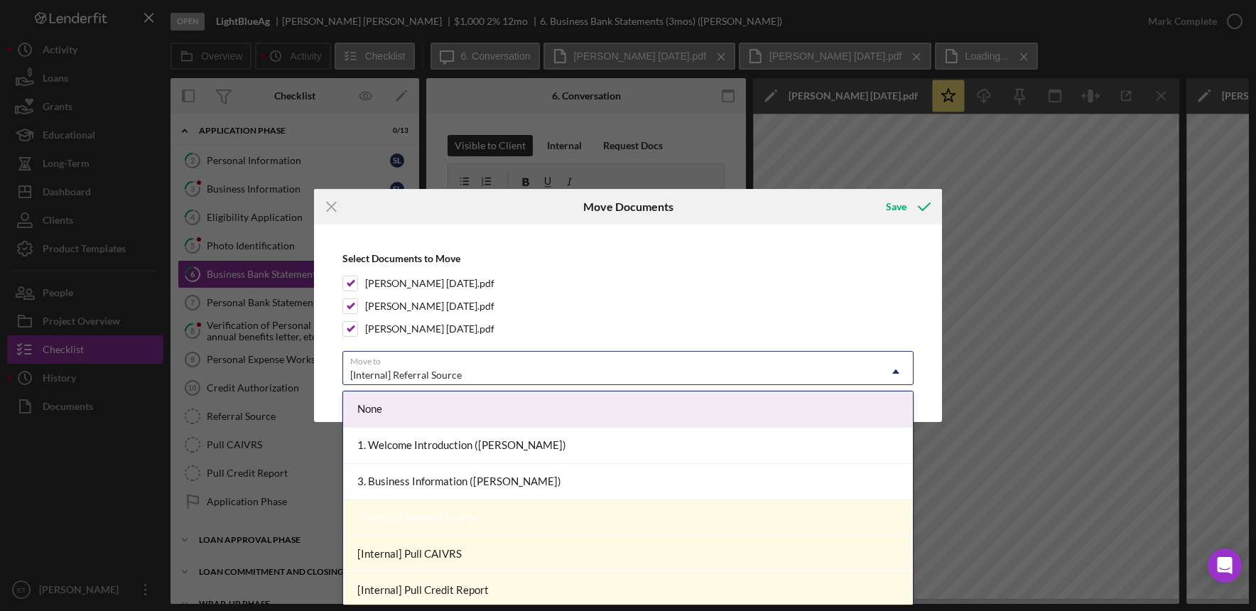
click at [897, 372] on use at bounding box center [895, 371] width 7 height 4
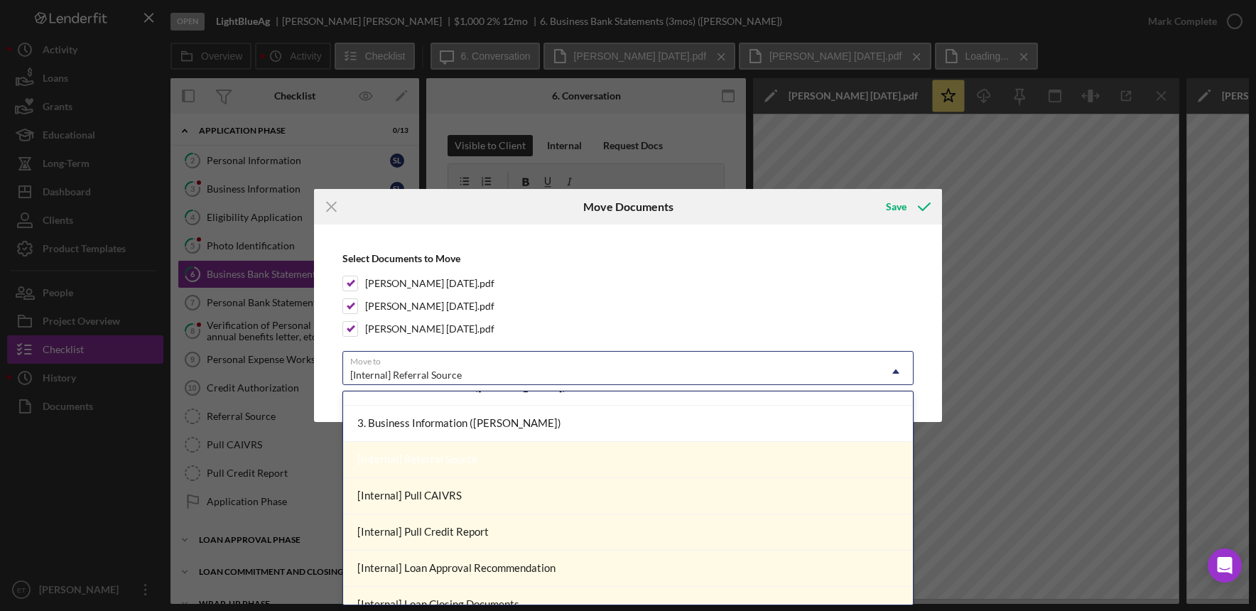
scroll to position [61, 0]
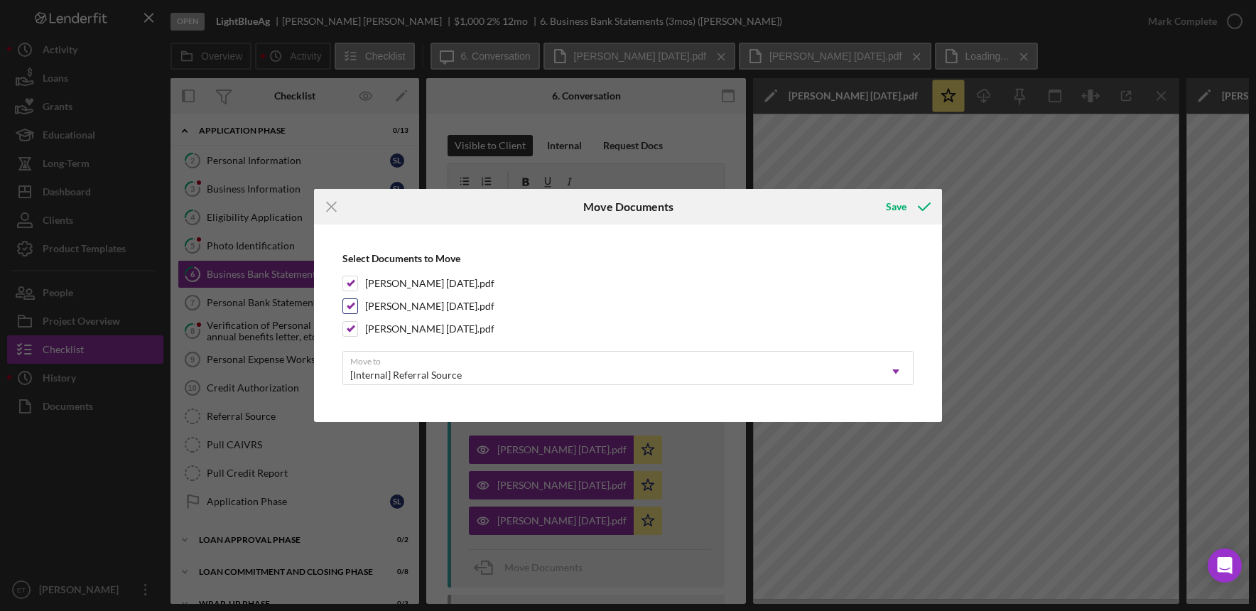
click at [804, 298] on div "[PERSON_NAME] [DATE].pdf" at bounding box center [627, 306] width 571 height 16
click at [333, 208] on line at bounding box center [331, 207] width 9 height 9
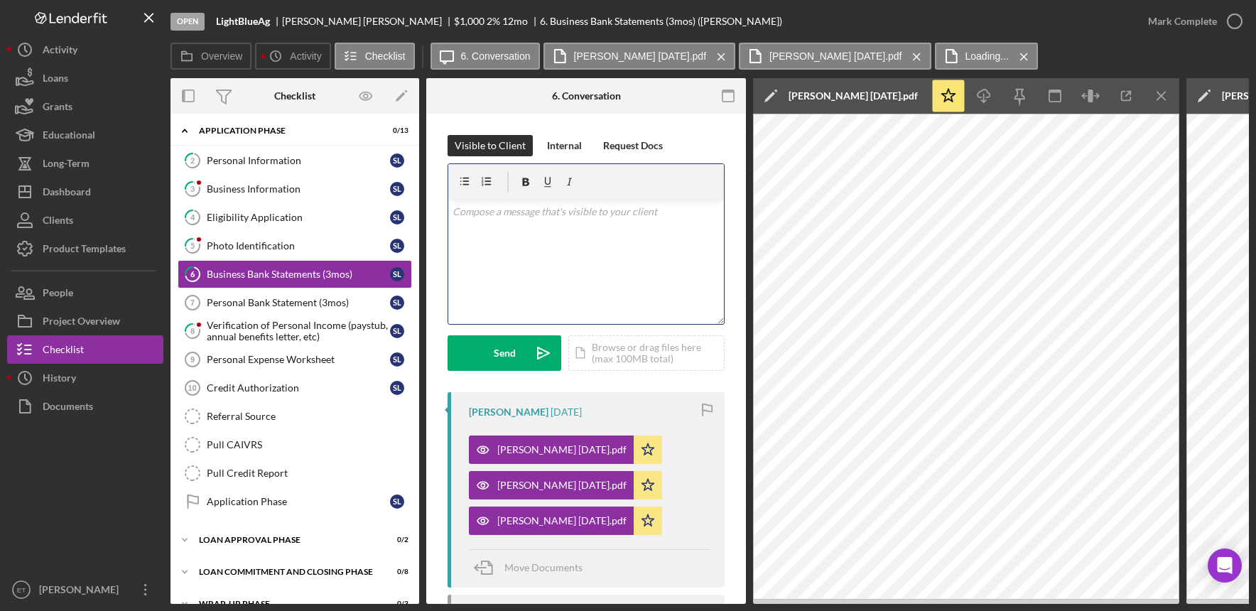
click at [509, 280] on div "v Color teal Color pink Remove color Add row above Add row below Add column bef…" at bounding box center [586, 262] width 276 height 124
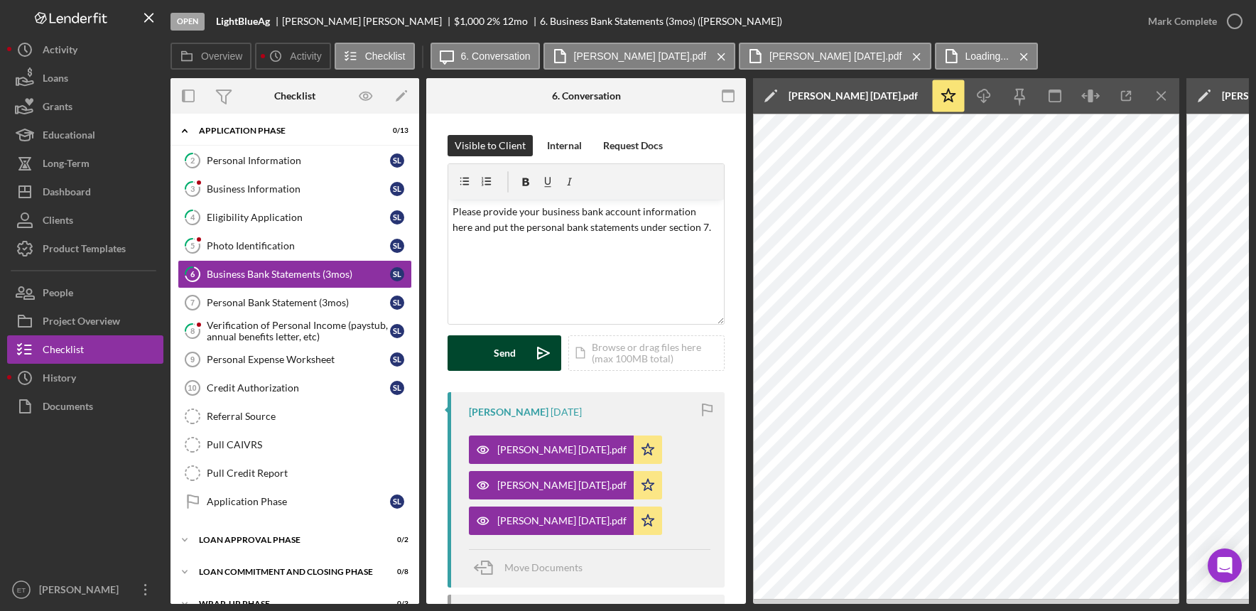
click at [520, 357] on button "Send Icon/icon-invite-send" at bounding box center [505, 353] width 114 height 36
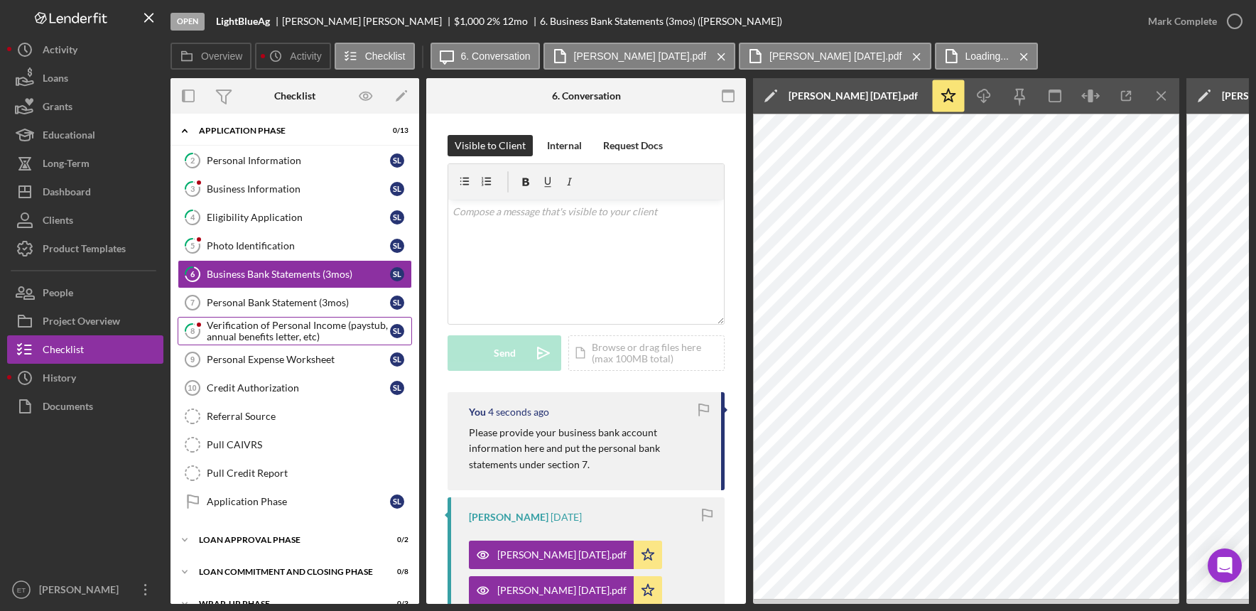
click at [284, 330] on div "Verification of Personal Income (paystub, annual benefits letter, etc)" at bounding box center [298, 331] width 183 height 23
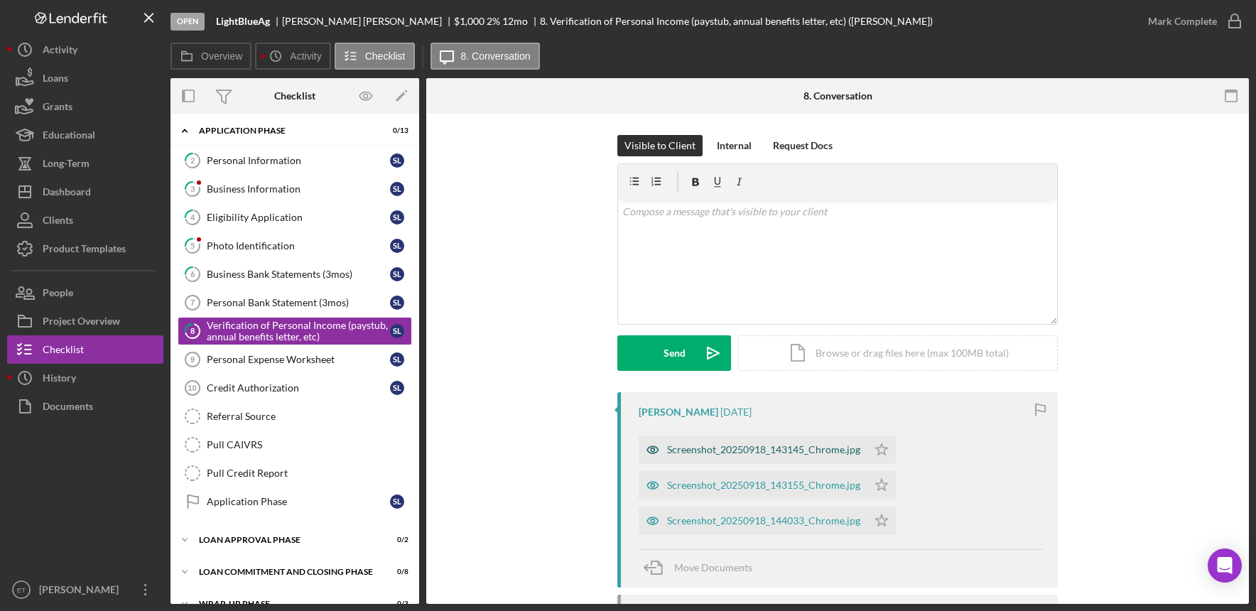
click at [648, 450] on icon "button" at bounding box center [653, 450] width 28 height 28
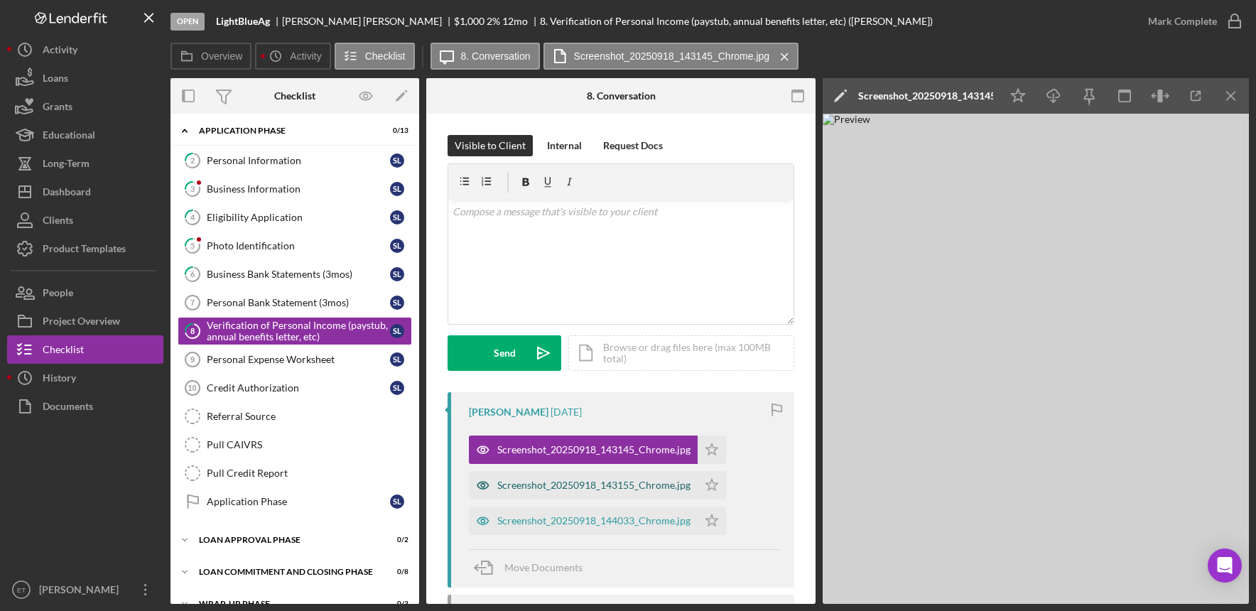
click at [480, 487] on icon "button" at bounding box center [483, 485] width 28 height 28
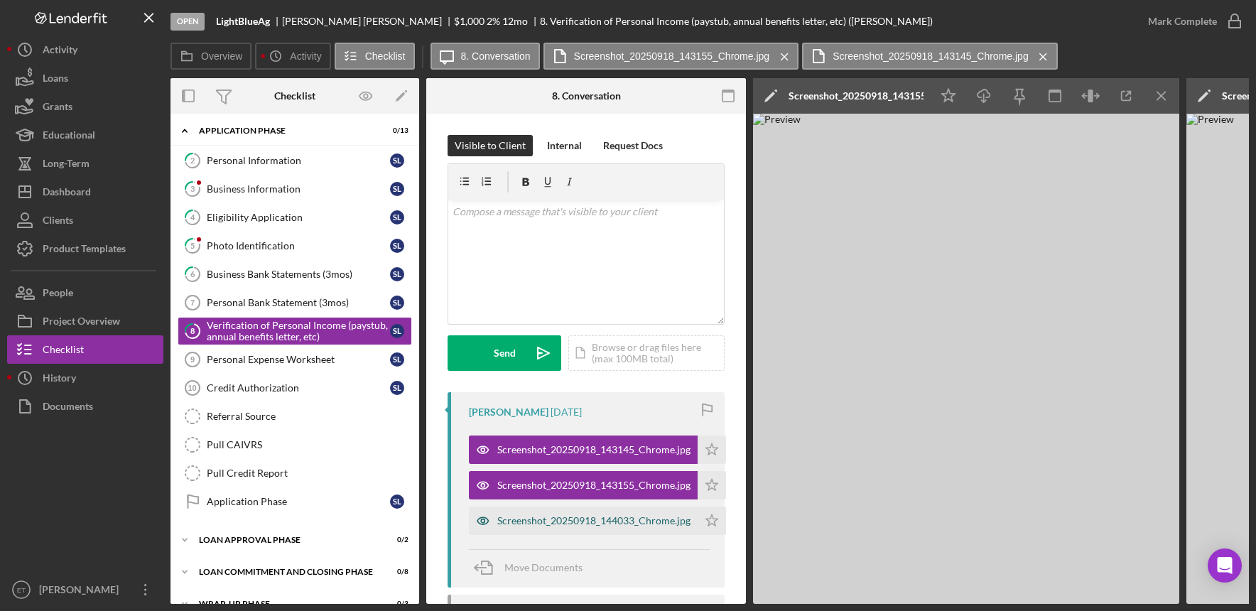
click at [485, 519] on icon "button" at bounding box center [483, 521] width 4 height 4
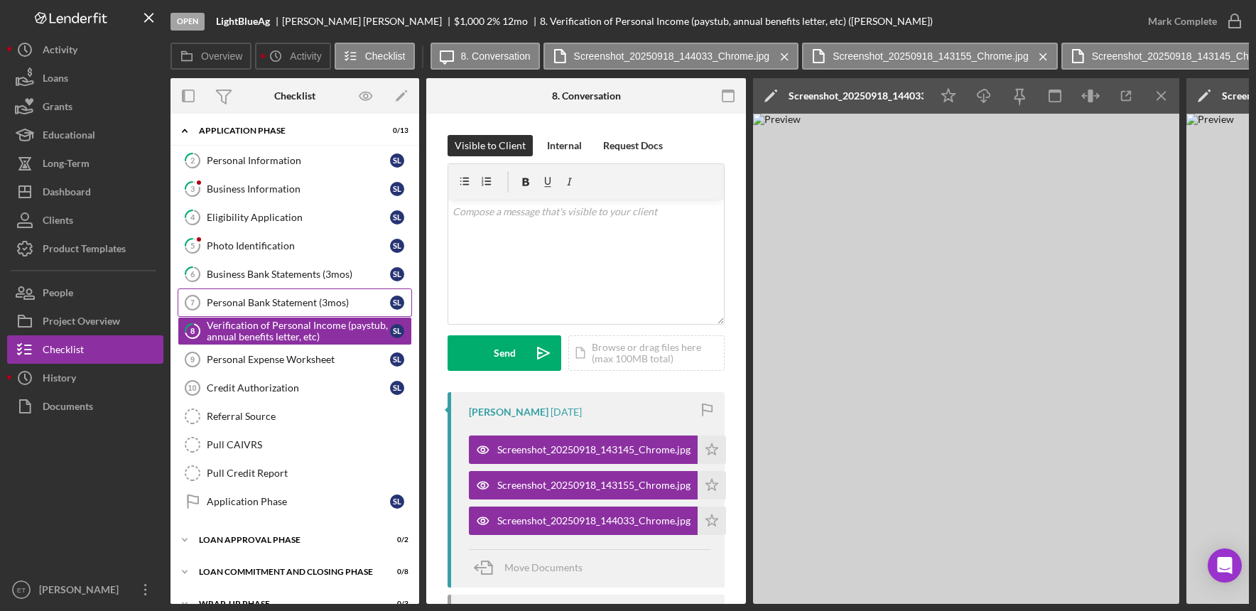
click at [252, 306] on div "Personal Bank Statement (3mos)" at bounding box center [298, 302] width 183 height 11
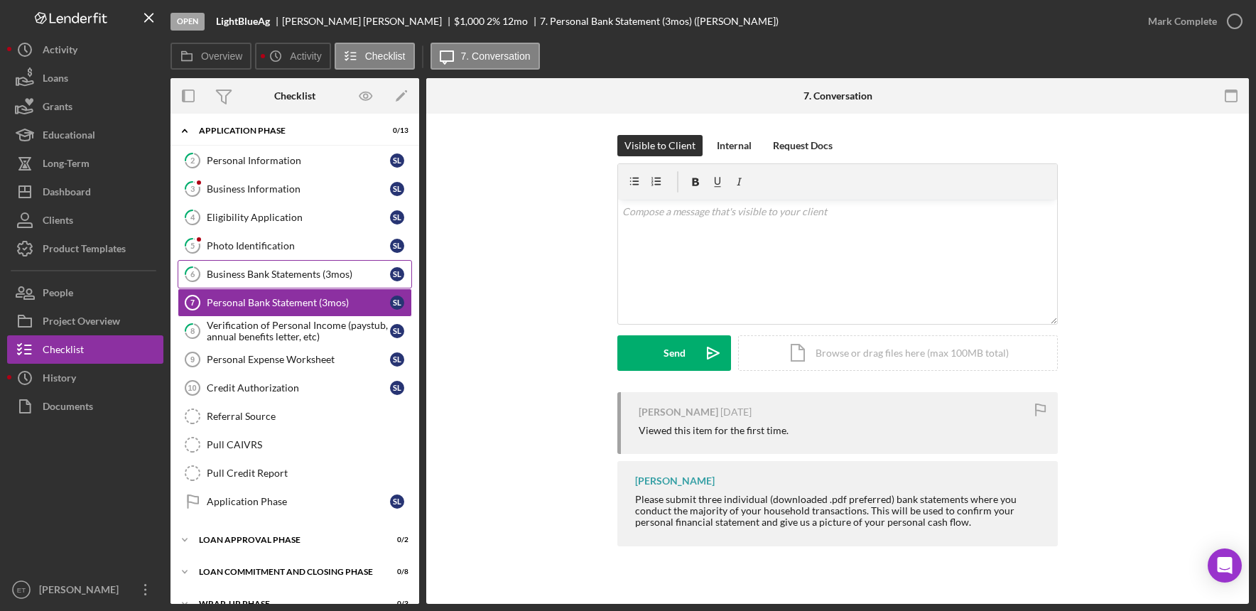
click at [245, 281] on link "6 Business Bank Statements (3mos) S L" at bounding box center [295, 274] width 234 height 28
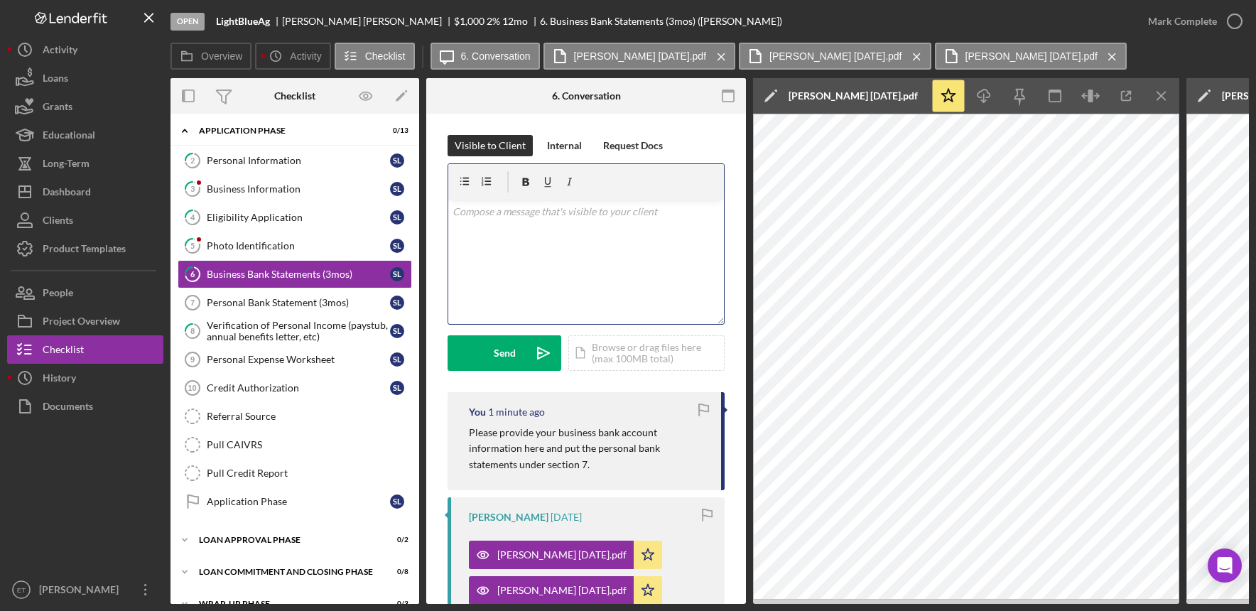
click at [517, 269] on div "v Color teal Color pink Remove color Add row above Add row below Add column bef…" at bounding box center [586, 262] width 276 height 124
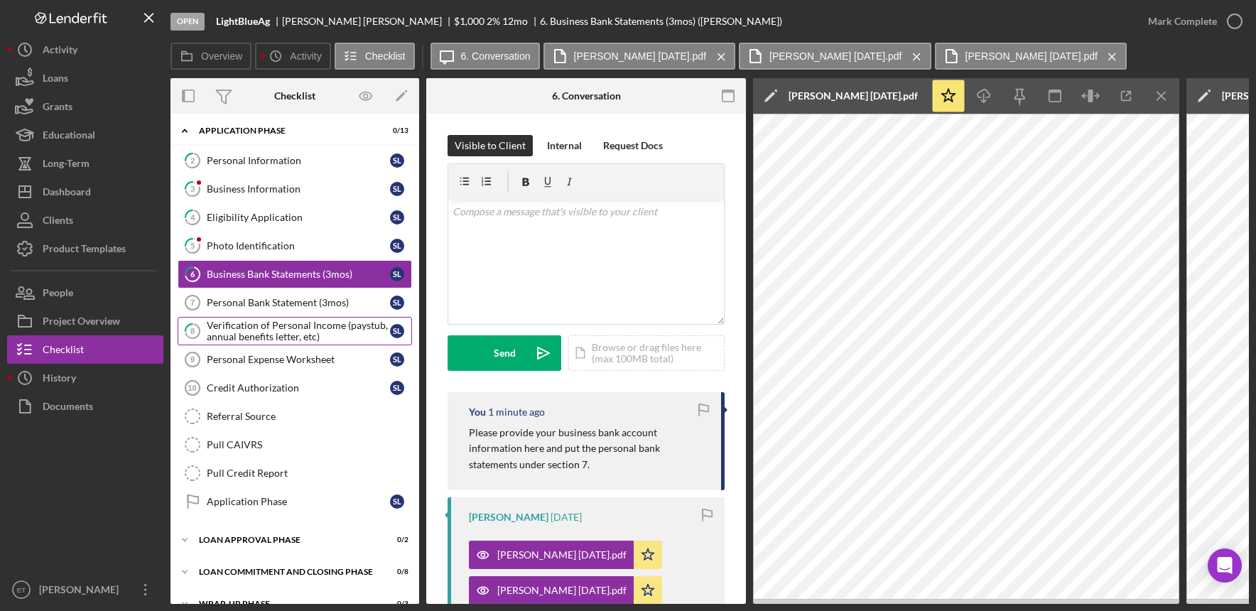
drag, startPoint x: 288, startPoint y: 365, endPoint x: 264, endPoint y: 333, distance: 40.1
click at [264, 333] on div "2 Personal Information S L 3 Business Information S L 4 Eligibility Application…" at bounding box center [295, 334] width 249 height 377
click at [264, 333] on div "Verification of Personal Income (paystub, annual benefits letter, etc)" at bounding box center [298, 331] width 183 height 23
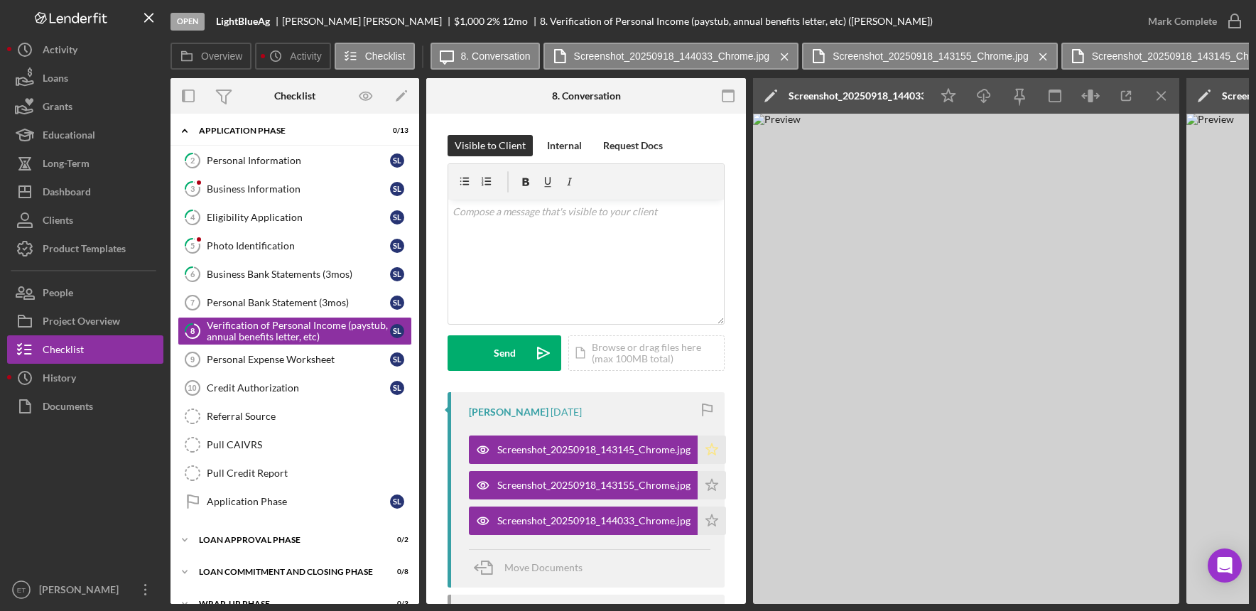
click at [711, 447] on polygon "button" at bounding box center [712, 448] width 12 height 11
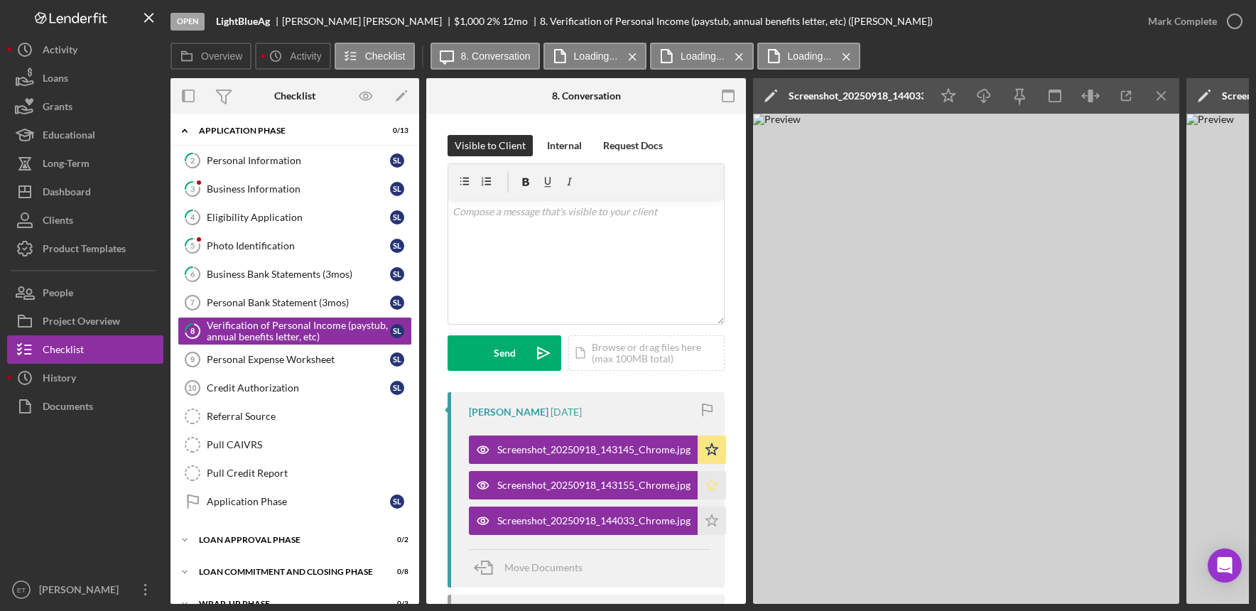
click at [711, 486] on icon "Icon/Star" at bounding box center [712, 485] width 28 height 28
click at [711, 524] on polygon "button" at bounding box center [712, 519] width 12 height 11
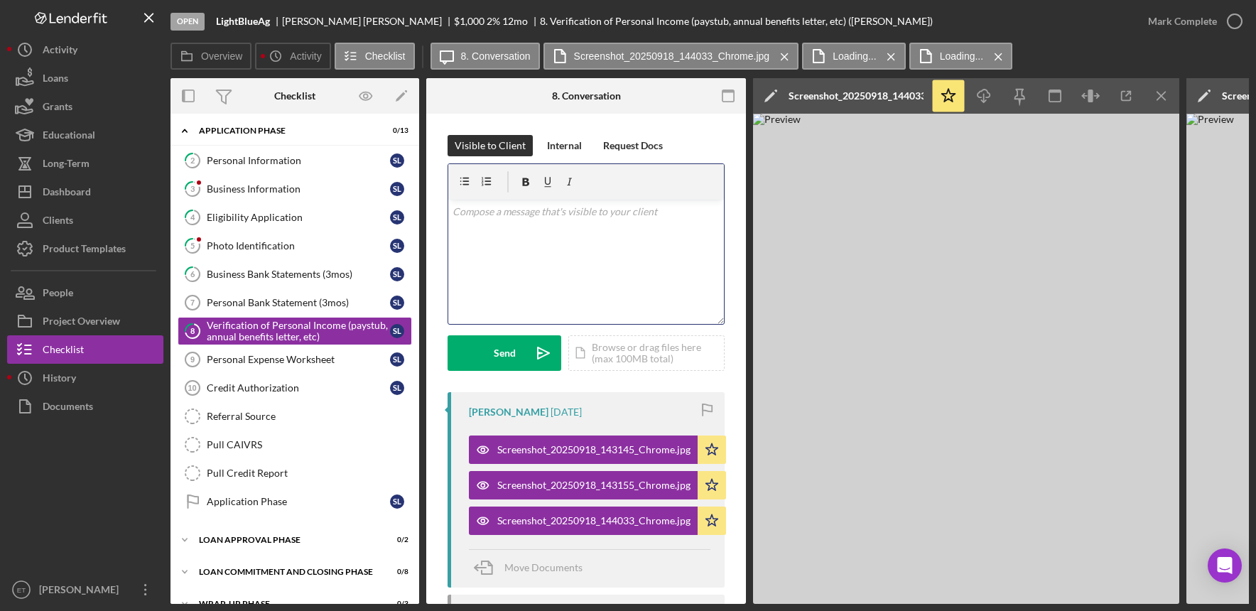
click at [492, 261] on div "v Color teal Color pink Remove color Add row above Add row below Add column bef…" at bounding box center [586, 262] width 276 height 124
click at [455, 211] on p "this is for your VA Benefits. You also have another DFAS payment, do you have a…" at bounding box center [587, 220] width 268 height 32
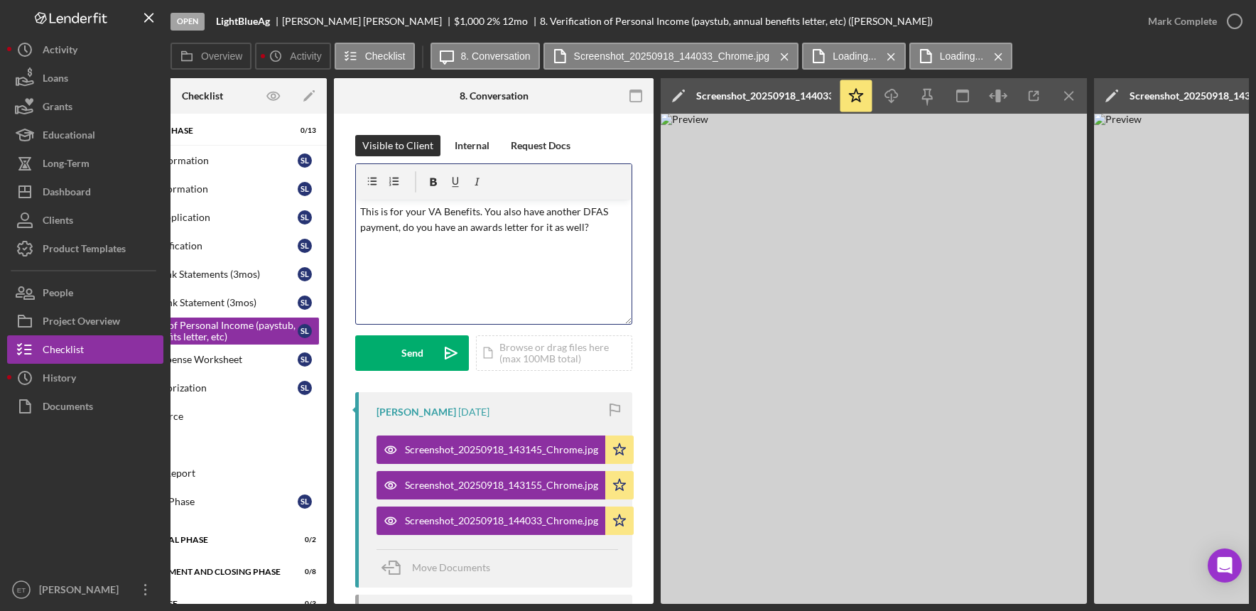
scroll to position [0, 90]
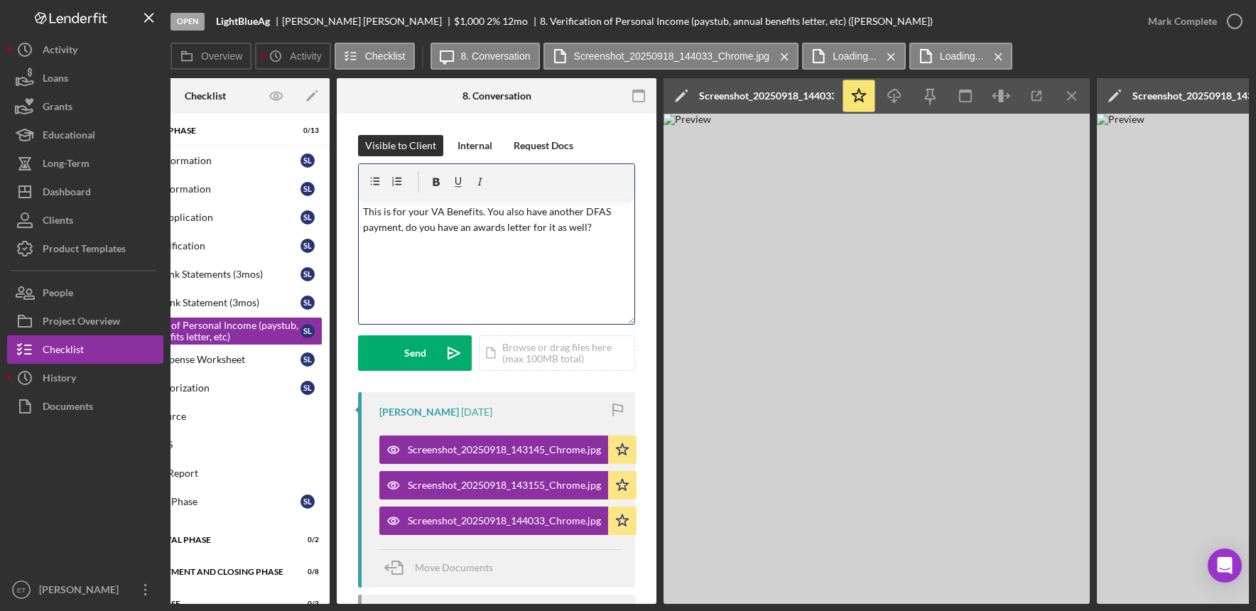
click at [596, 226] on p "This is for your VA Benefits. You also have another DFAS payment, do you have a…" at bounding box center [497, 220] width 268 height 32
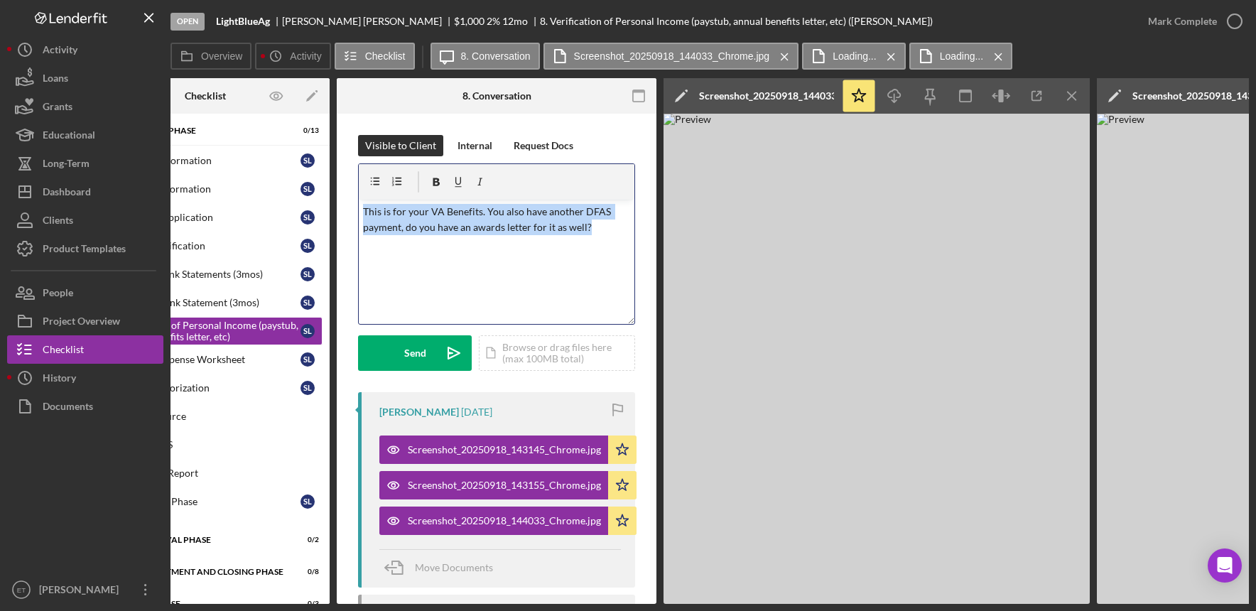
click at [596, 226] on p "This is for your VA Benefits. You also have another DFAS payment, do you have a…" at bounding box center [497, 220] width 268 height 32
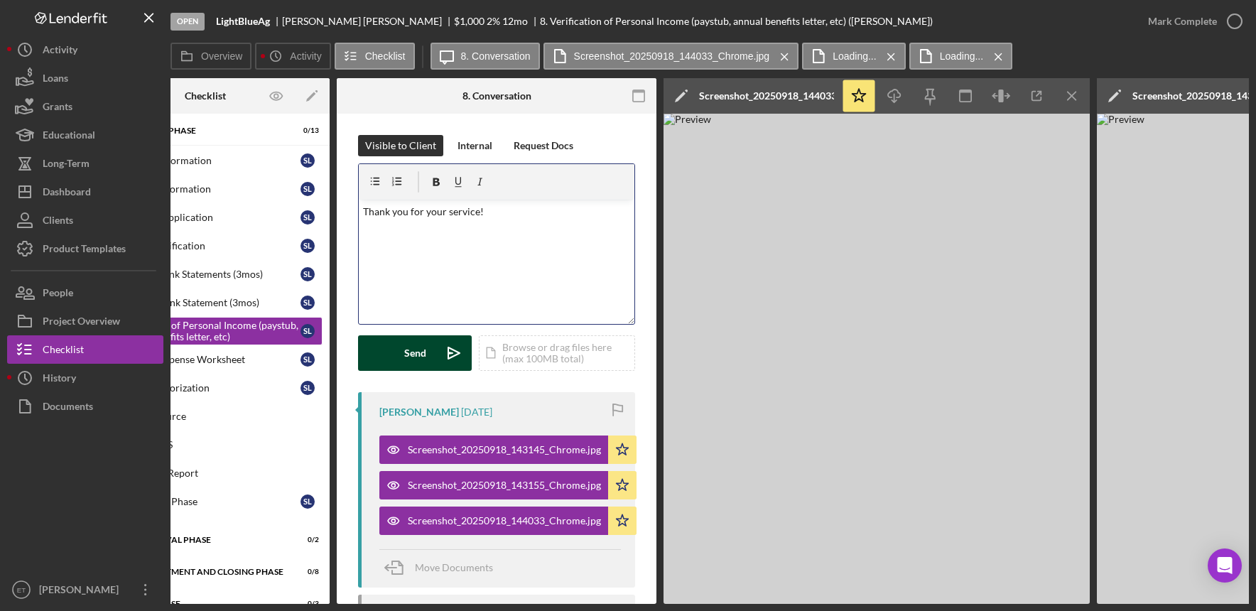
click at [424, 350] on div "Send" at bounding box center [415, 353] width 22 height 36
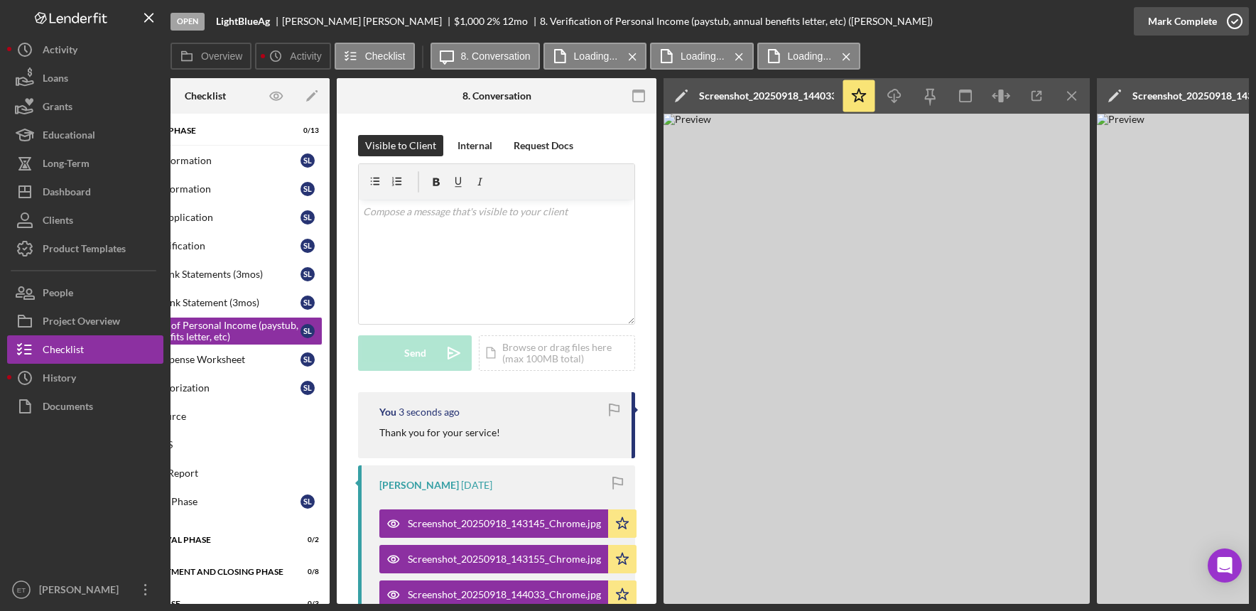
click at [1234, 16] on icon "button" at bounding box center [1235, 22] width 36 height 36
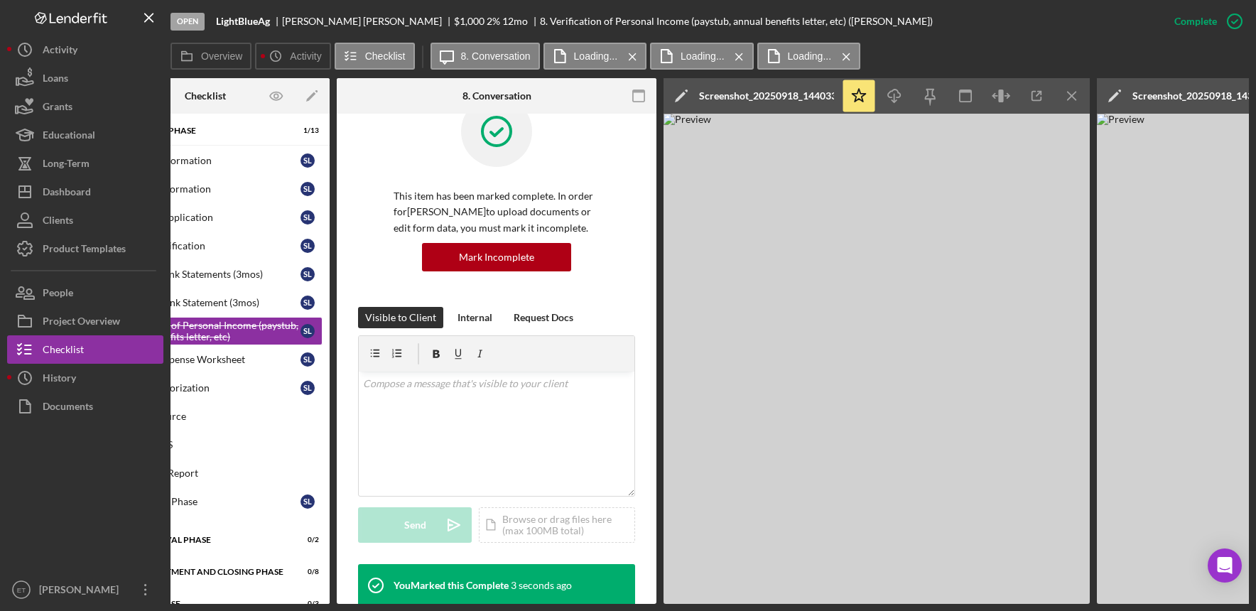
scroll to position [0, 0]
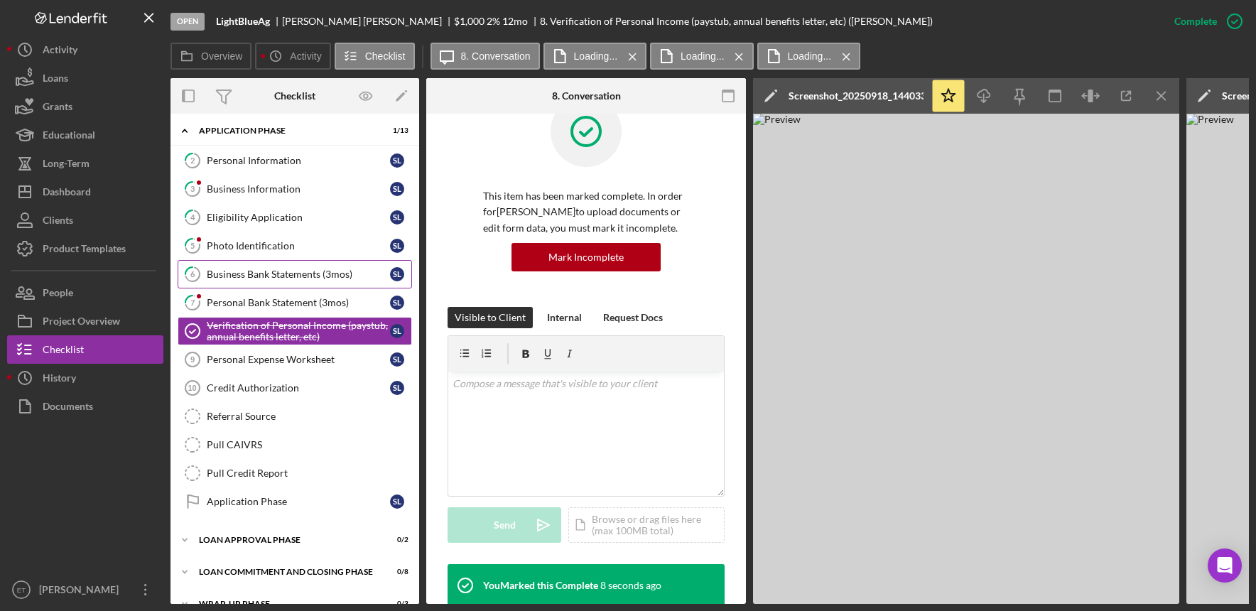
click at [280, 279] on div "Business Bank Statements (3mos)" at bounding box center [298, 274] width 183 height 11
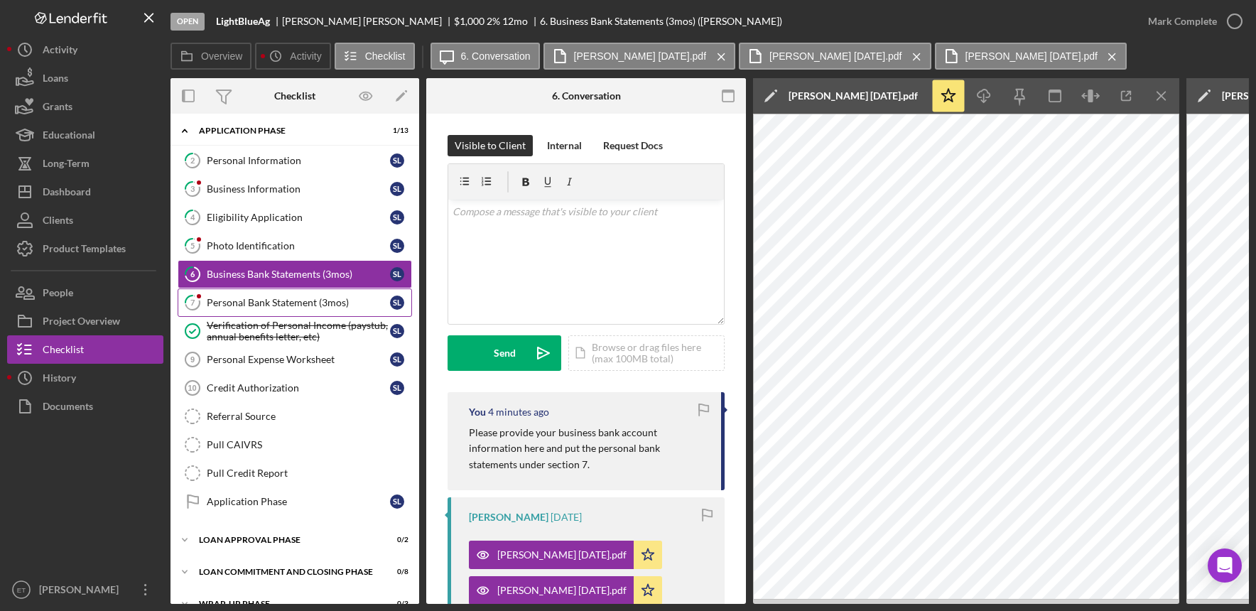
click at [306, 307] on div "Personal Bank Statement (3mos)" at bounding box center [298, 302] width 183 height 11
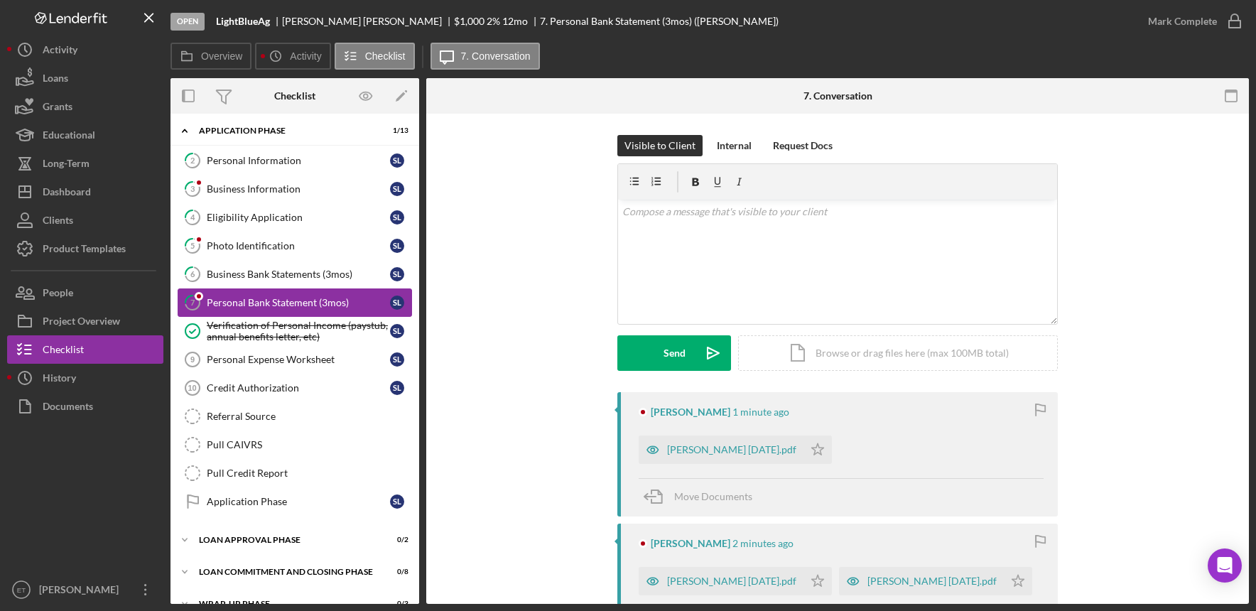
click at [306, 307] on div "Personal Bank Statement (3mos)" at bounding box center [298, 302] width 183 height 11
click at [278, 267] on link "6 Business Bank Statements (3mos) S L" at bounding box center [295, 274] width 234 height 28
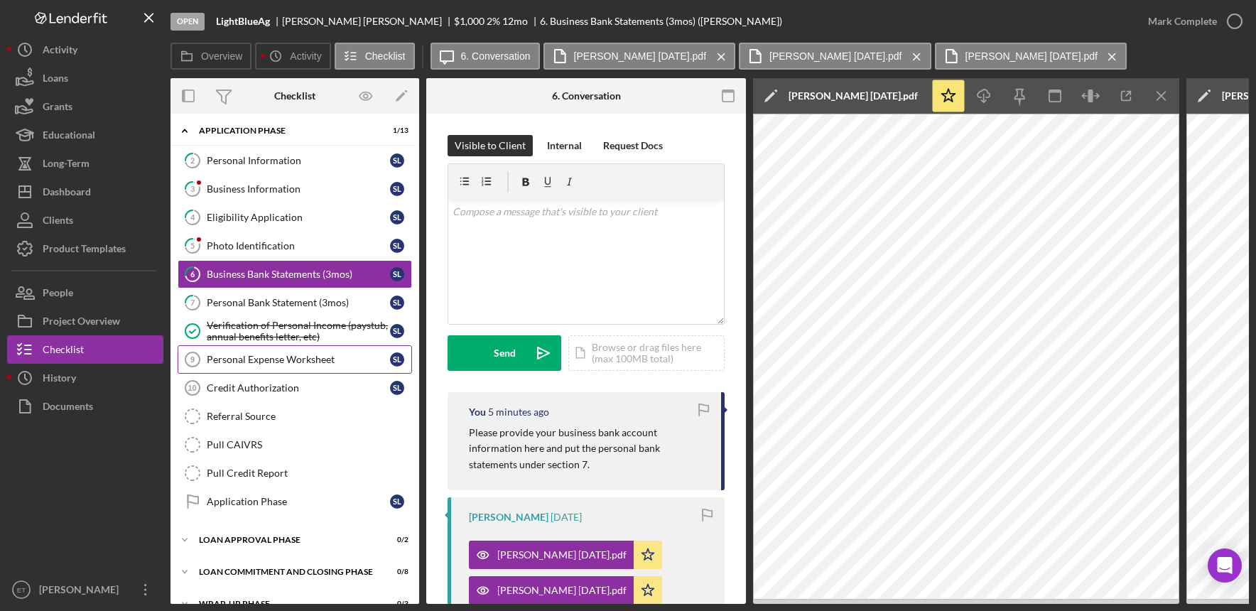
click at [264, 364] on div "Personal Expense Worksheet" at bounding box center [298, 359] width 183 height 11
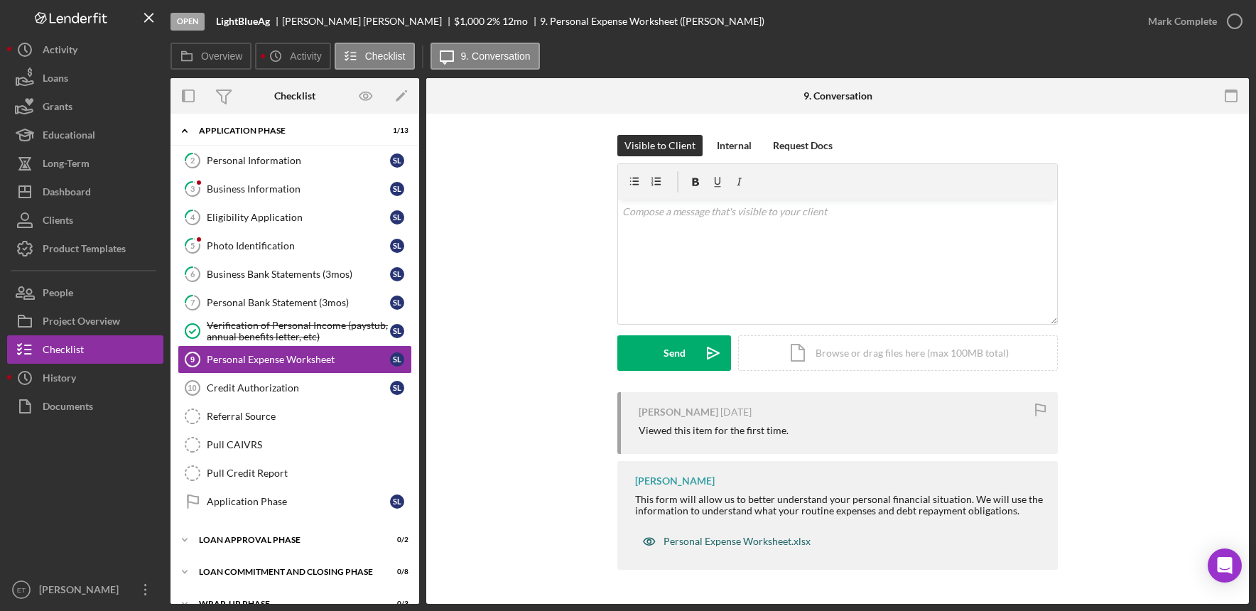
click at [721, 540] on div "Personal Expense Worksheet.xlsx" at bounding box center [737, 541] width 147 height 11
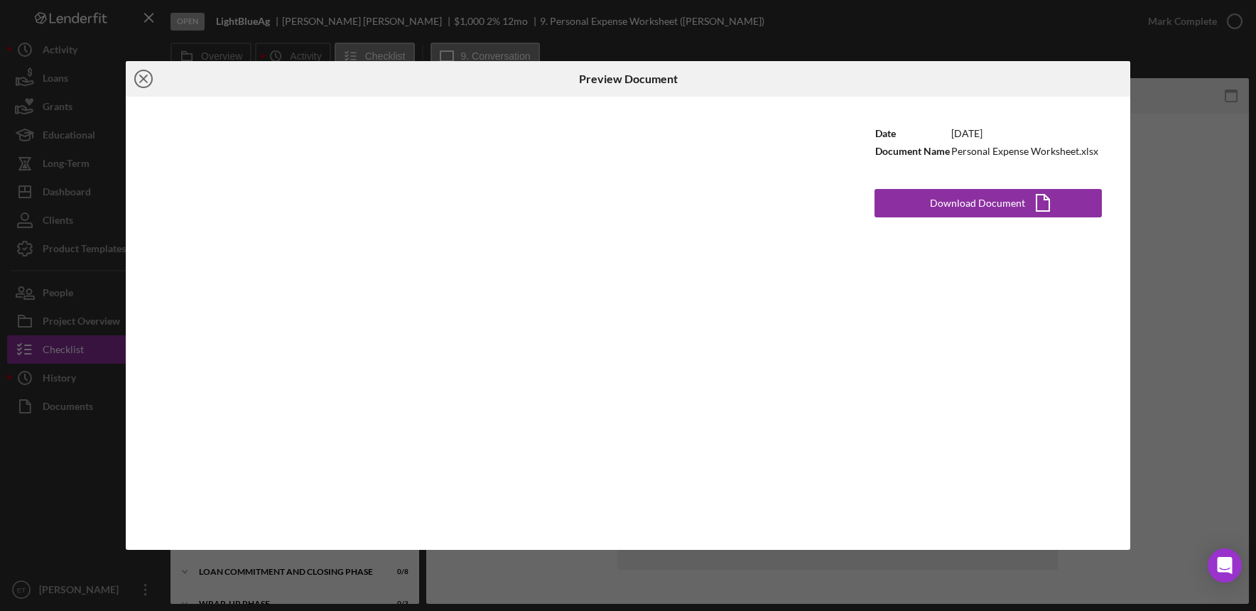
click at [140, 72] on icon "Icon/Close" at bounding box center [144, 79] width 36 height 36
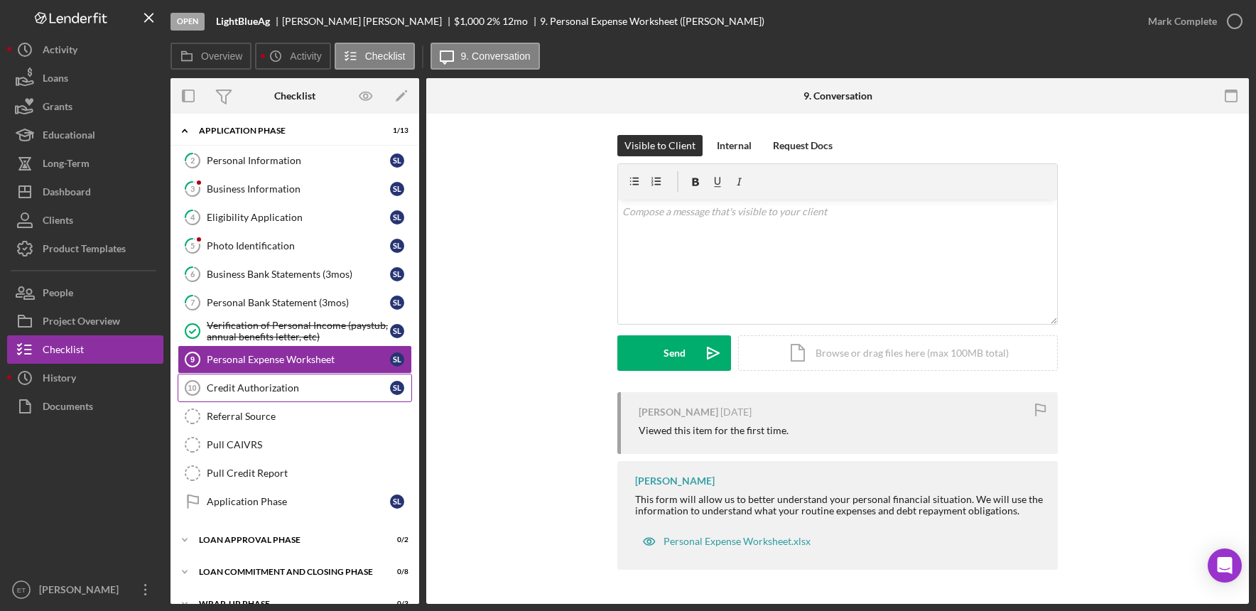
click at [252, 392] on div "Credit Authorization" at bounding box center [298, 387] width 183 height 11
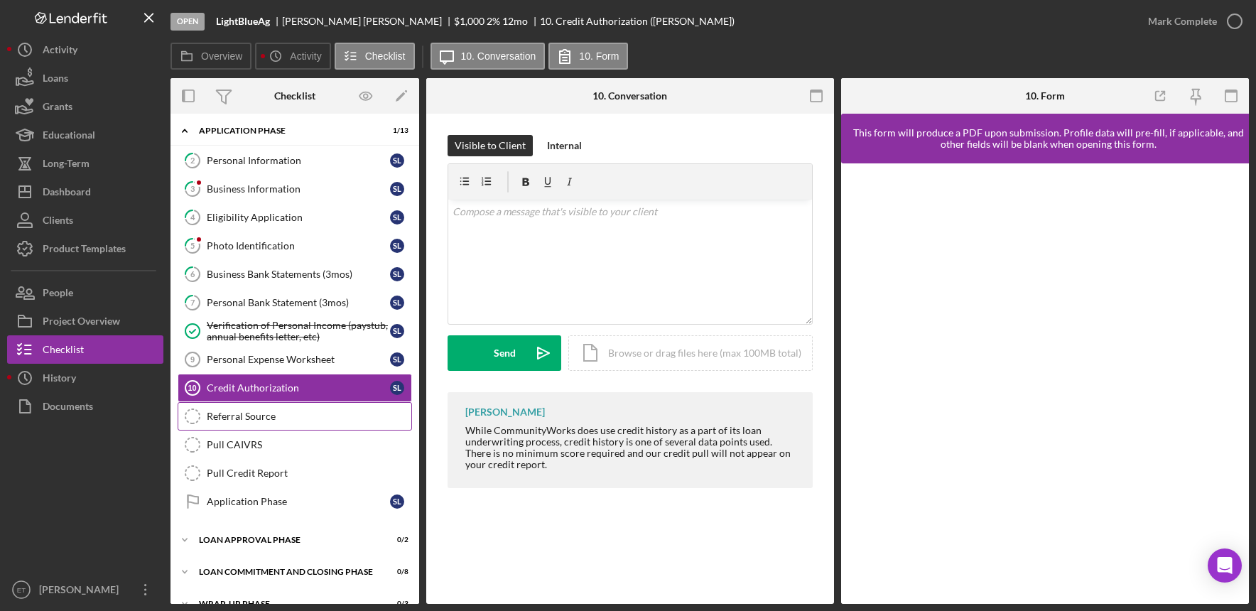
click at [254, 417] on div "Referral Source" at bounding box center [309, 416] width 205 height 11
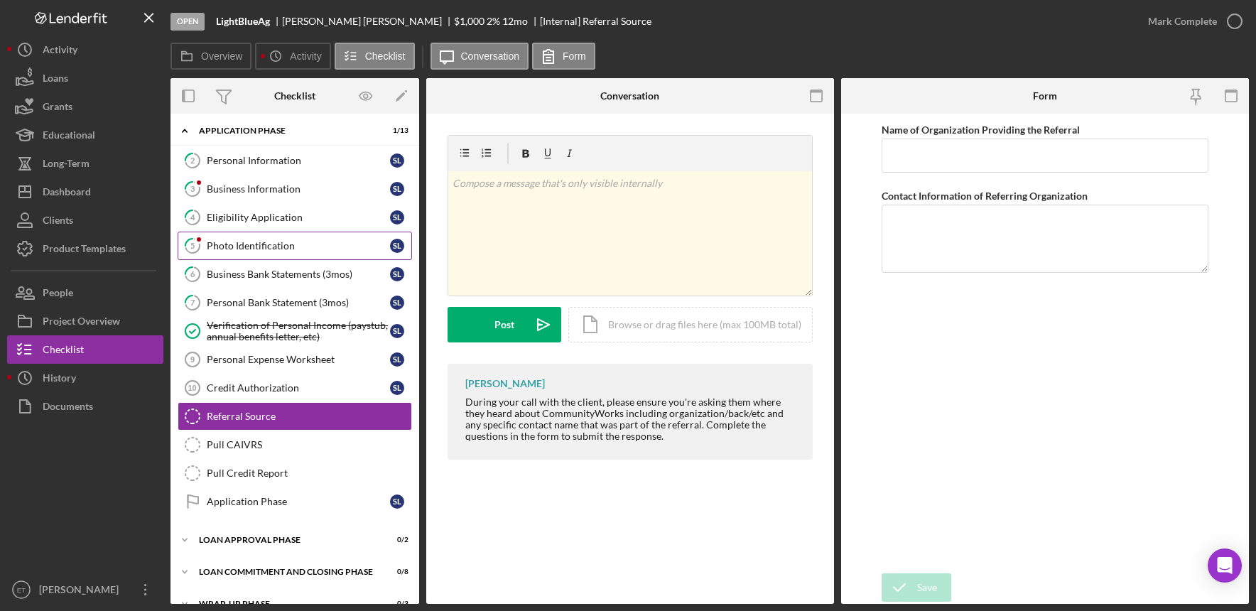
click at [260, 251] on div "Photo Identification" at bounding box center [298, 245] width 183 height 11
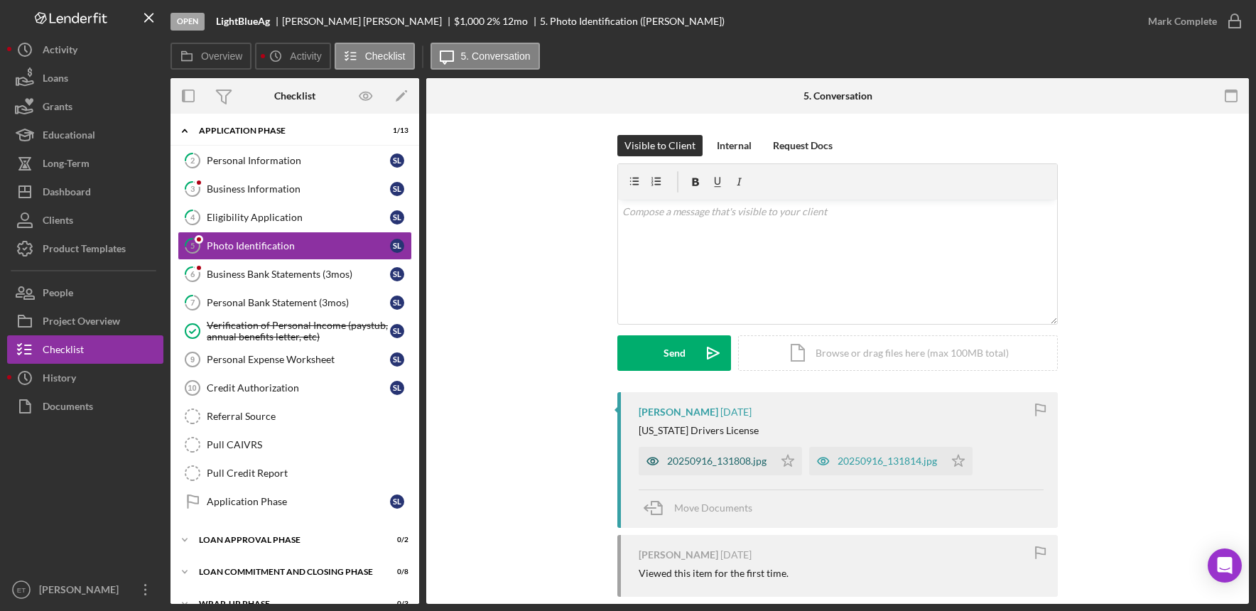
click at [654, 458] on icon "button" at bounding box center [653, 461] width 28 height 28
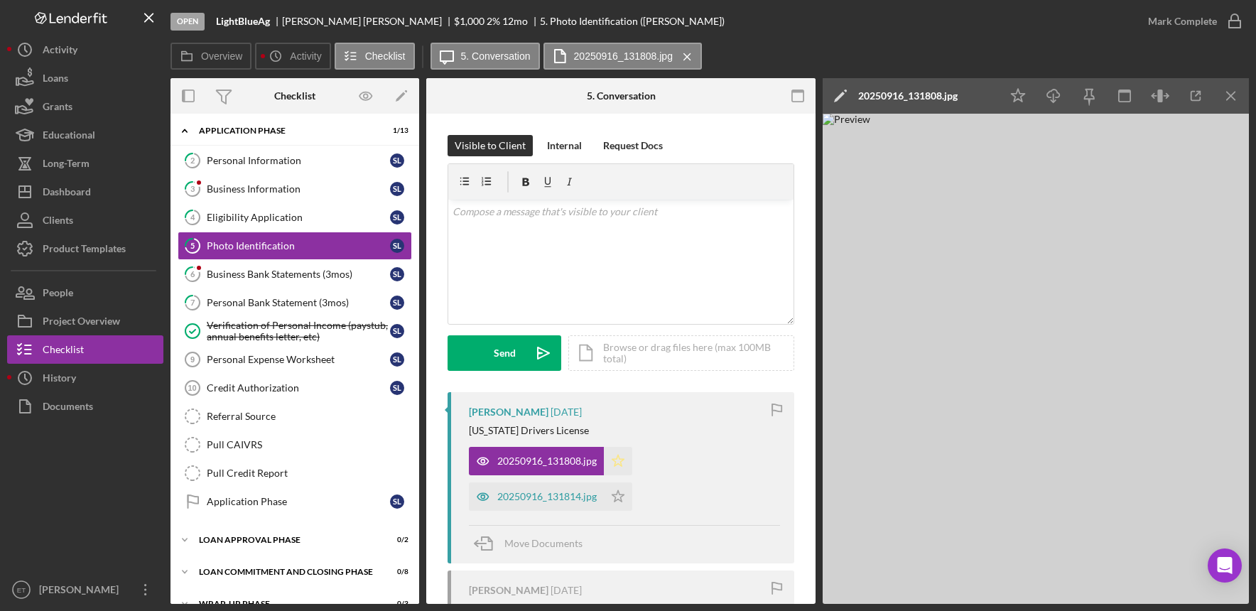
click at [622, 458] on icon "Icon/Star" at bounding box center [618, 461] width 28 height 28
click at [480, 498] on icon "button" at bounding box center [483, 496] width 28 height 28
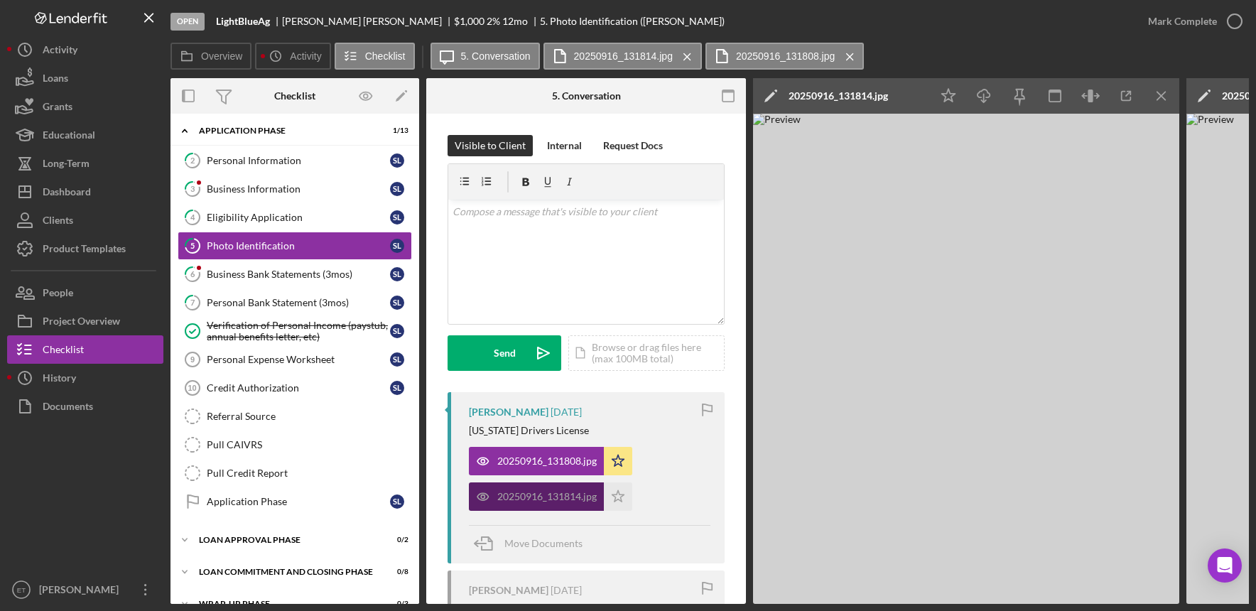
click at [480, 498] on icon "button" at bounding box center [483, 496] width 28 height 28
click at [1234, 19] on icon "button" at bounding box center [1235, 22] width 36 height 36
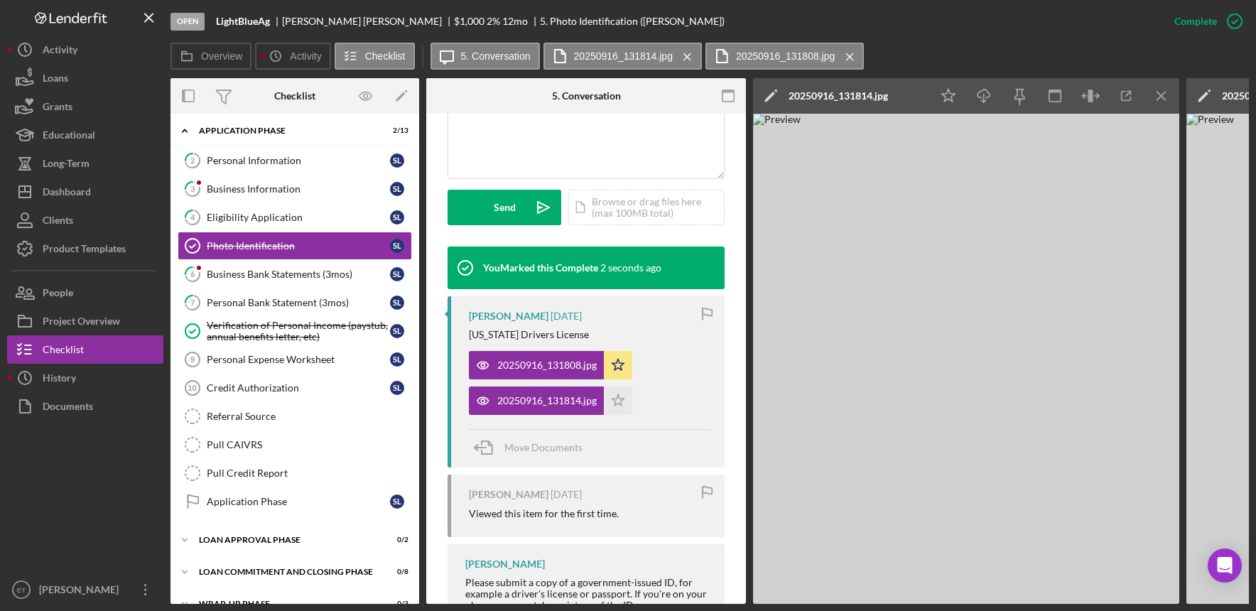
scroll to position [357, 0]
click at [1155, 97] on icon "Icon/Menu Close" at bounding box center [1162, 96] width 32 height 32
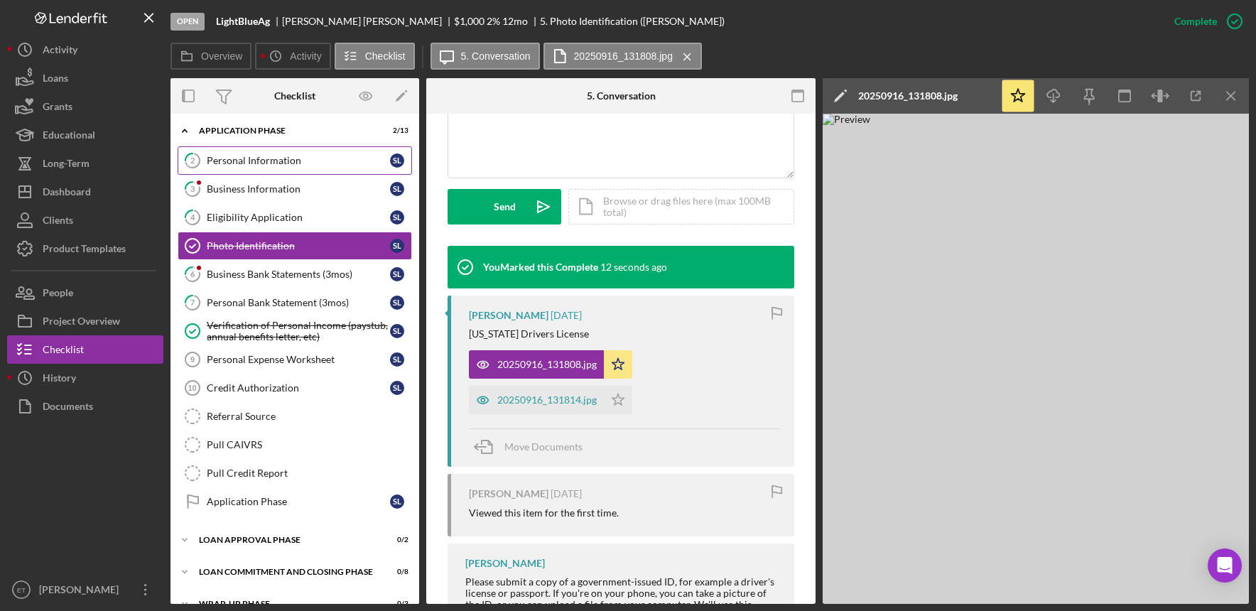
click at [241, 169] on link "2 Personal Information S L" at bounding box center [295, 160] width 234 height 28
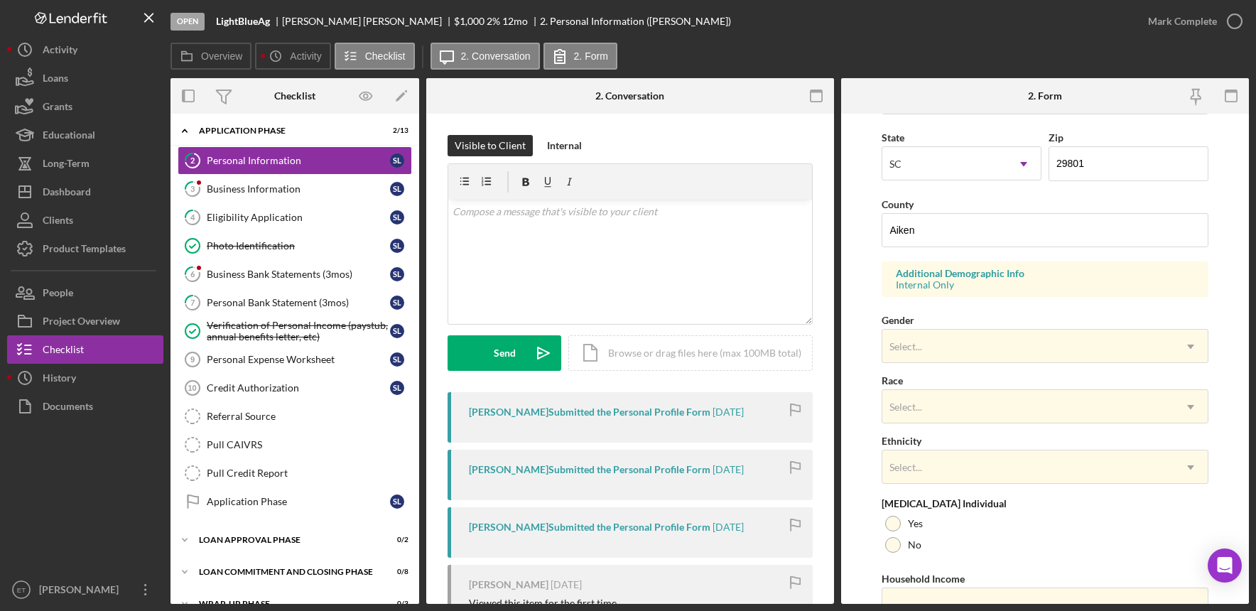
scroll to position [390, 0]
click at [220, 216] on div "Eligibility Application" at bounding box center [298, 217] width 183 height 11
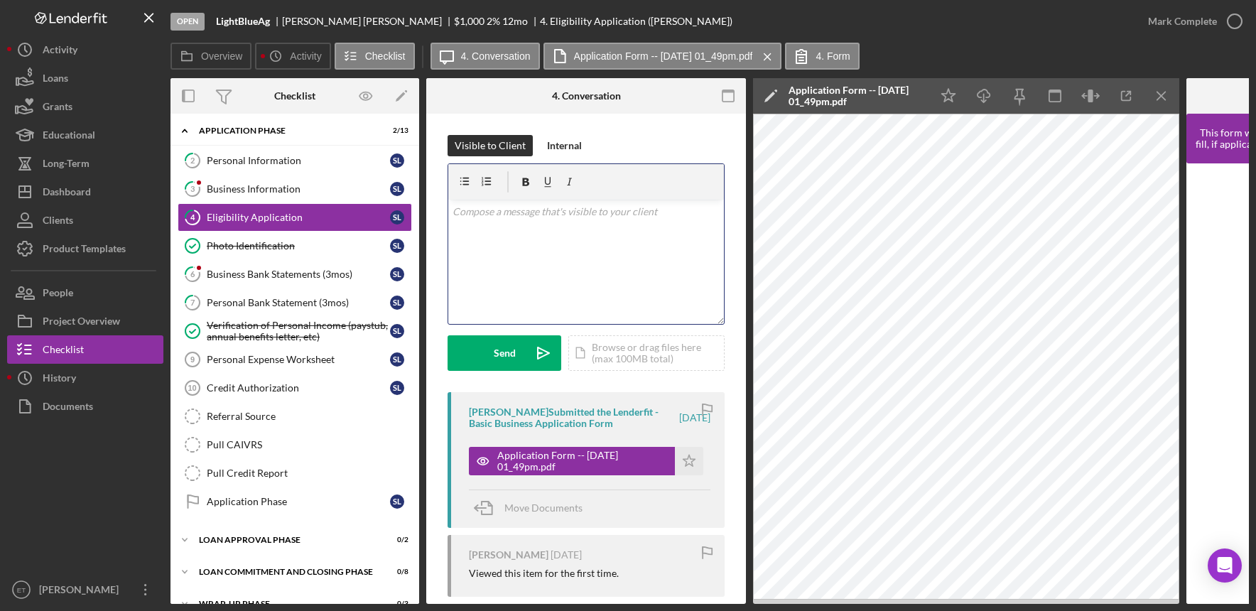
click at [548, 271] on div "v Color teal Color pink Remove color Add row above Add row below Add column bef…" at bounding box center [586, 262] width 276 height 124
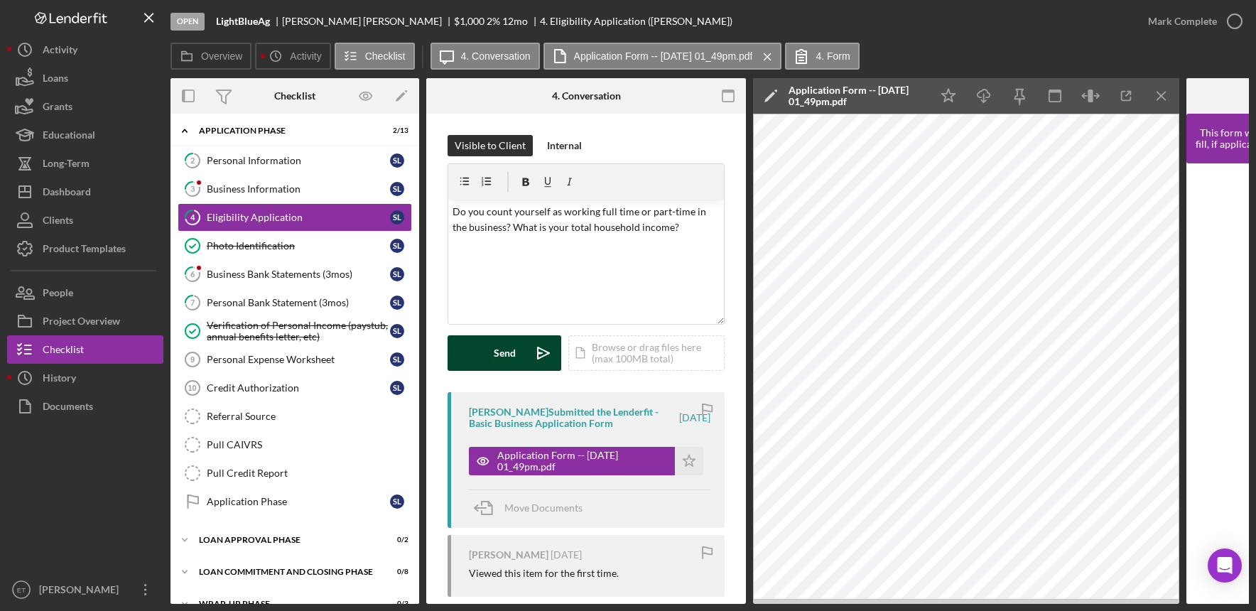
click at [502, 348] on div "Send" at bounding box center [505, 353] width 22 height 36
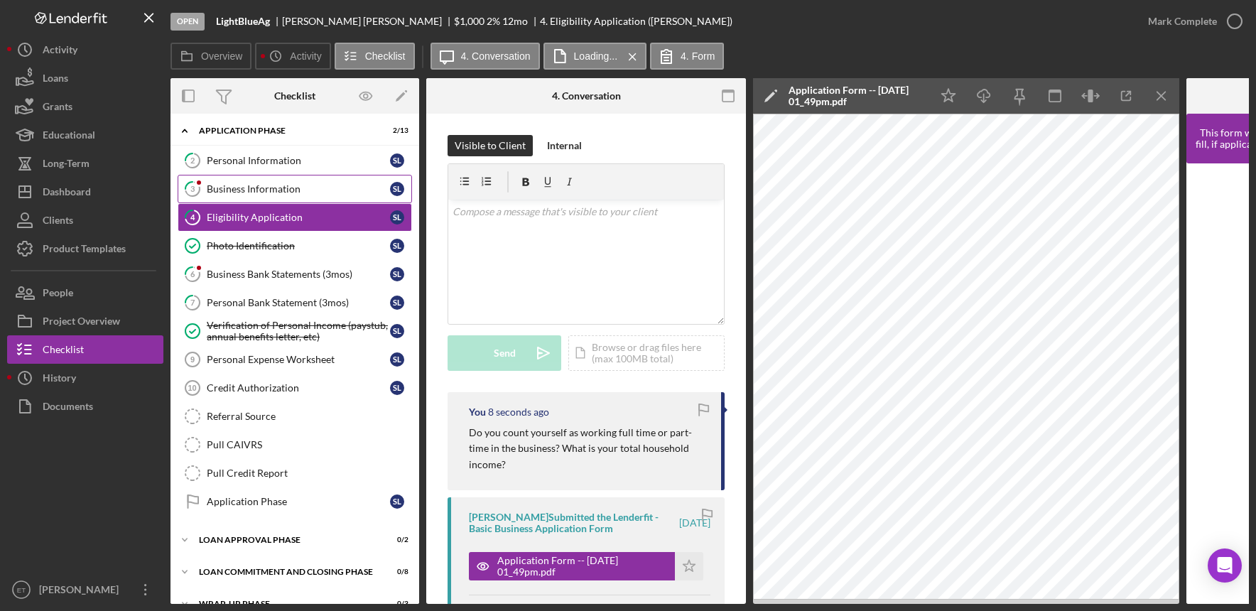
click at [246, 190] on div "Business Information" at bounding box center [298, 188] width 183 height 11
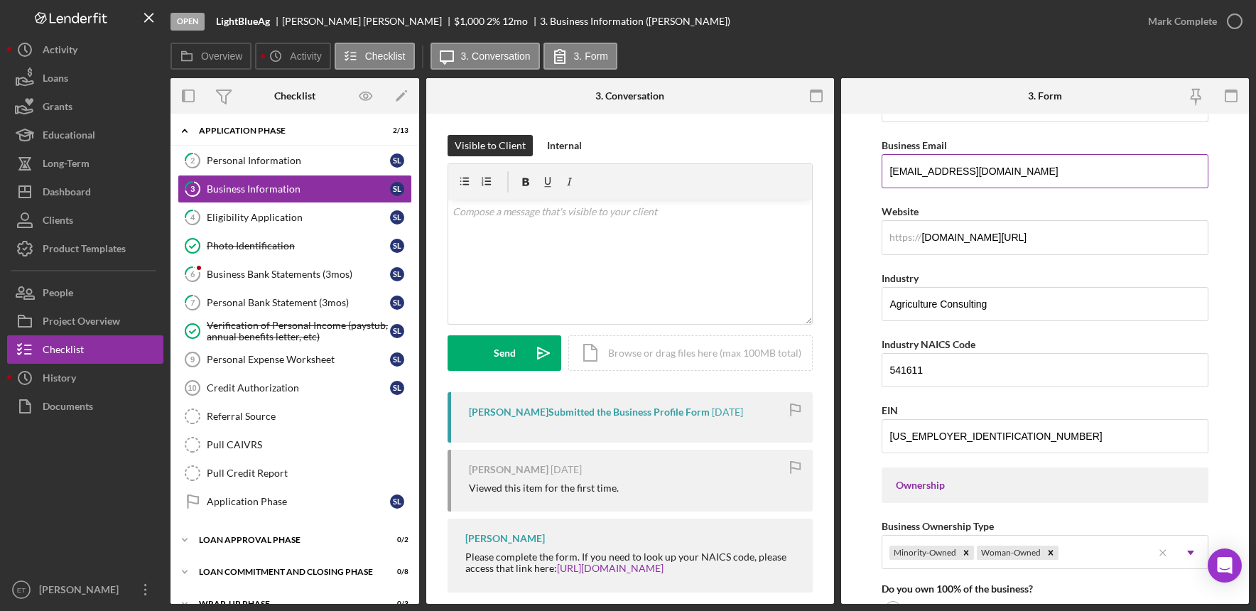
scroll to position [314, 0]
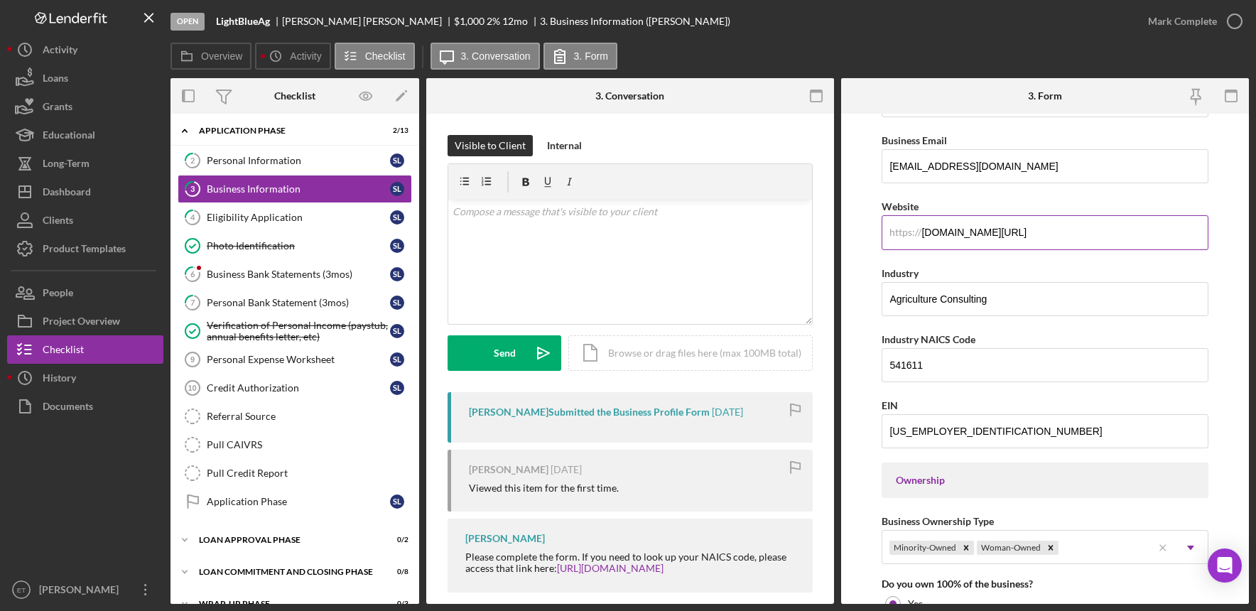
click at [1041, 233] on input "[DOMAIN_NAME][URL]" at bounding box center [1045, 232] width 326 height 34
click at [99, 478] on div at bounding box center [85, 498] width 156 height 155
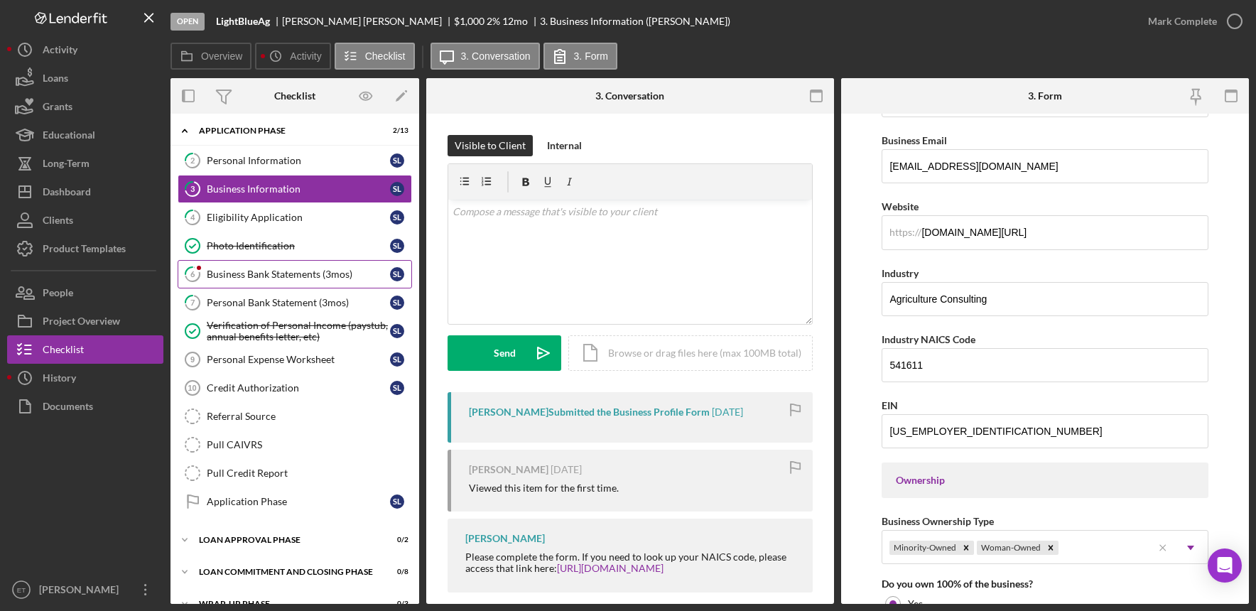
click at [286, 274] on div "Business Bank Statements (3mos)" at bounding box center [298, 274] width 183 height 11
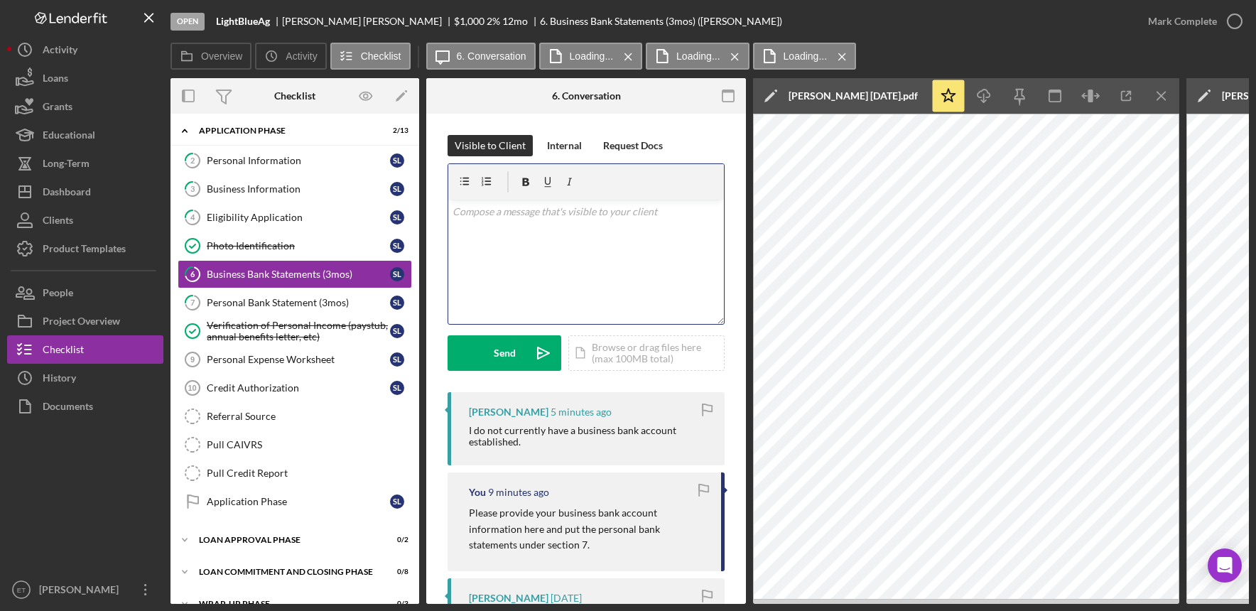
click at [605, 244] on div "v Color teal Color pink Remove color Add row above Add row below Add column bef…" at bounding box center [586, 262] width 276 height 124
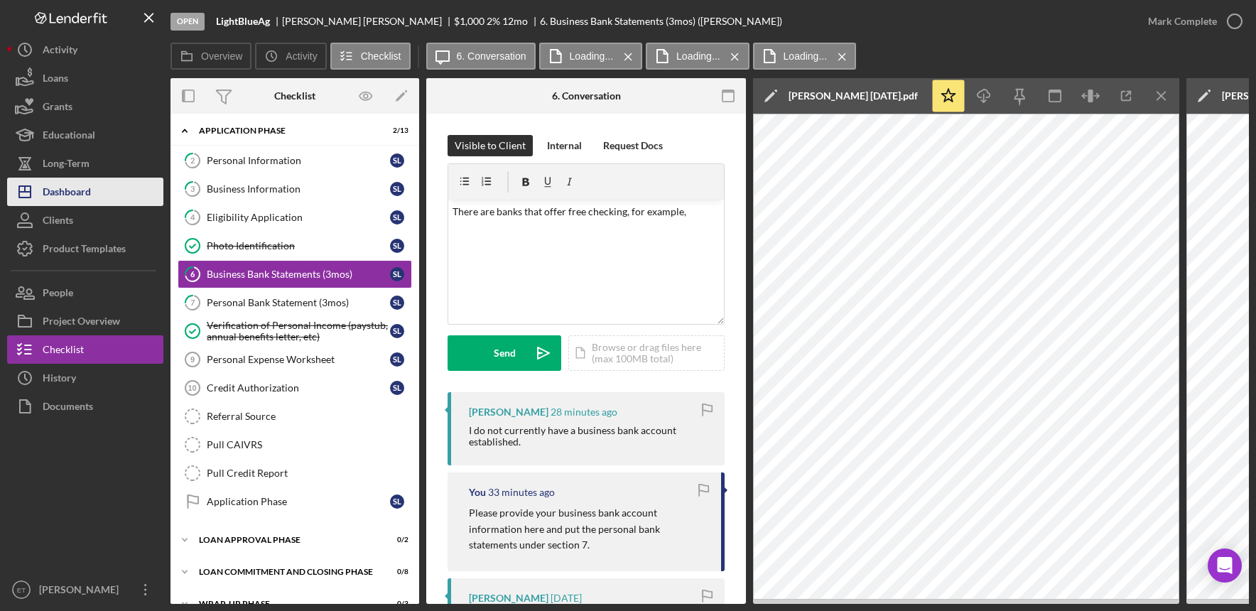
click at [64, 193] on div "Dashboard" at bounding box center [67, 194] width 48 height 32
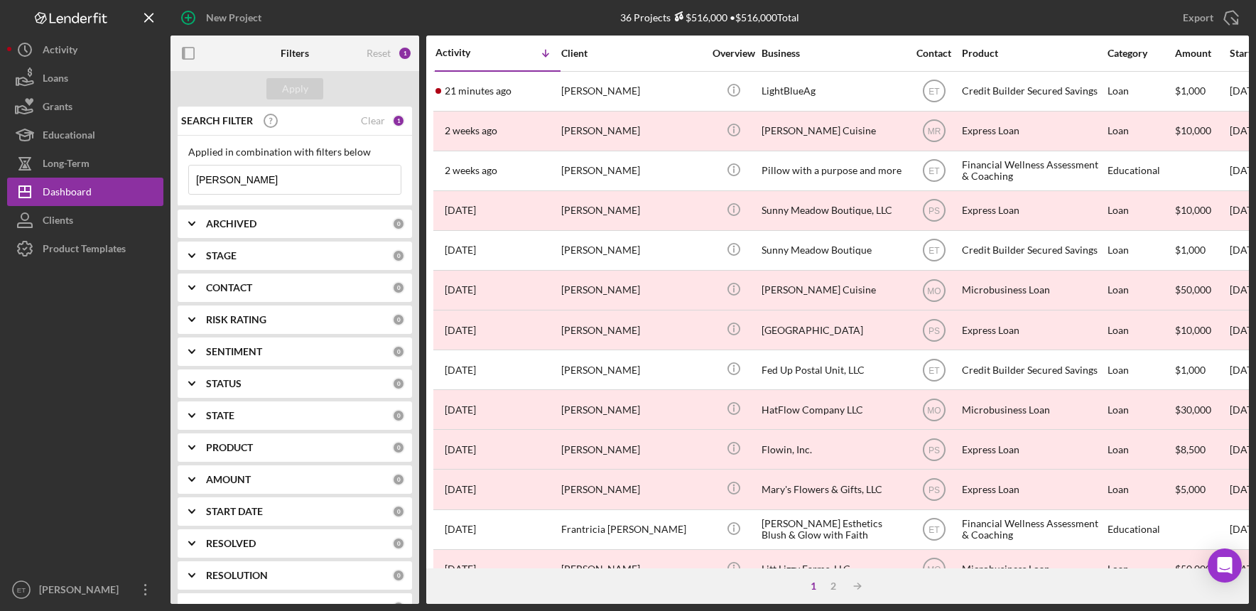
click at [267, 180] on input "[PERSON_NAME]" at bounding box center [295, 180] width 212 height 28
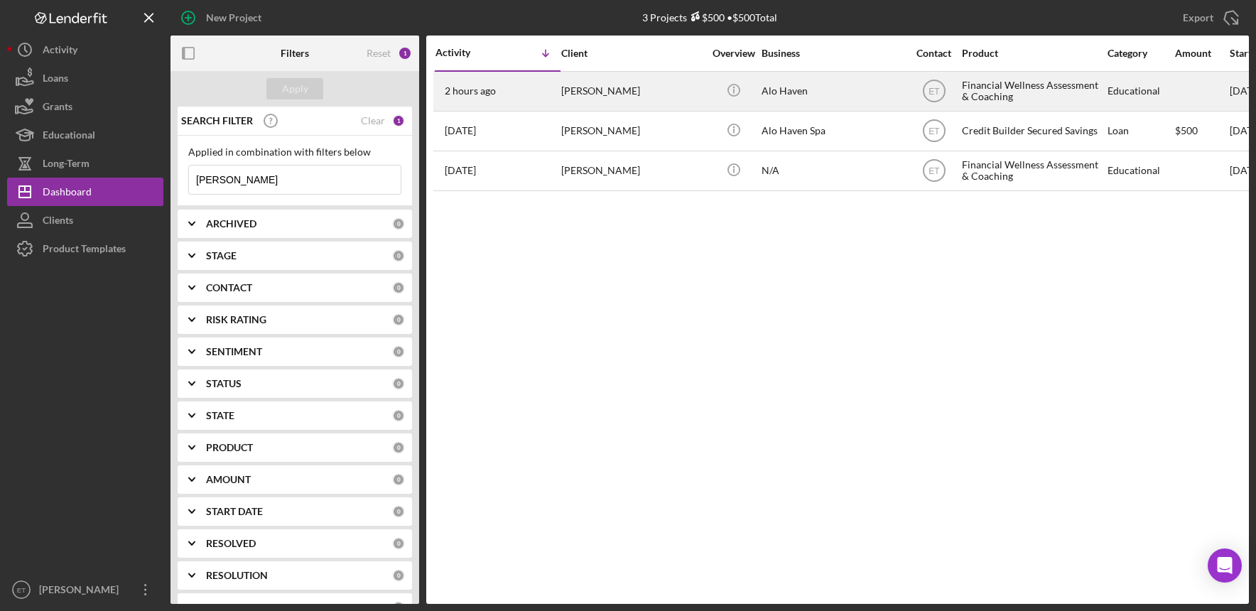
type input "[PERSON_NAME]"
click at [780, 97] on div "Alo Haven" at bounding box center [833, 91] width 142 height 38
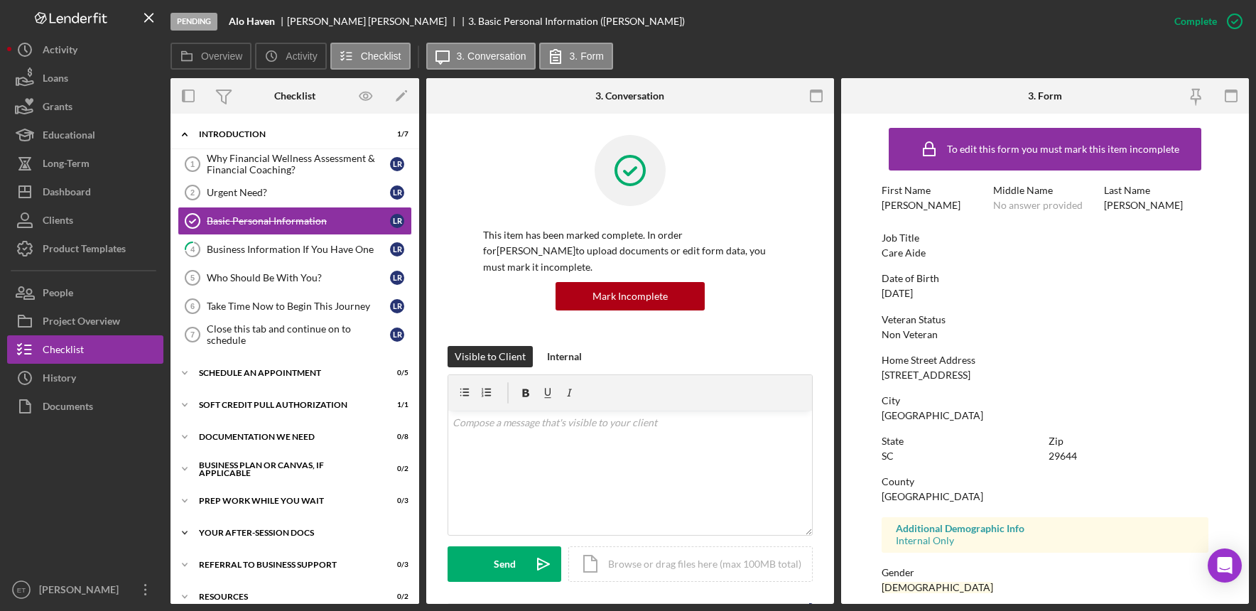
click at [276, 531] on div "Your After-Session Docs" at bounding box center [300, 533] width 203 height 9
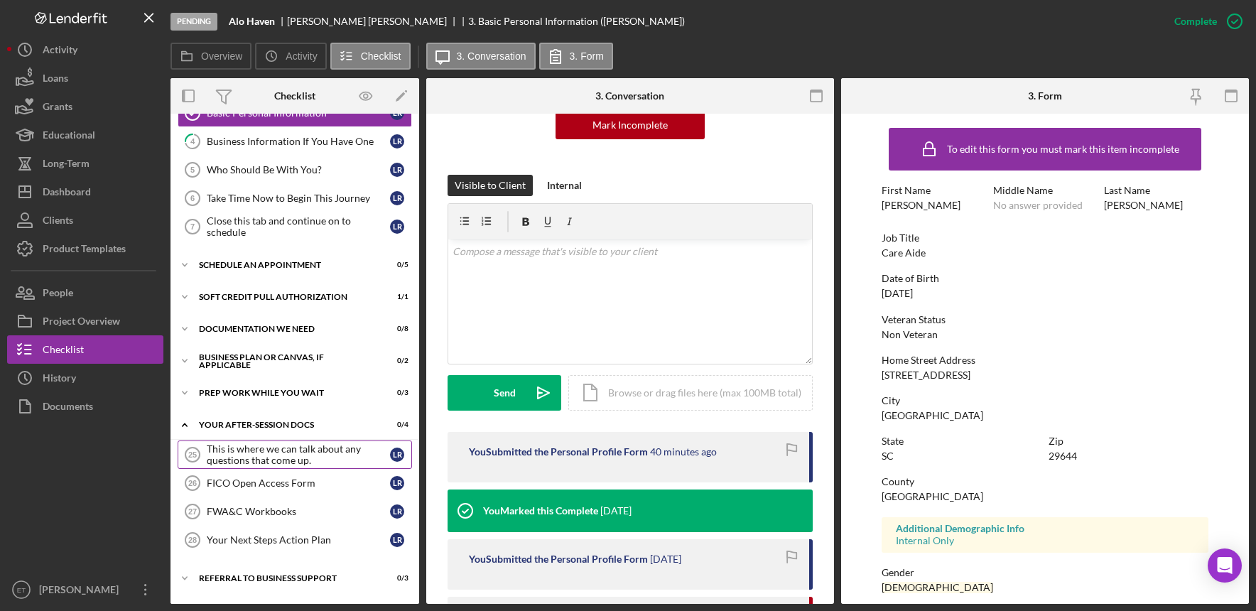
scroll to position [109, 0]
click at [261, 512] on div "FWA&C Workbooks" at bounding box center [298, 510] width 183 height 11
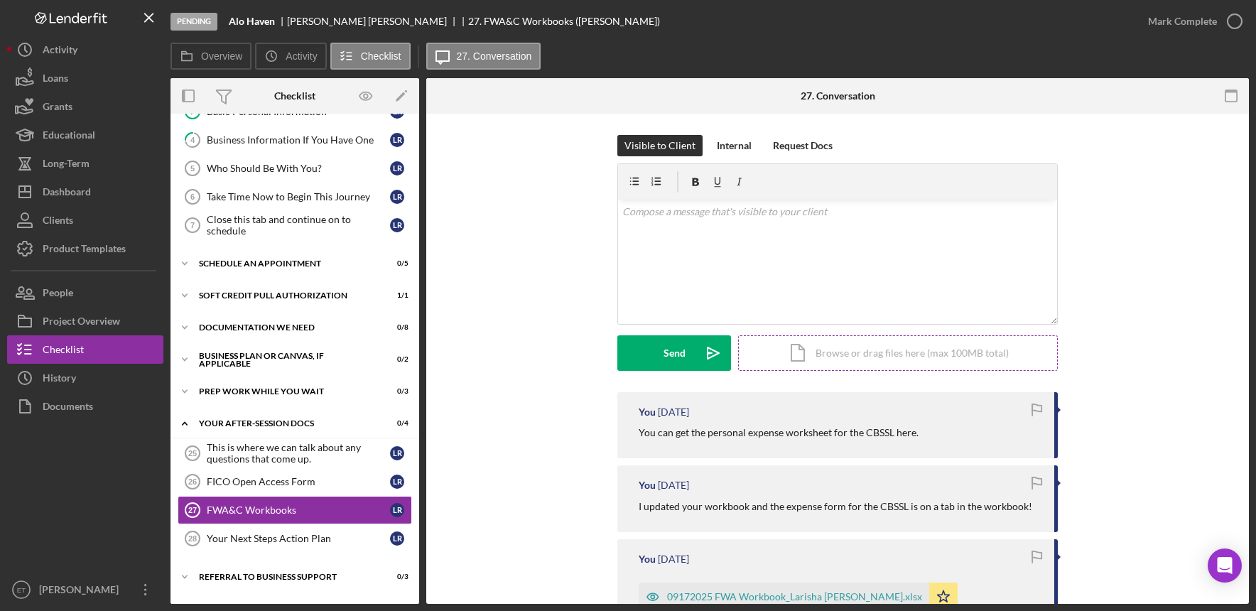
click at [893, 345] on div "Icon/Document Browse or drag files here (max 100MB total) Tap to choose files o…" at bounding box center [898, 353] width 320 height 36
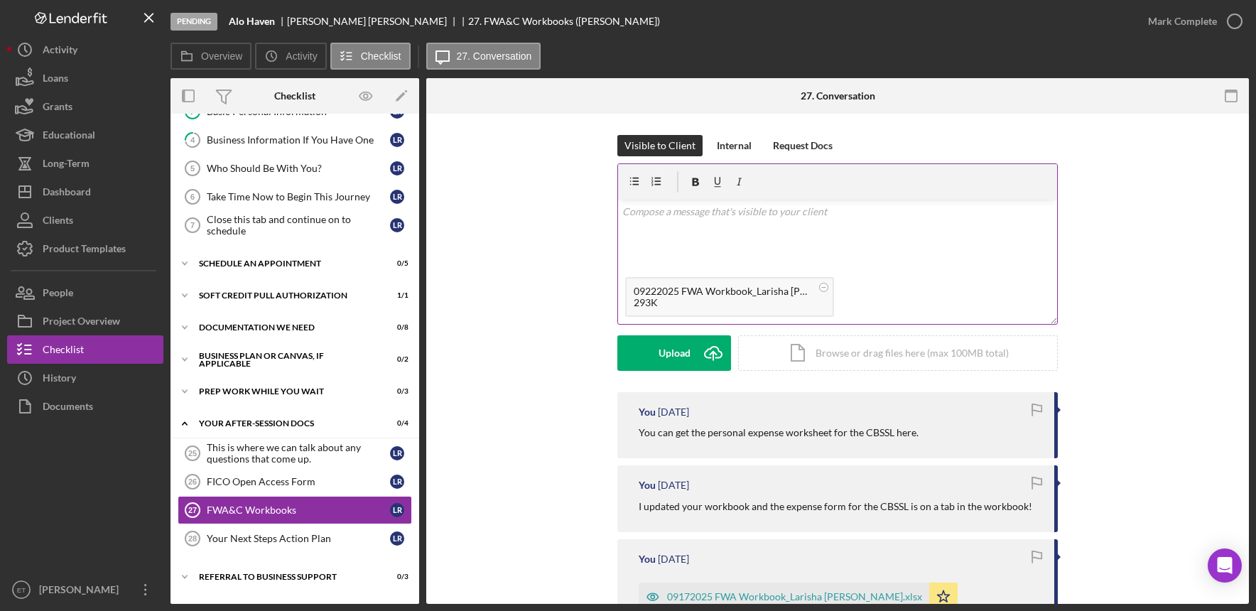
click at [662, 261] on div "v Color teal Color pink Remove color Add row above Add row below Add column bef…" at bounding box center [837, 235] width 439 height 70
click at [669, 352] on div "Send" at bounding box center [675, 353] width 22 height 36
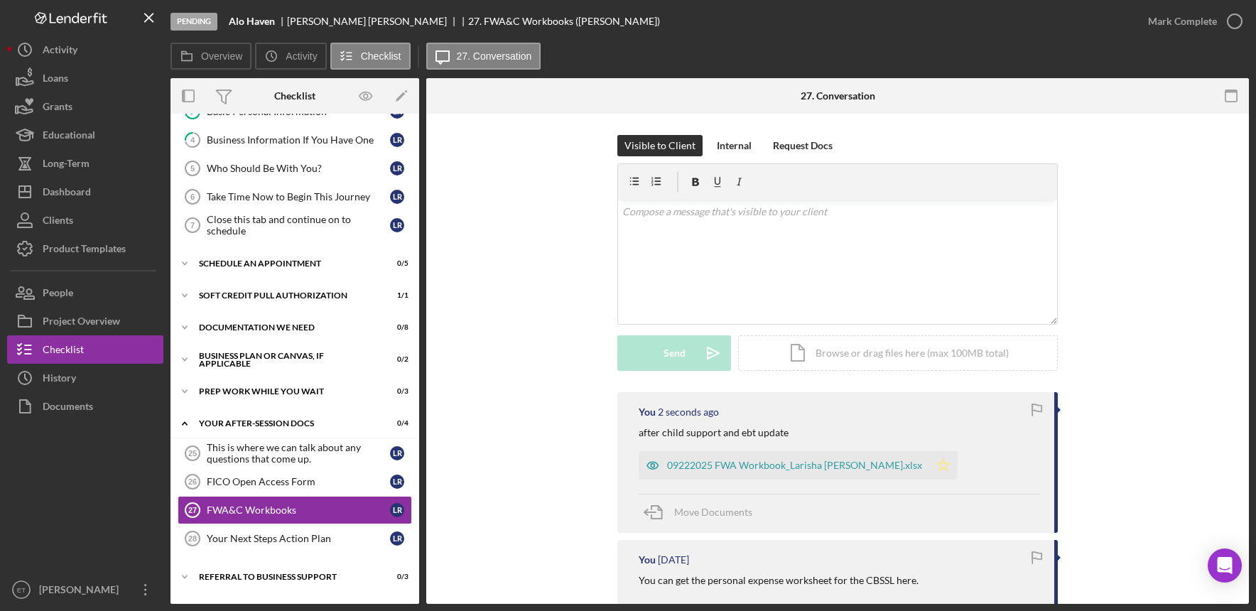
click at [938, 468] on polygon "button" at bounding box center [944, 465] width 12 height 11
click at [755, 467] on div "09222025 FWA Workbook_Larisha [PERSON_NAME].xlsx" at bounding box center [794, 465] width 255 height 11
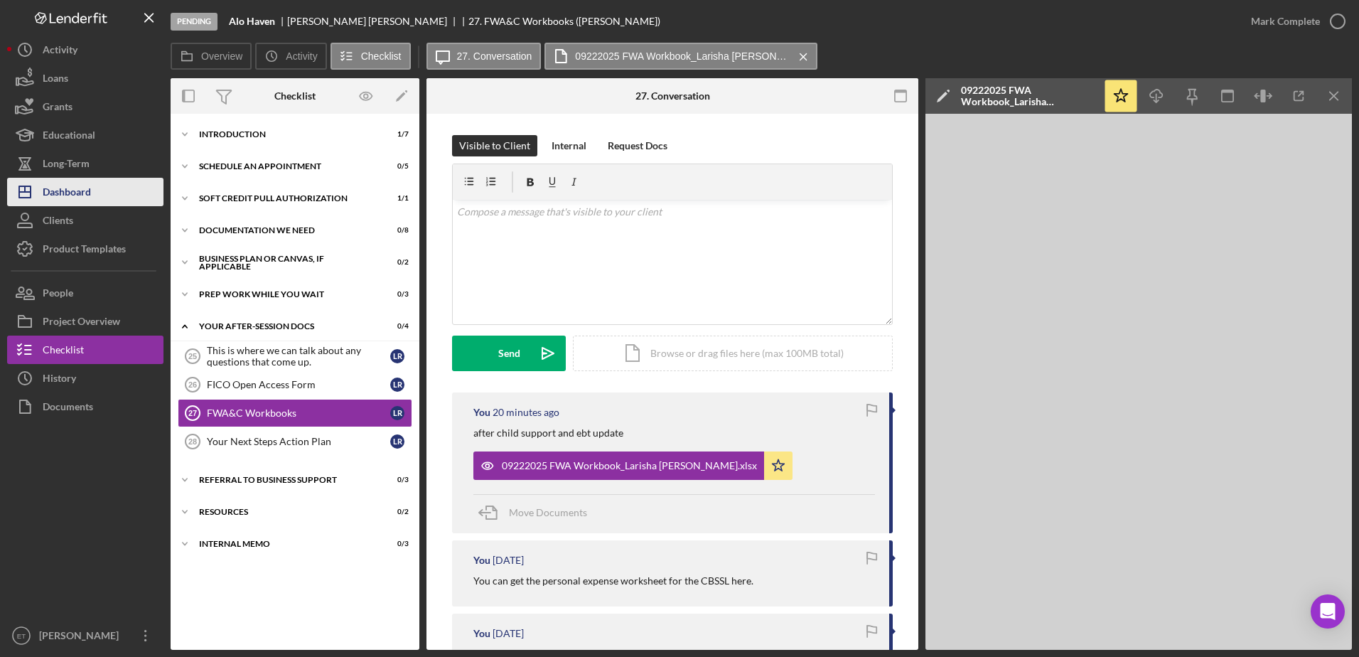
click at [83, 195] on div "Dashboard" at bounding box center [67, 194] width 48 height 32
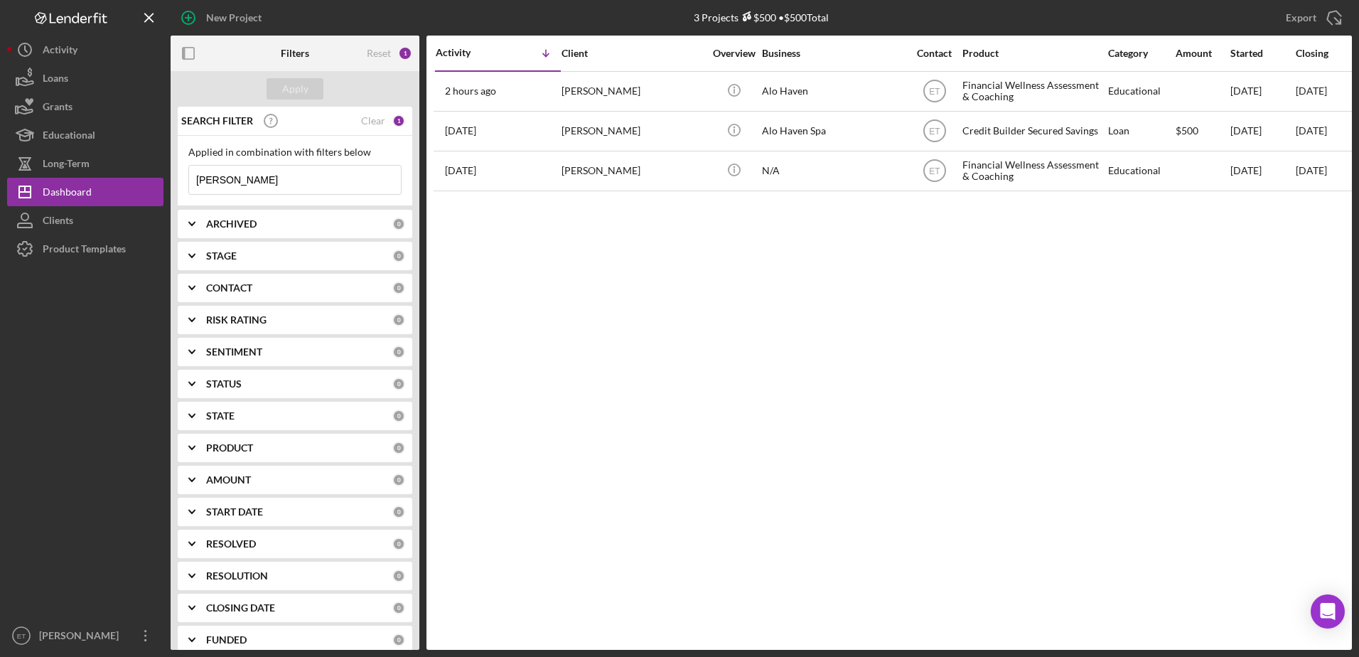
click at [290, 181] on input "[PERSON_NAME]" at bounding box center [295, 180] width 212 height 28
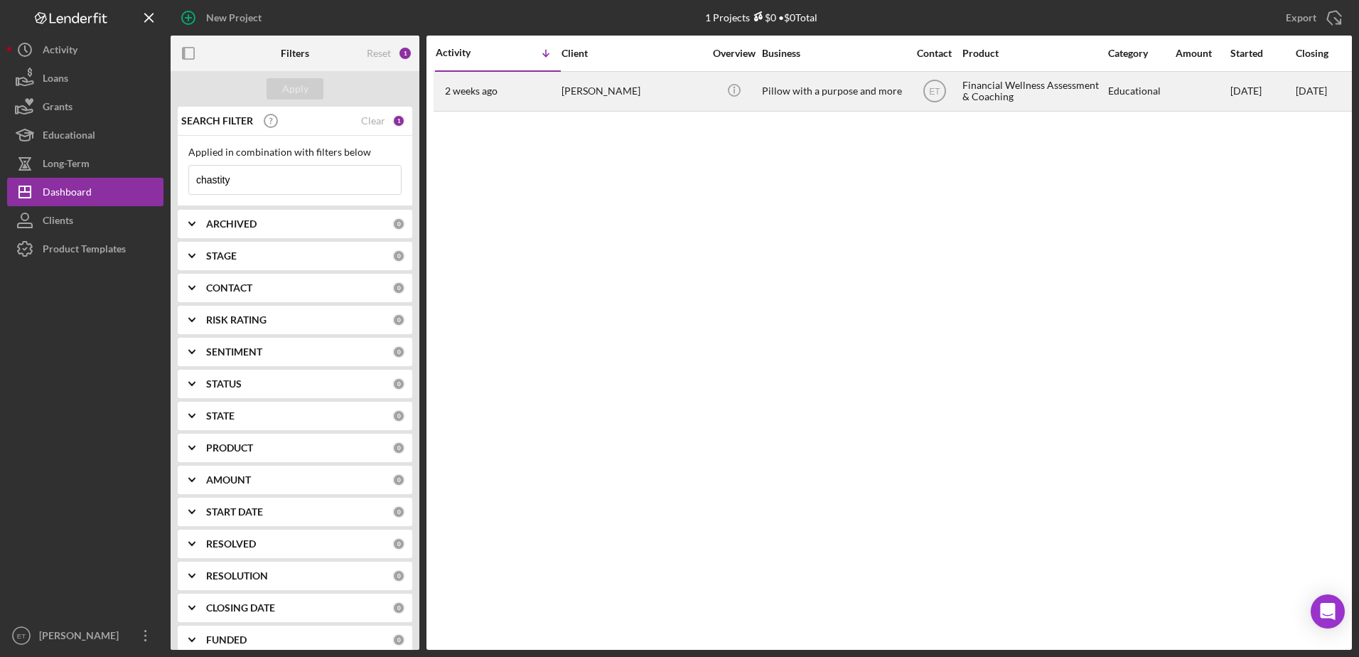
type input "chastity"
click at [599, 93] on div "[PERSON_NAME]" at bounding box center [632, 91] width 142 height 38
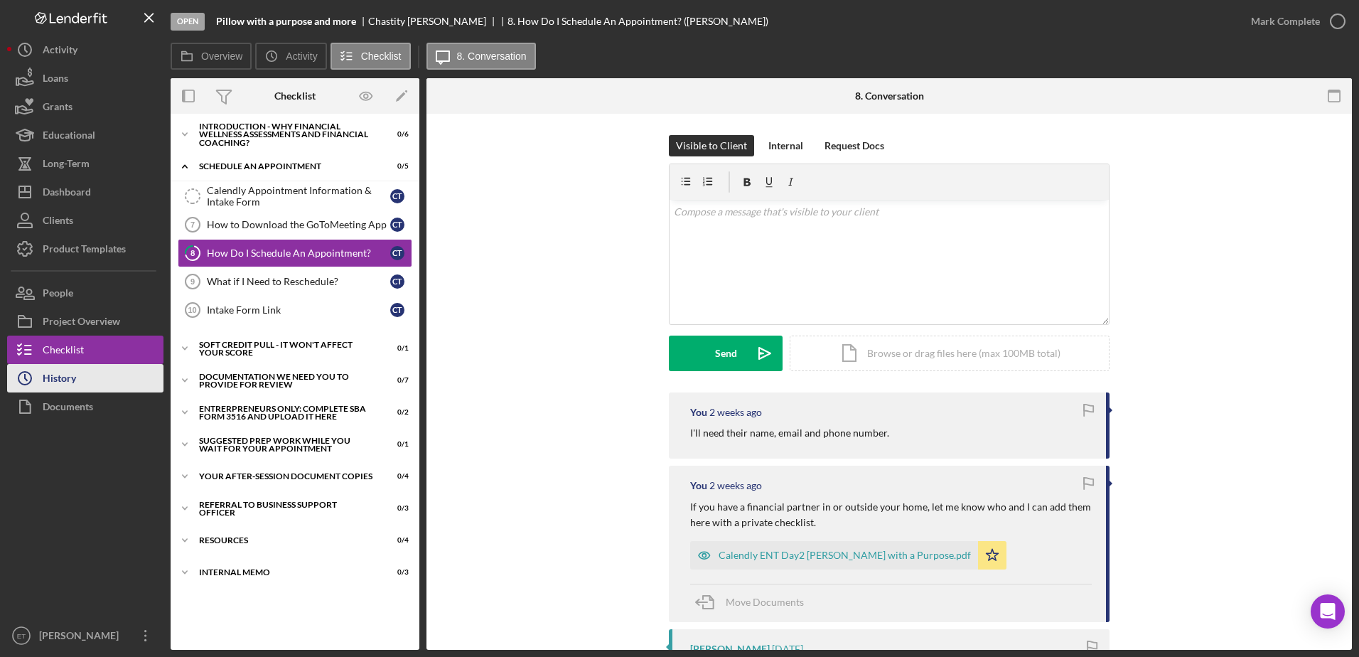
click at [83, 375] on button "Icon/History History" at bounding box center [85, 378] width 156 height 28
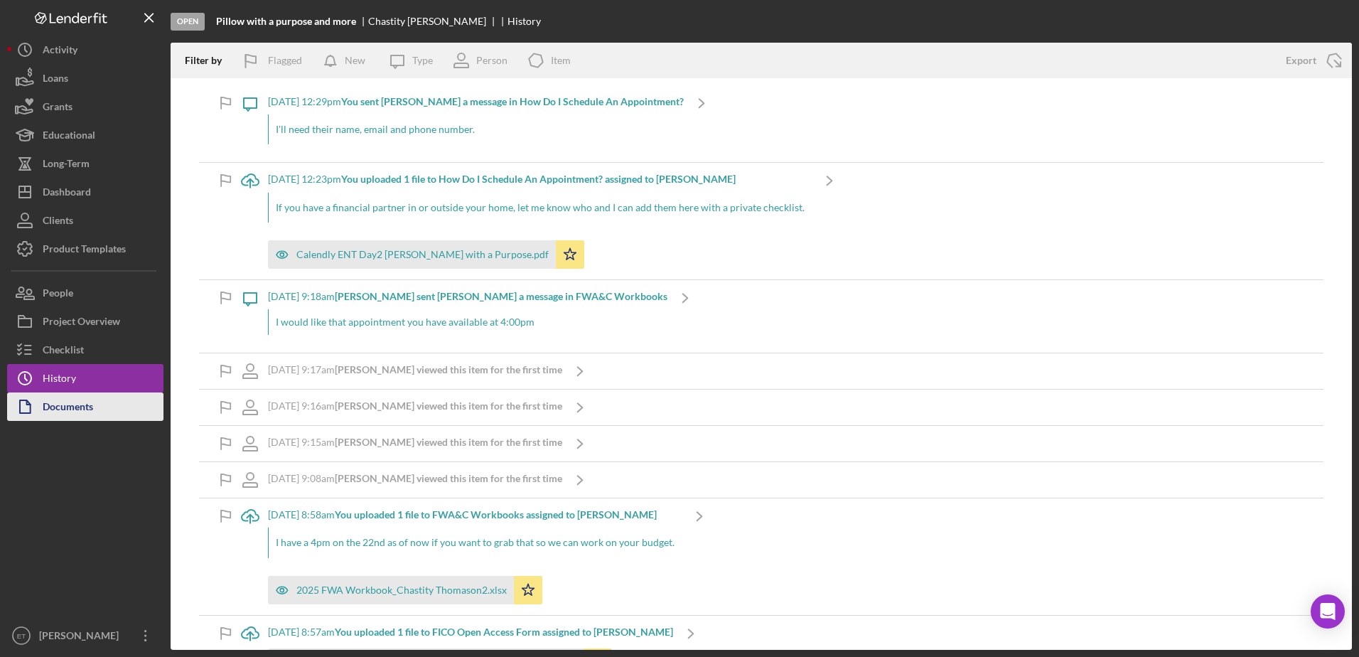
click at [97, 399] on button "Documents" at bounding box center [85, 406] width 156 height 28
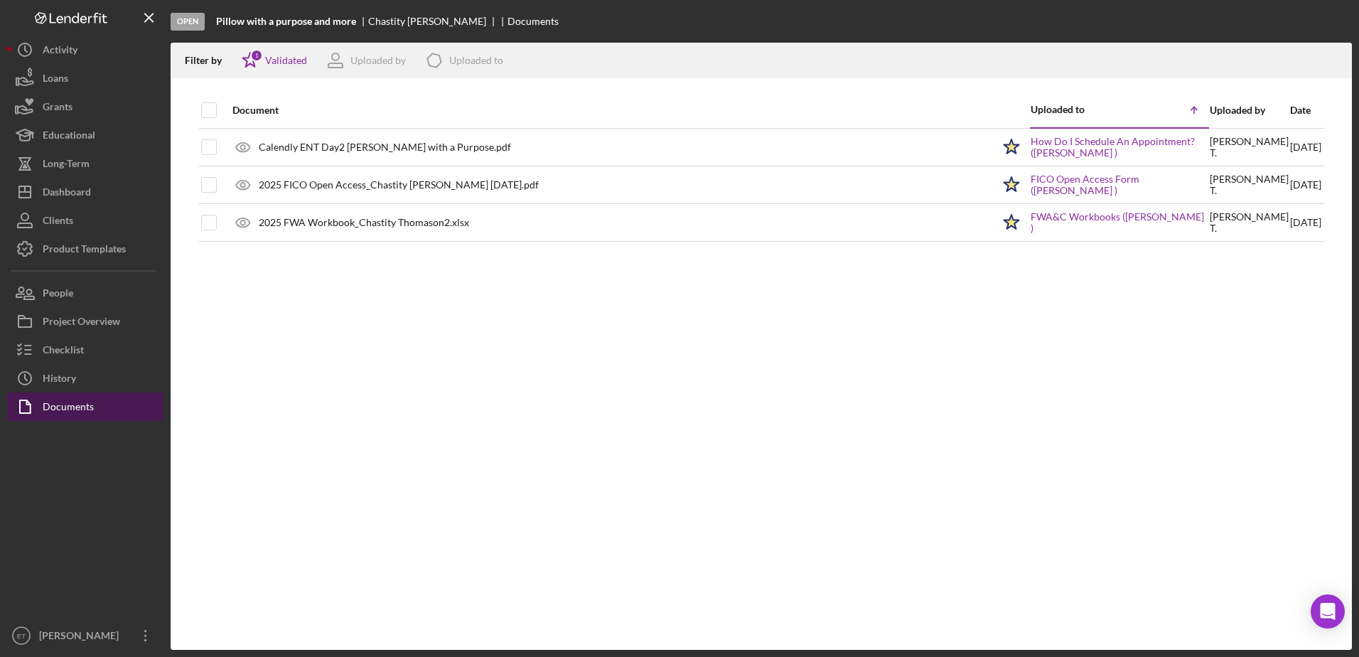
click at [96, 401] on button "Documents" at bounding box center [85, 406] width 156 height 28
click at [261, 55] on div "1" at bounding box center [256, 55] width 13 height 13
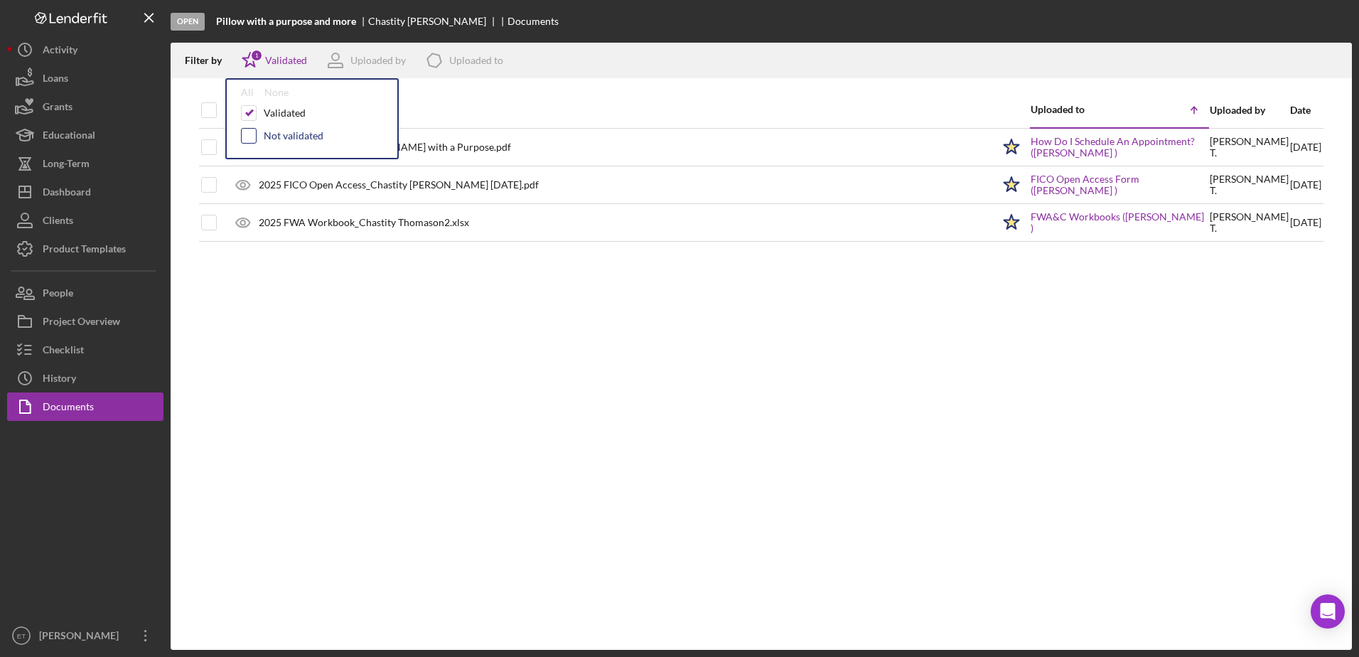
click at [247, 134] on input "checkbox" at bounding box center [249, 136] width 14 height 14
checkbox input "true"
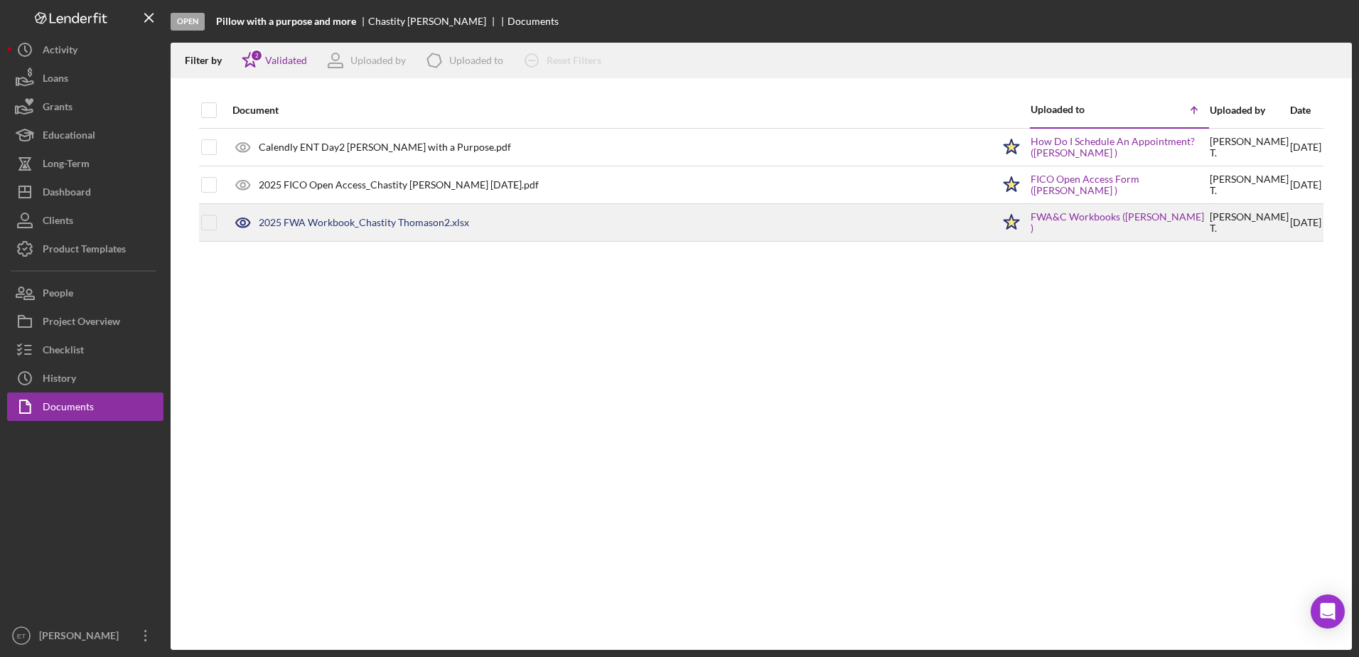
click at [249, 221] on icon at bounding box center [243, 222] width 14 height 9
